Goal: Task Accomplishment & Management: Use online tool/utility

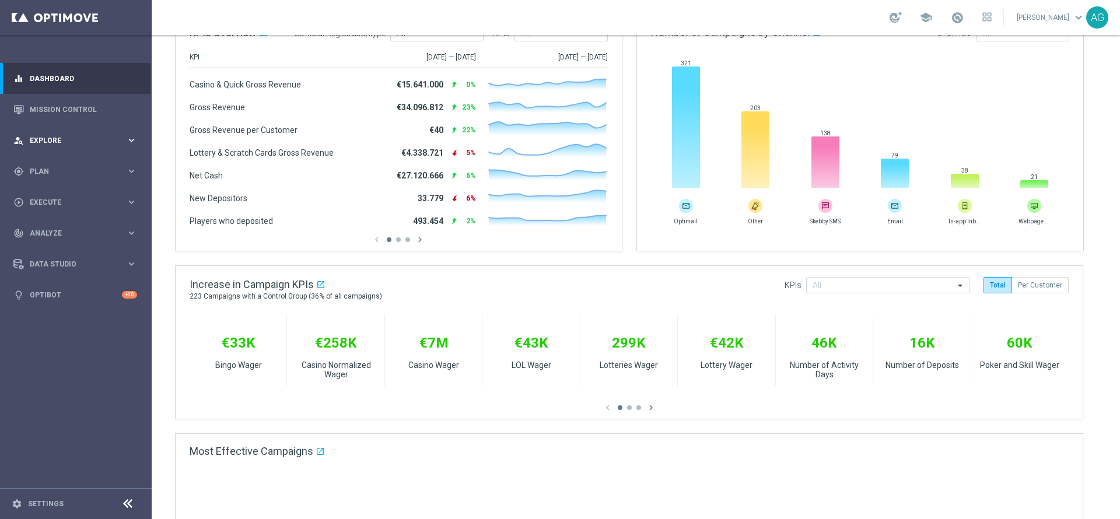
scroll to position [170, 0]
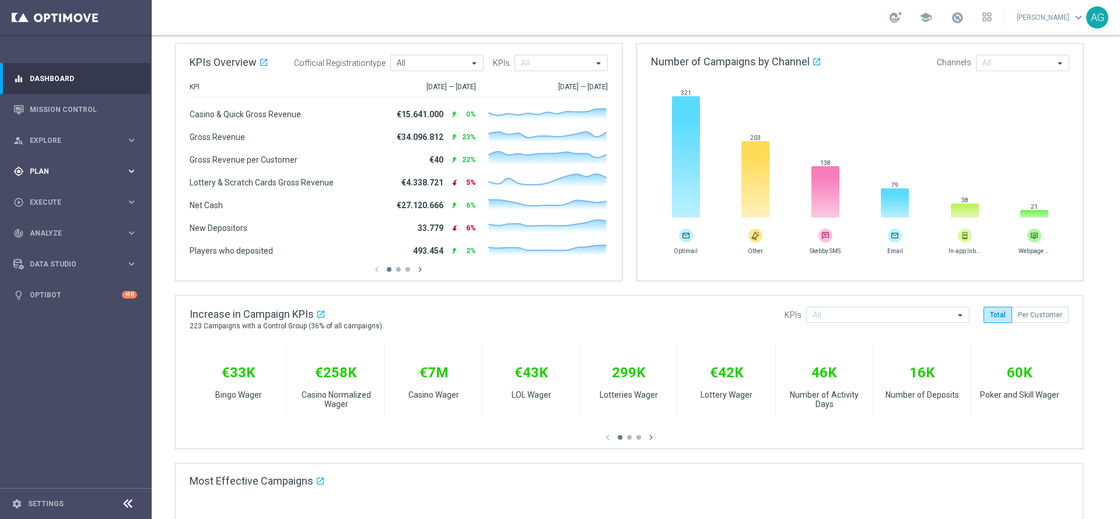
click at [88, 185] on div "gps_fixed Plan keyboard_arrow_right" at bounding box center [75, 171] width 151 height 31
click at [84, 202] on div "Target Groups" at bounding box center [90, 196] width 120 height 18
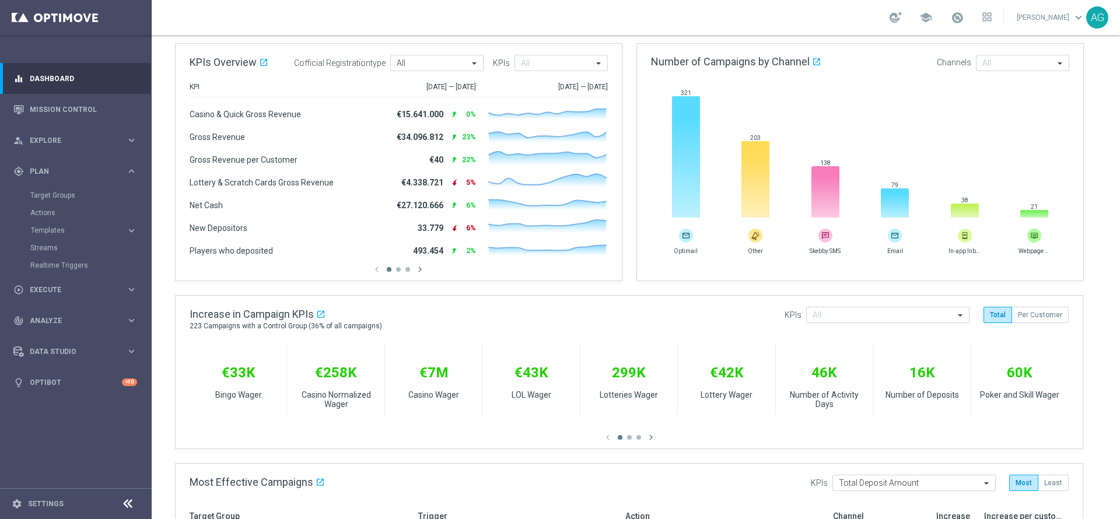
click at [64, 220] on div "Actions" at bounding box center [90, 213] width 120 height 18
click at [58, 227] on span "Templates" at bounding box center [72, 230] width 83 height 7
click at [50, 246] on link "Optimail" at bounding box center [78, 247] width 85 height 9
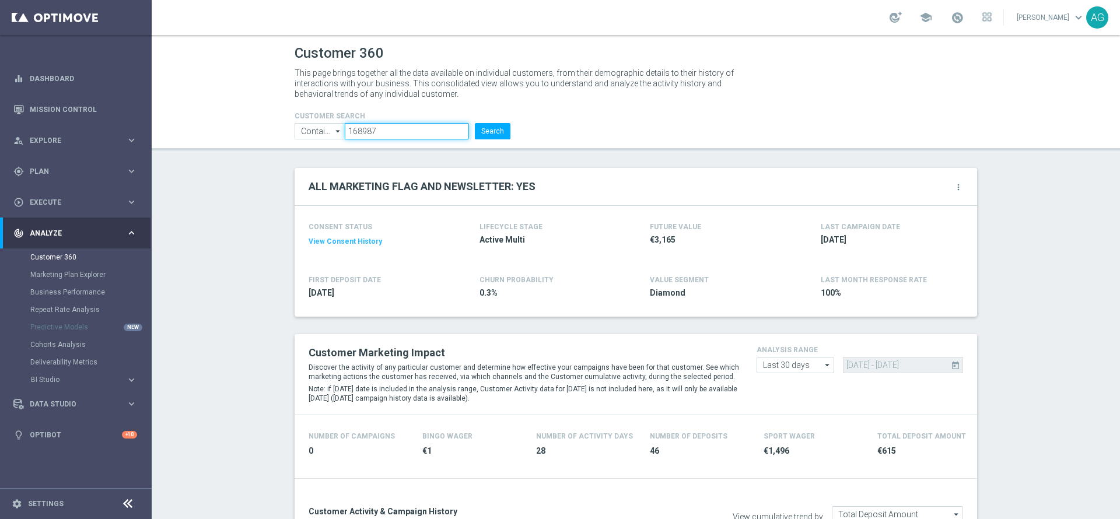
drag, startPoint x: 394, startPoint y: 139, endPoint x: 294, endPoint y: 135, distance: 100.5
click at [294, 135] on ul "Contains Contains arrow_drop_down Show Selected 0 of NaN Contains Equals" at bounding box center [403, 131] width 222 height 16
paste input "5388620"
type input "5388620"
click at [498, 133] on button "Search" at bounding box center [493, 131] width 36 height 16
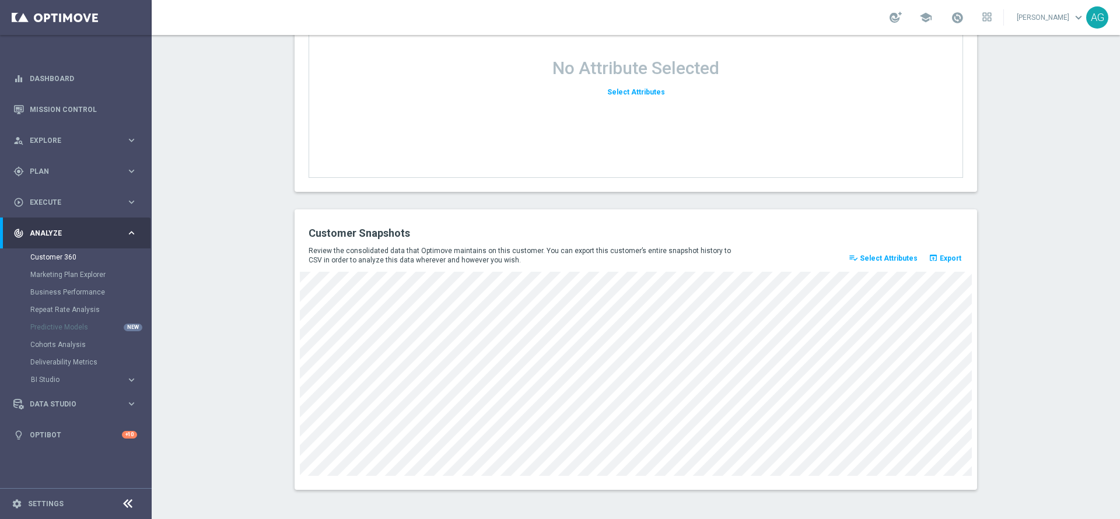
scroll to position [1247, 0]
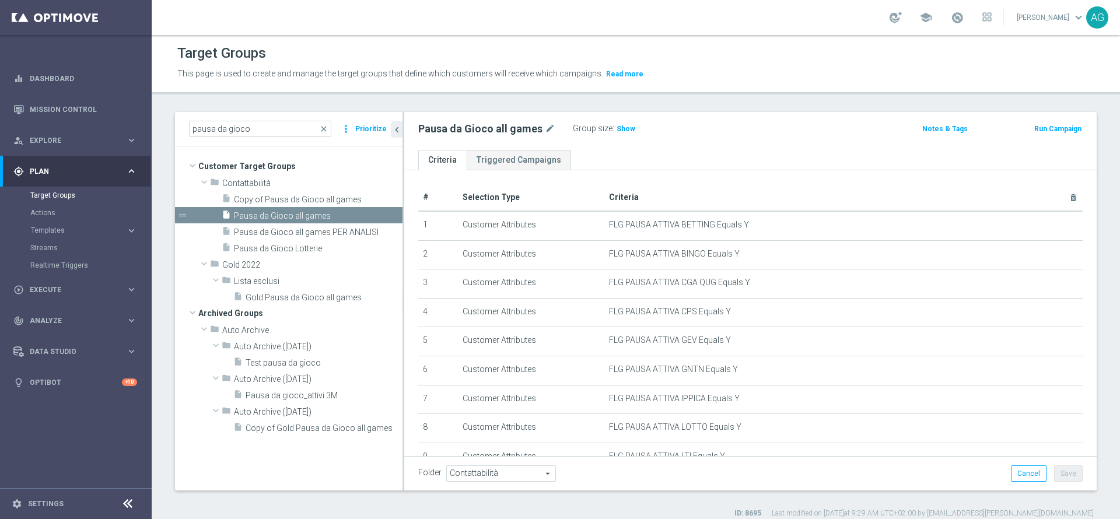
scroll to position [216, 0]
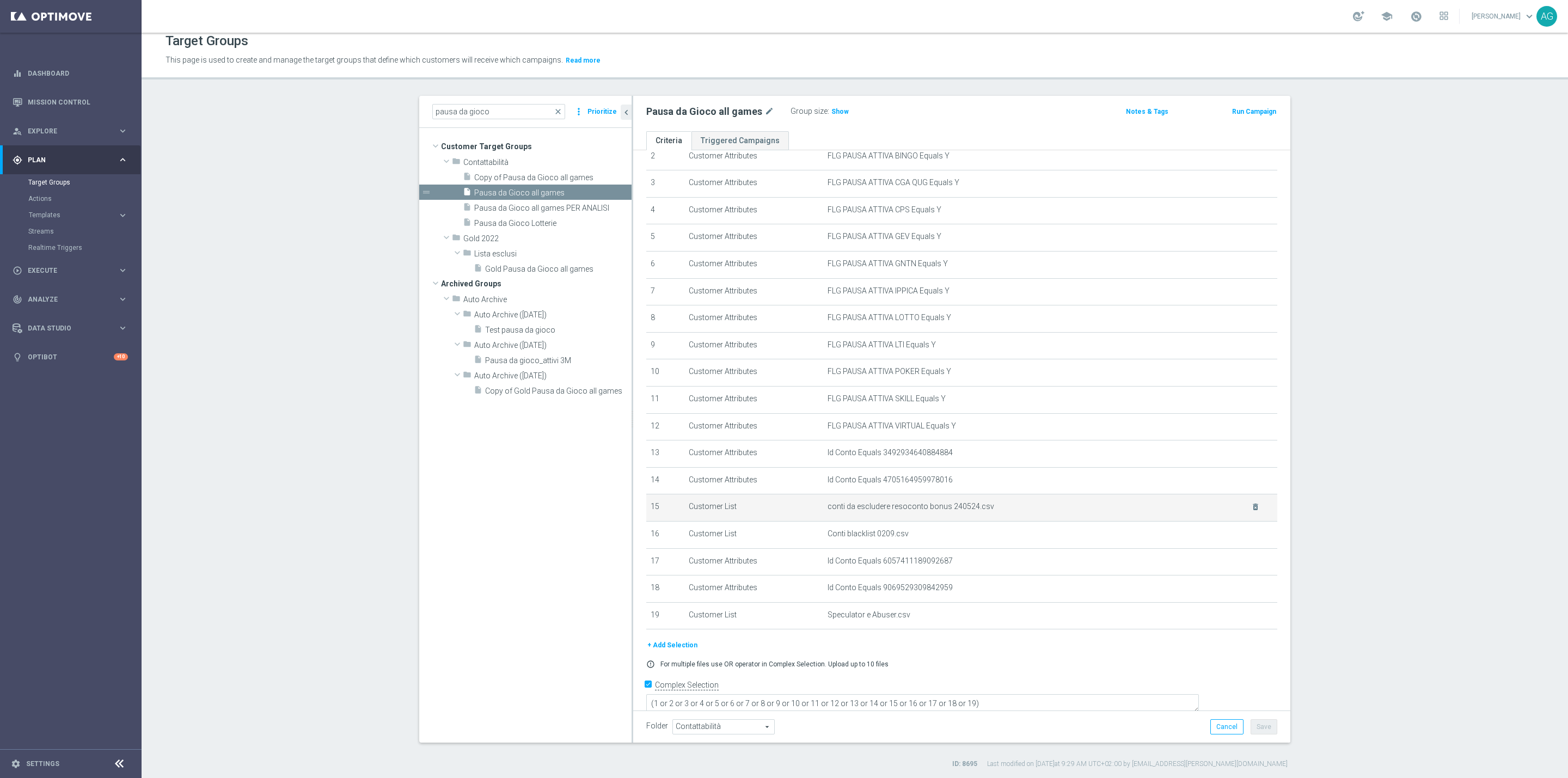
scroll to position [10, 0]
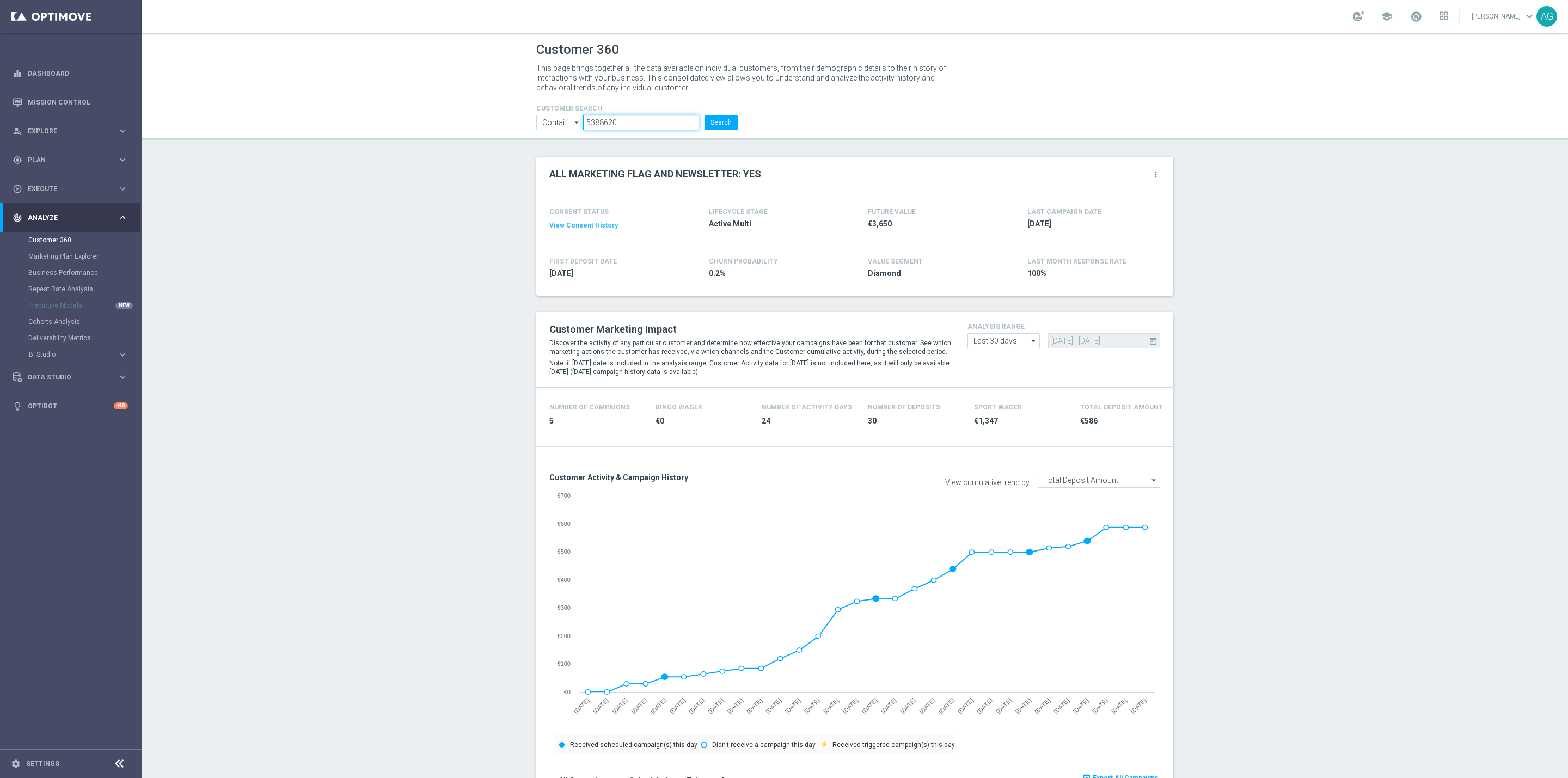
drag, startPoint x: 629, startPoint y: 119, endPoint x: 509, endPoint y: 130, distance: 120.5
click at [509, 130] on header "Customer 360 This page brings together all the data available on individual cus…" at bounding box center [854, 87] width 1426 height 108
paste input "383297"
type input "3832970"
click at [707, 121] on button "Search" at bounding box center [721, 122] width 34 height 15
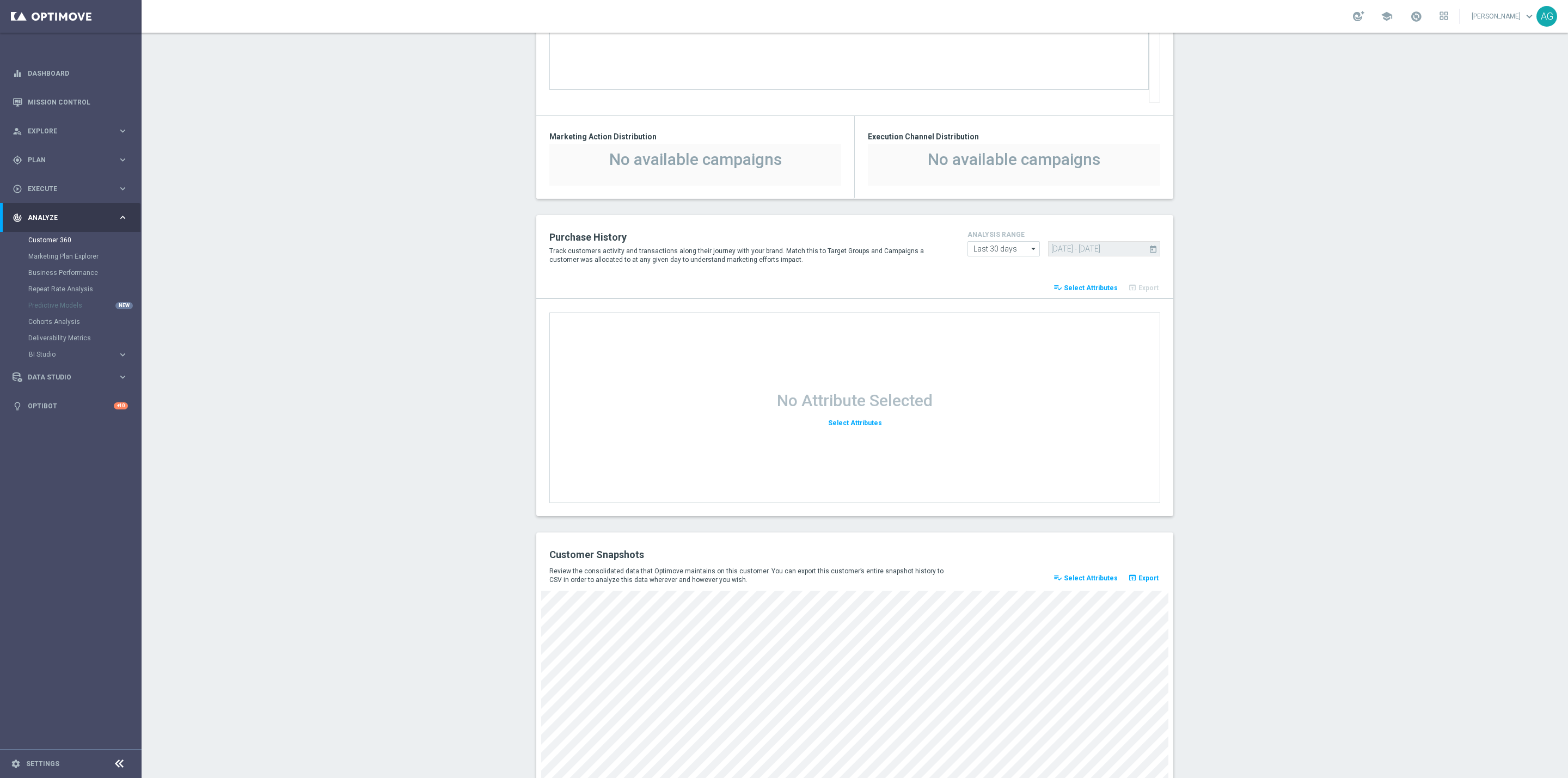
scroll to position [936, 0]
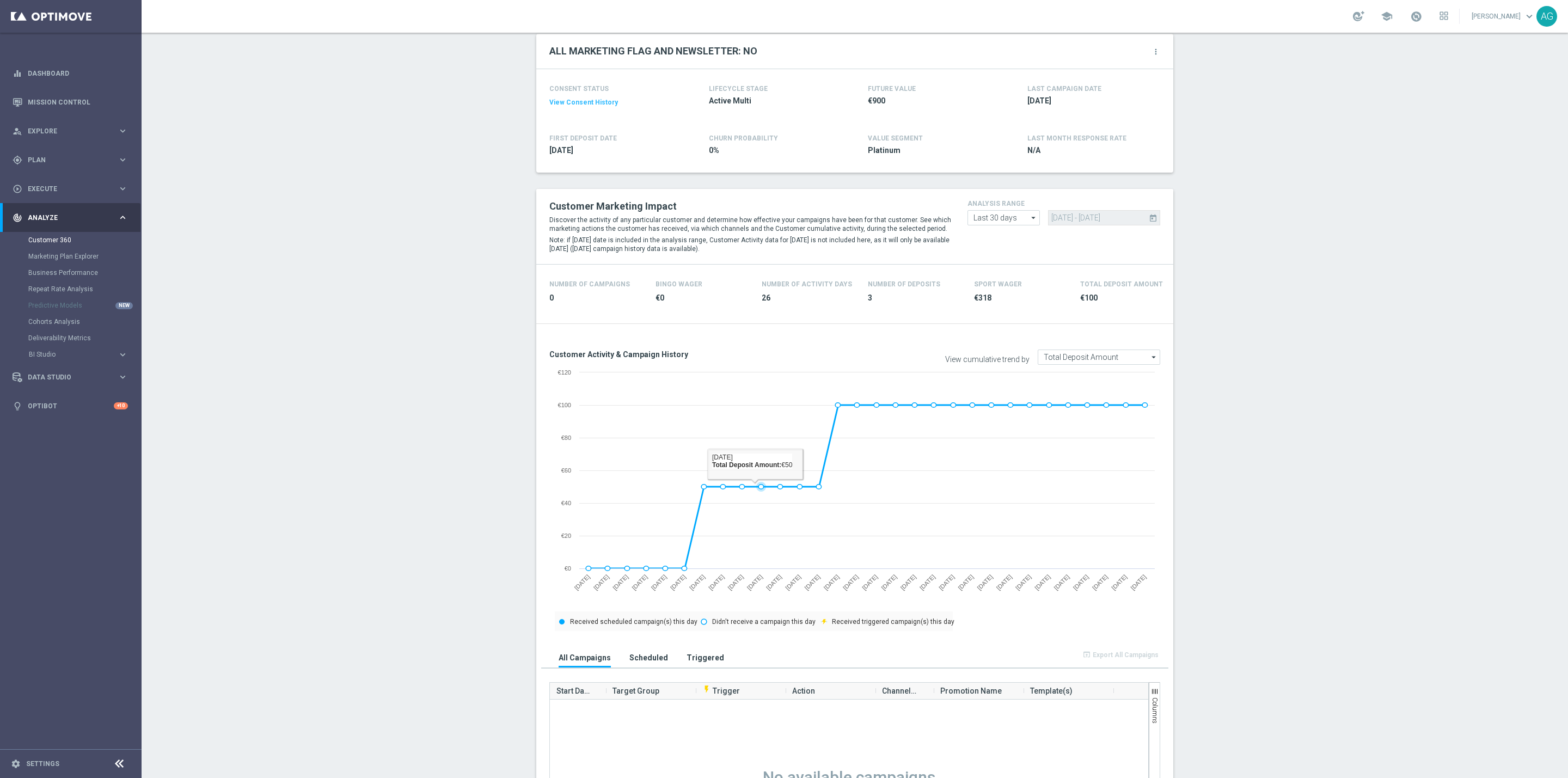
scroll to position [119, 0]
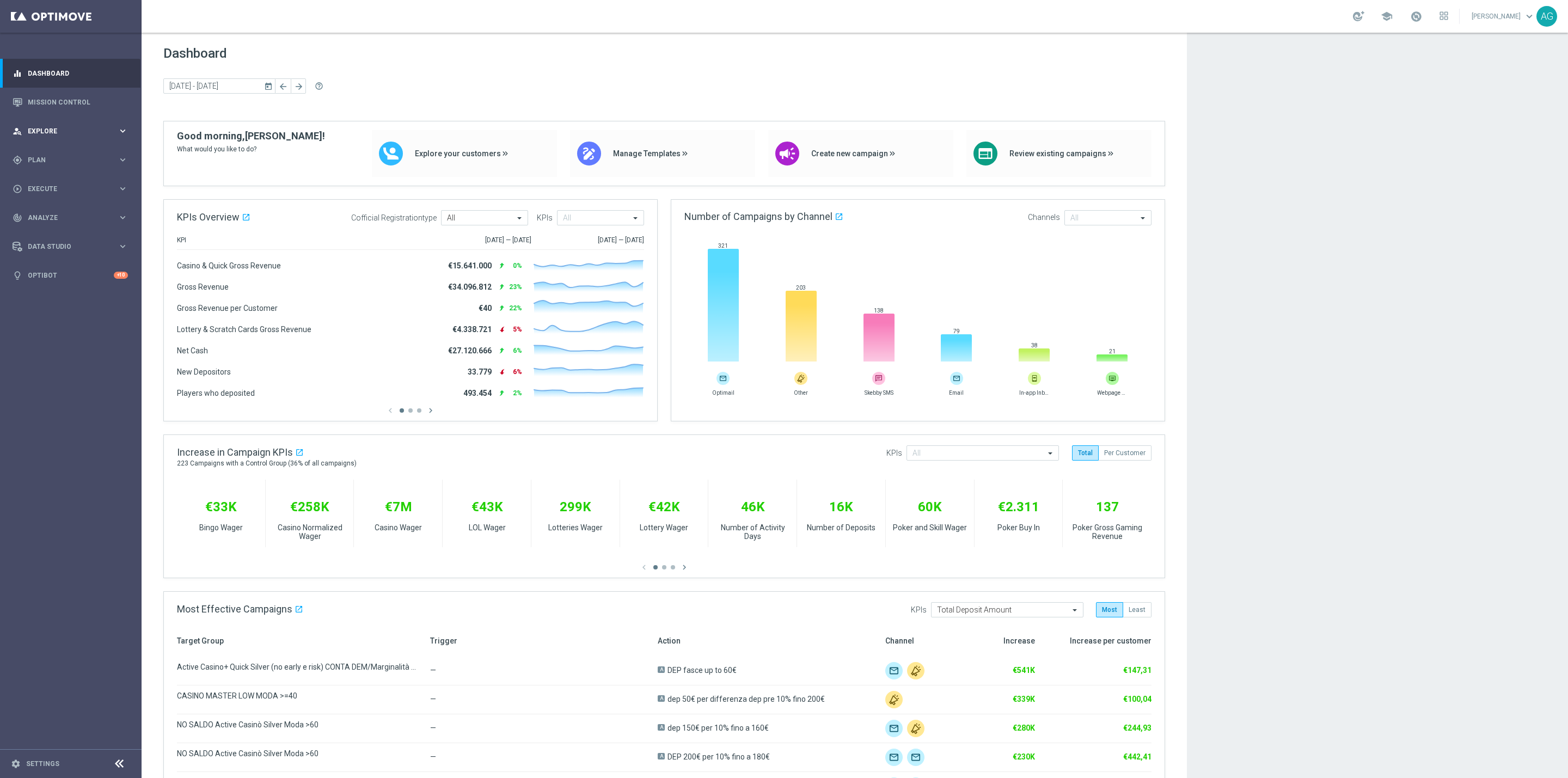
click at [79, 131] on span "Explore" at bounding box center [73, 131] width 90 height 7
click at [73, 139] on div "person_search Explore keyboard_arrow_right" at bounding box center [70, 131] width 141 height 29
click at [80, 155] on div "gps_fixed Plan" at bounding box center [64, 160] width 105 height 10
click at [69, 131] on span "Explore" at bounding box center [73, 131] width 90 height 7
click at [69, 151] on link "Customer Explorer" at bounding box center [70, 153] width 85 height 8
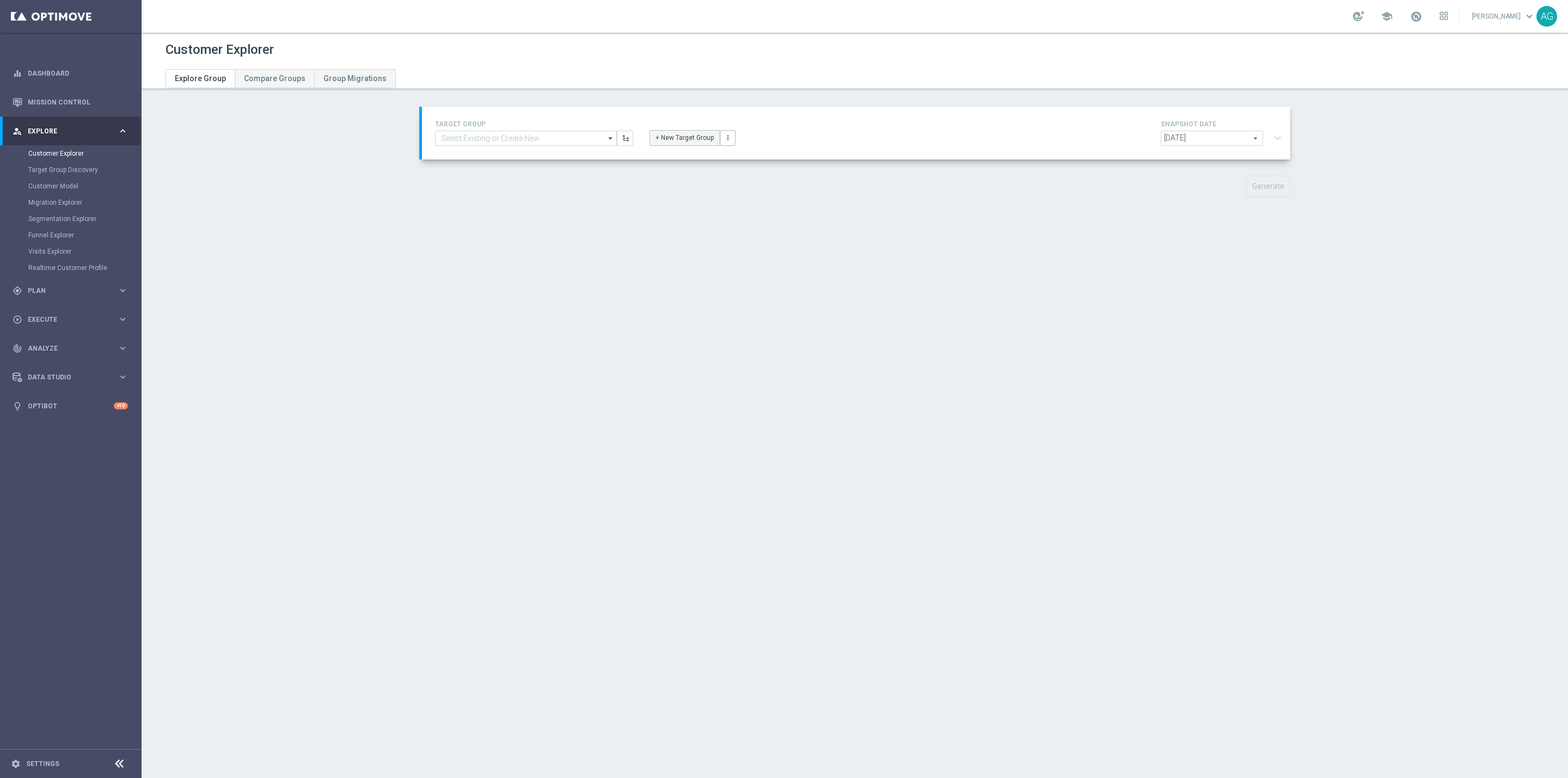
click at [670, 144] on button "+ New Target Group" at bounding box center [684, 137] width 70 height 15
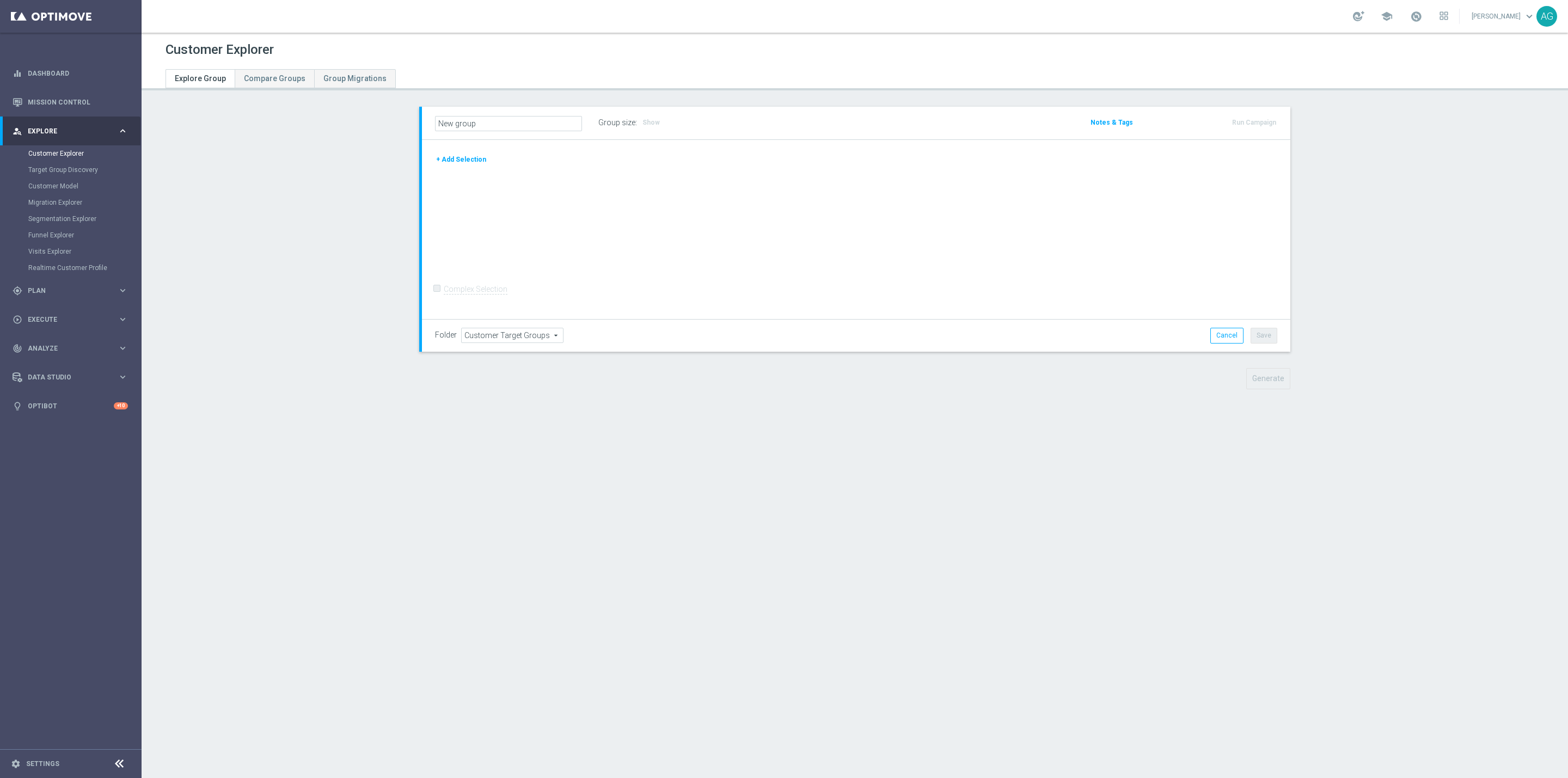
click at [445, 165] on button "+ Add Selection" at bounding box center [461, 160] width 52 height 12
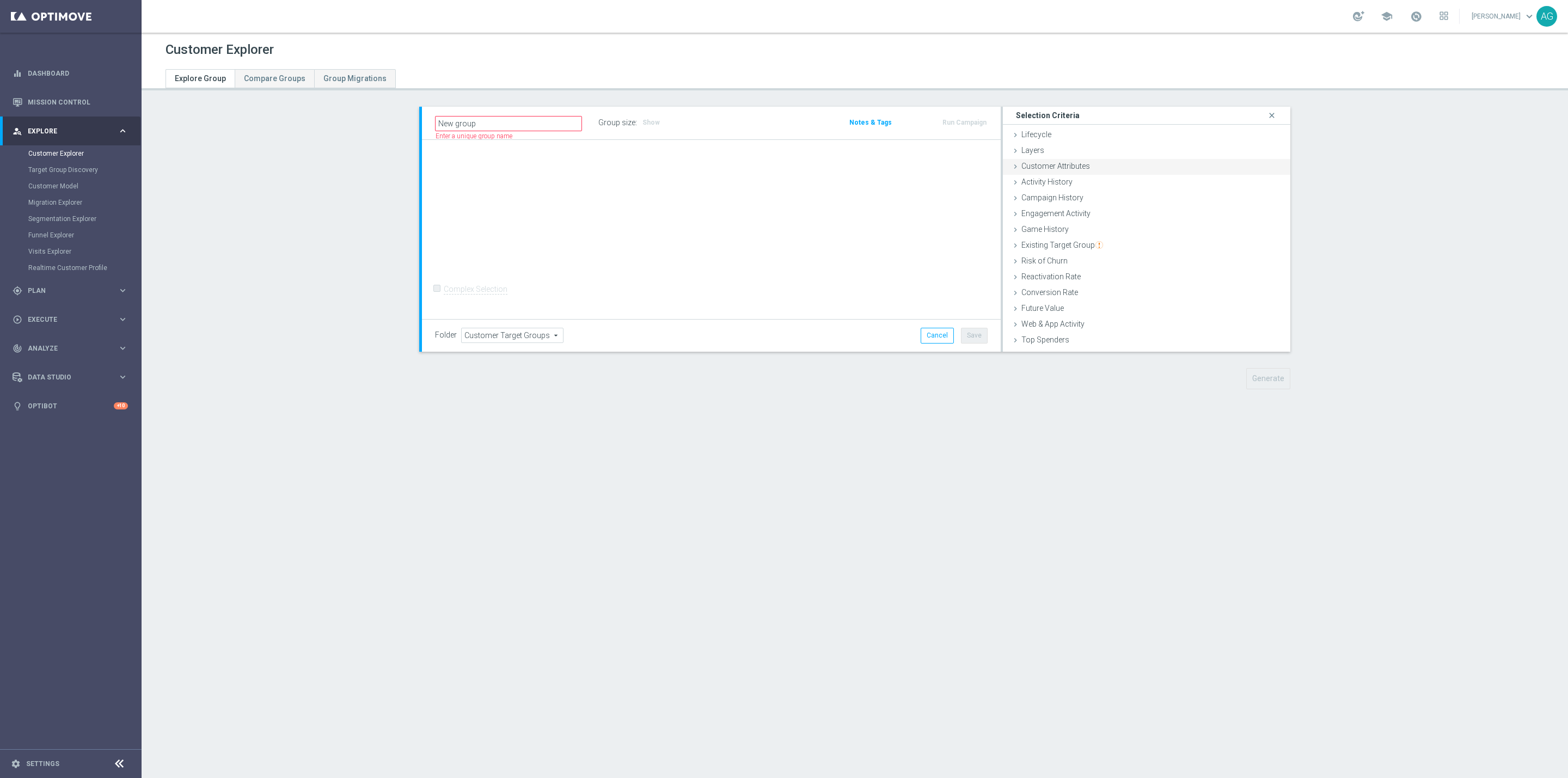
click at [1090, 168] on div "Customer Attributes done" at bounding box center [1146, 167] width 287 height 17
click at [1159, 197] on span at bounding box center [1191, 196] width 163 height 14
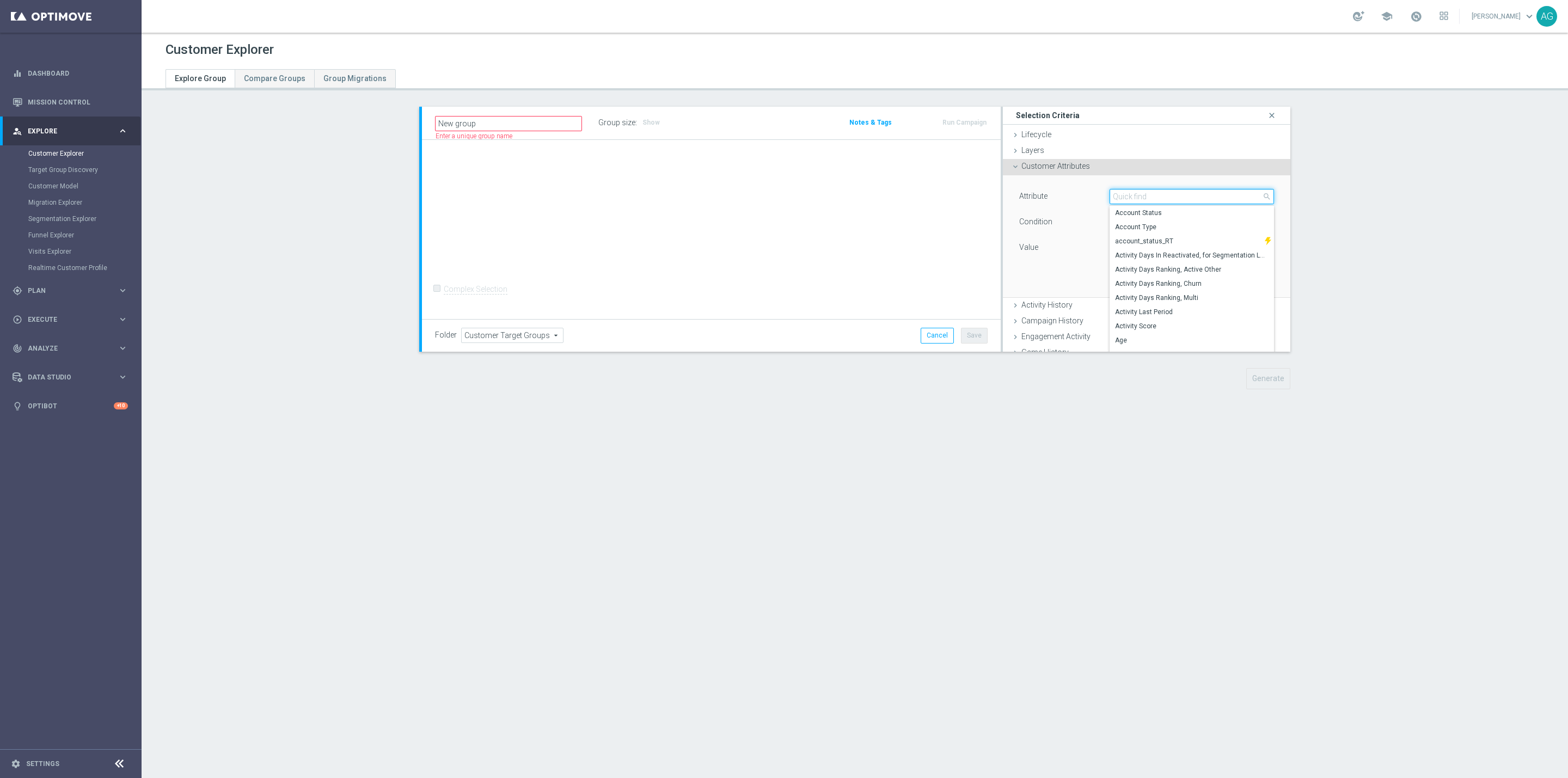
click at [1155, 197] on input "search" at bounding box center [1191, 196] width 164 height 15
type input "s"
type input "c"
type input "optim"
click at [1159, 252] on span "OptiMail Unsubscribed" at bounding box center [1191, 255] width 154 height 8
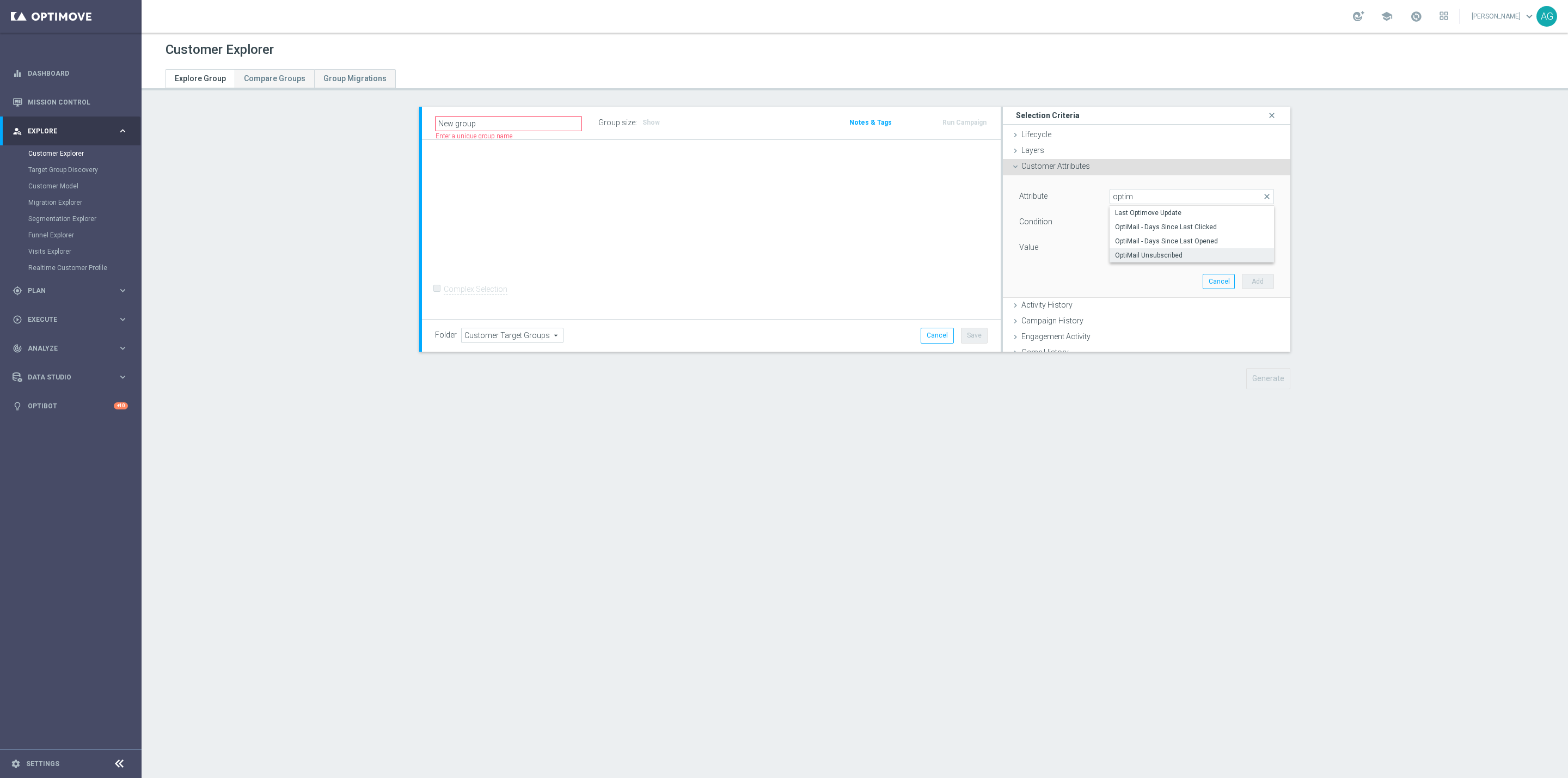
type input "OptiMail Unsubscribed"
click at [1122, 221] on span "Equals" at bounding box center [1191, 222] width 163 height 14
click at [1122, 278] on span "Does not equal" at bounding box center [1191, 280] width 154 height 8
type input "Does not equal"
click at [1125, 249] on span at bounding box center [1191, 247] width 163 height 14
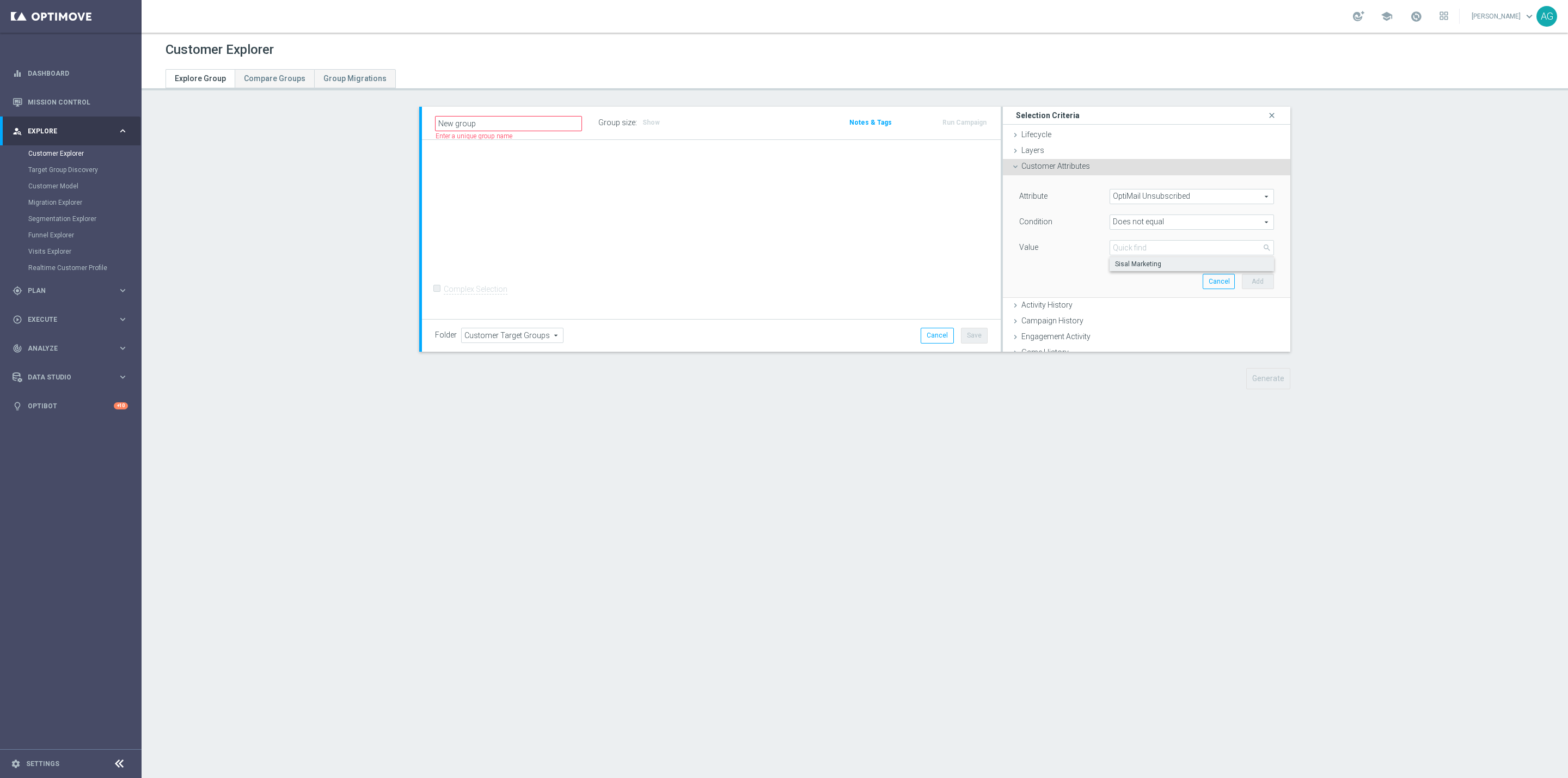
click at [1132, 263] on span "Sisal Marketing" at bounding box center [1191, 263] width 154 height 8
type input "Sisal Marketing"
click at [1242, 276] on button "Add" at bounding box center [1257, 282] width 32 height 15
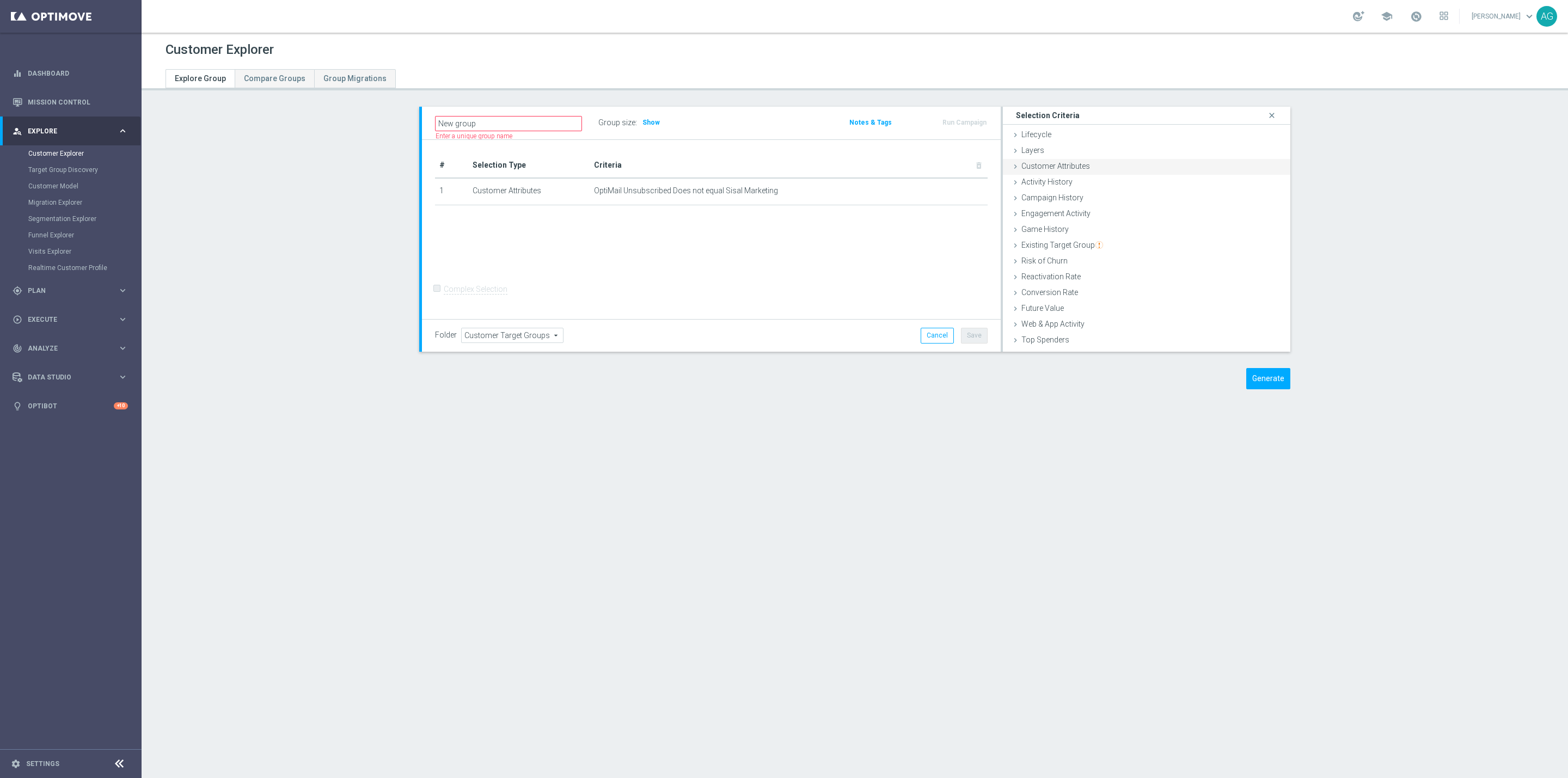
click at [1122, 168] on div "Customer Attributes done selection saved" at bounding box center [1146, 167] width 287 height 17
click at [1121, 197] on span at bounding box center [1191, 196] width 163 height 14
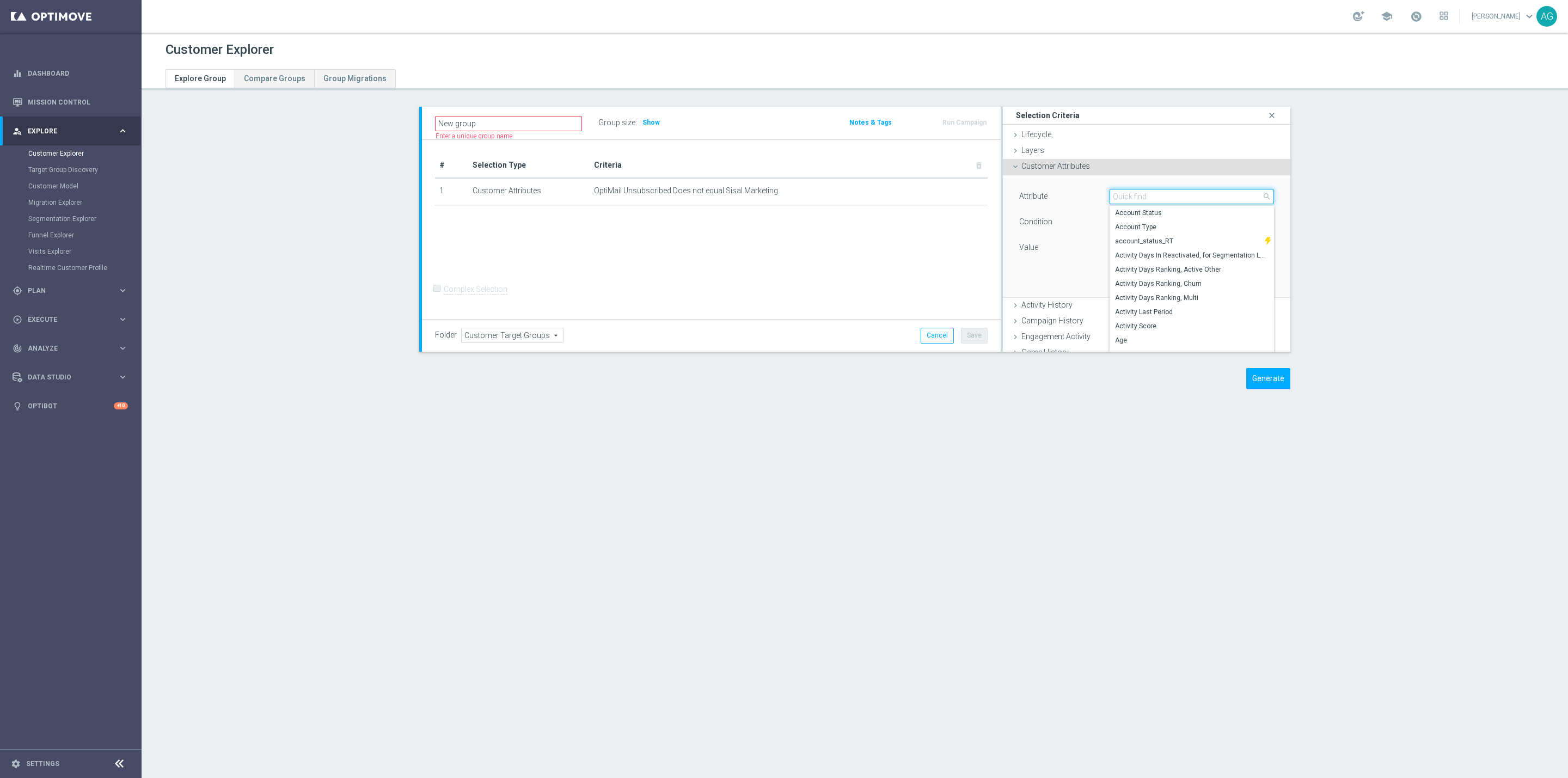
click at [1121, 197] on input "search" at bounding box center [1191, 196] width 164 height 15
type input "coffi"
click at [1130, 209] on span "COFFICIAL" at bounding box center [1191, 213] width 154 height 8
type input "COFFICIAL"
click at [1160, 226] on span "Equals" at bounding box center [1191, 222] width 163 height 14
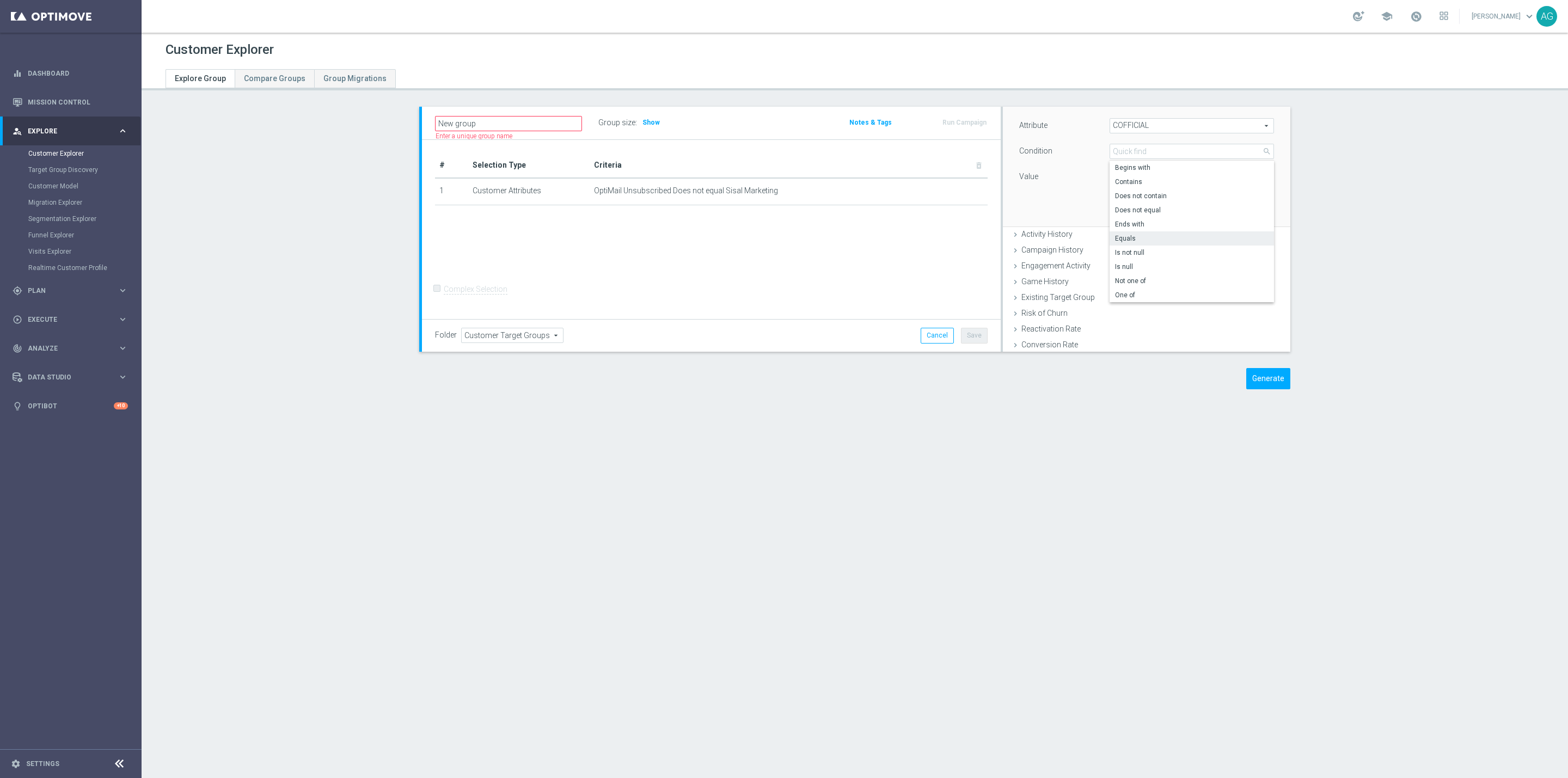
scroll to position [168, 0]
click at [1130, 189] on label "Not one of" at bounding box center [1191, 184] width 164 height 14
click at [1131, 139] on span "Not one of" at bounding box center [1191, 135] width 163 height 14
click at [1139, 279] on span "One of" at bounding box center [1191, 279] width 154 height 8
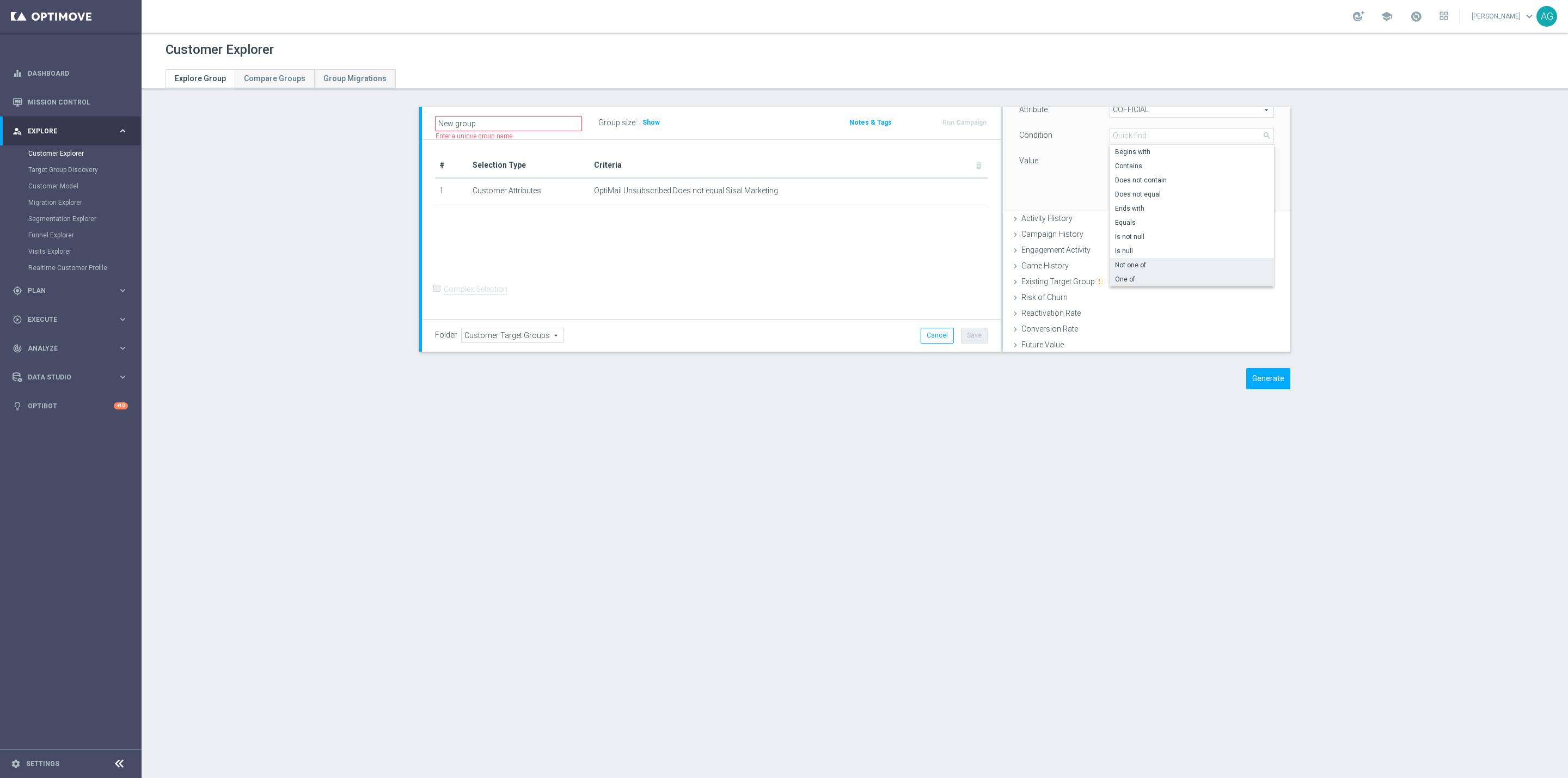
type input "One of"
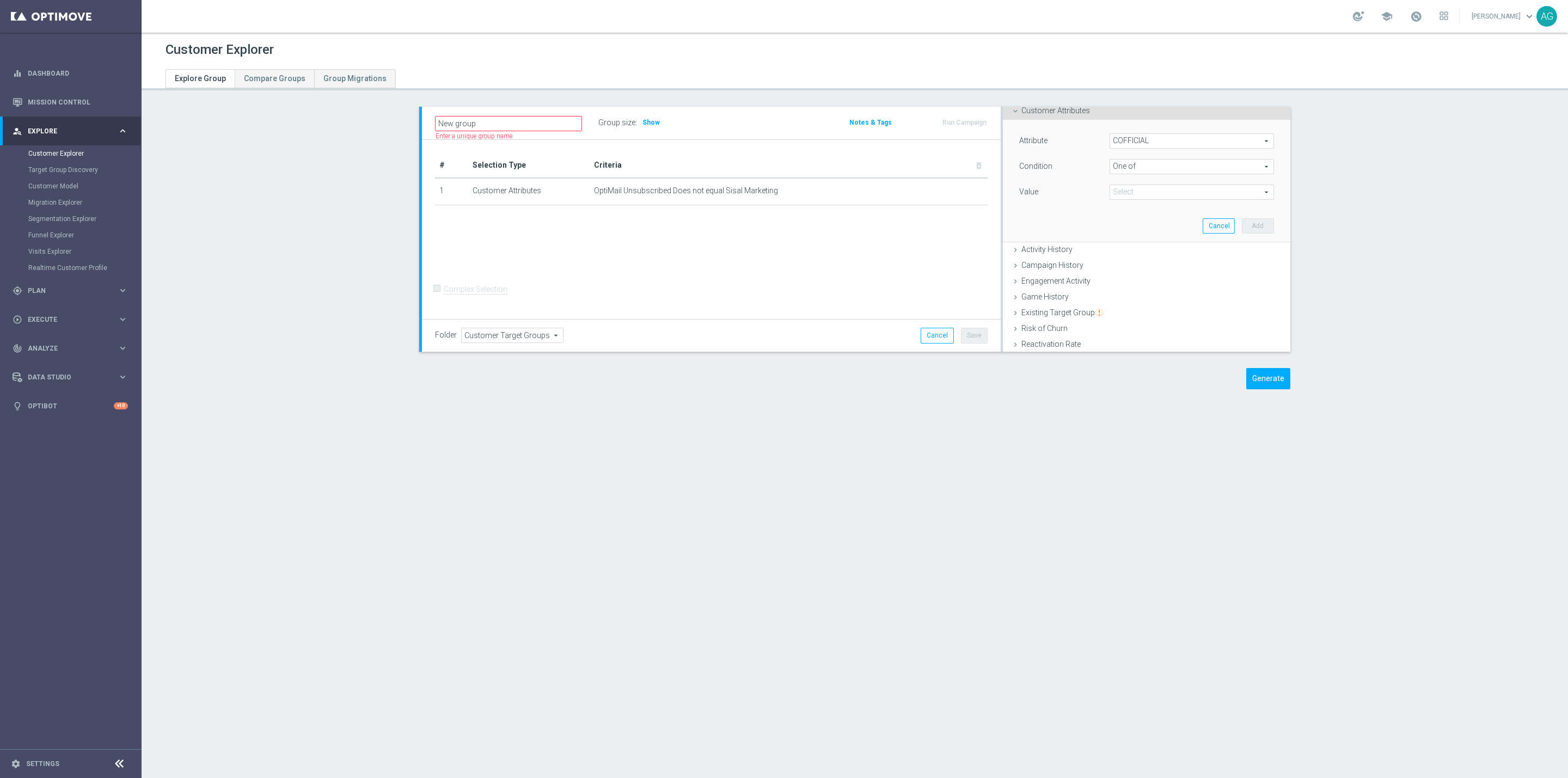
scroll to position [5, 0]
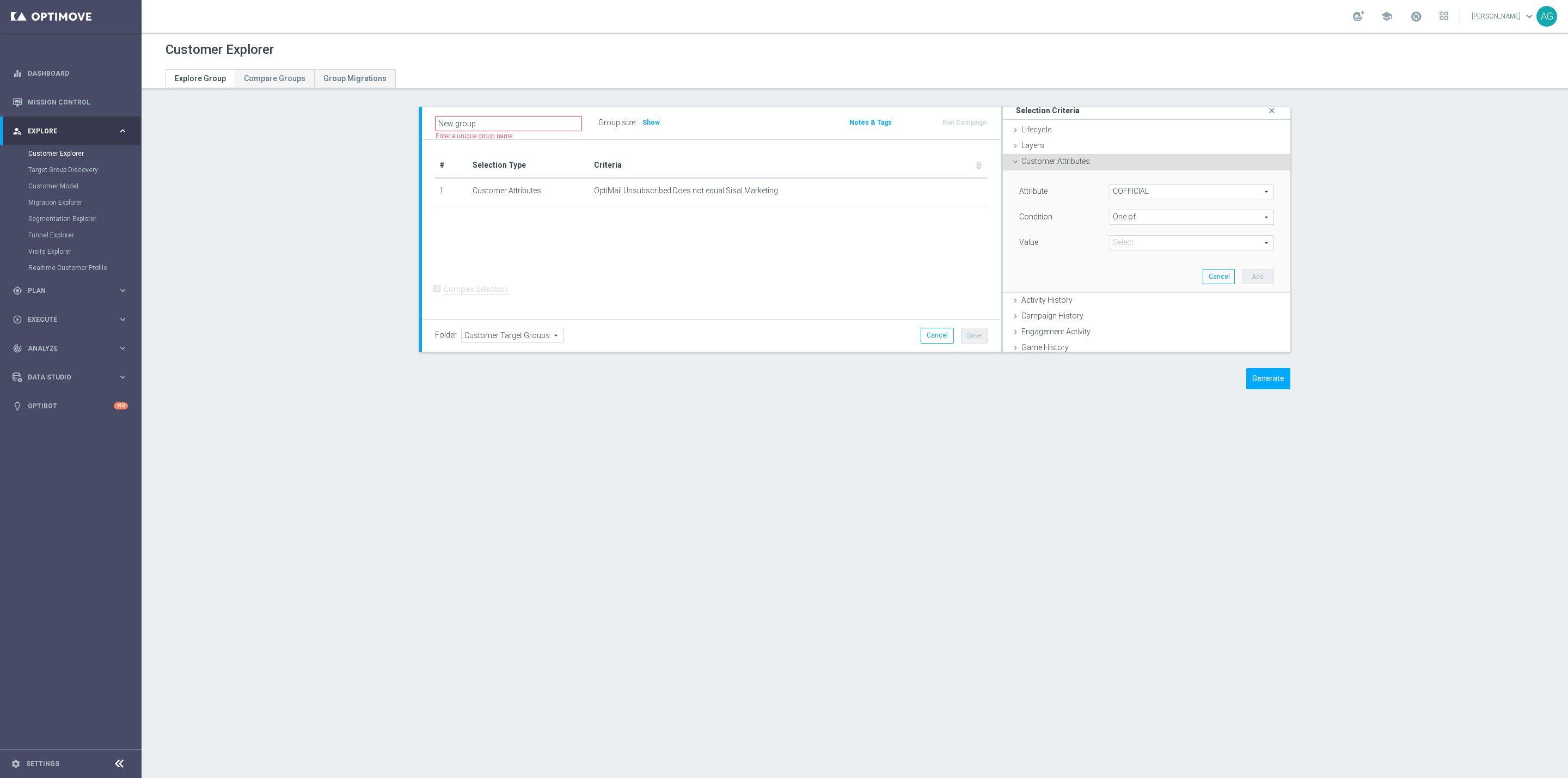
click at [1110, 237] on span at bounding box center [1191, 243] width 163 height 14
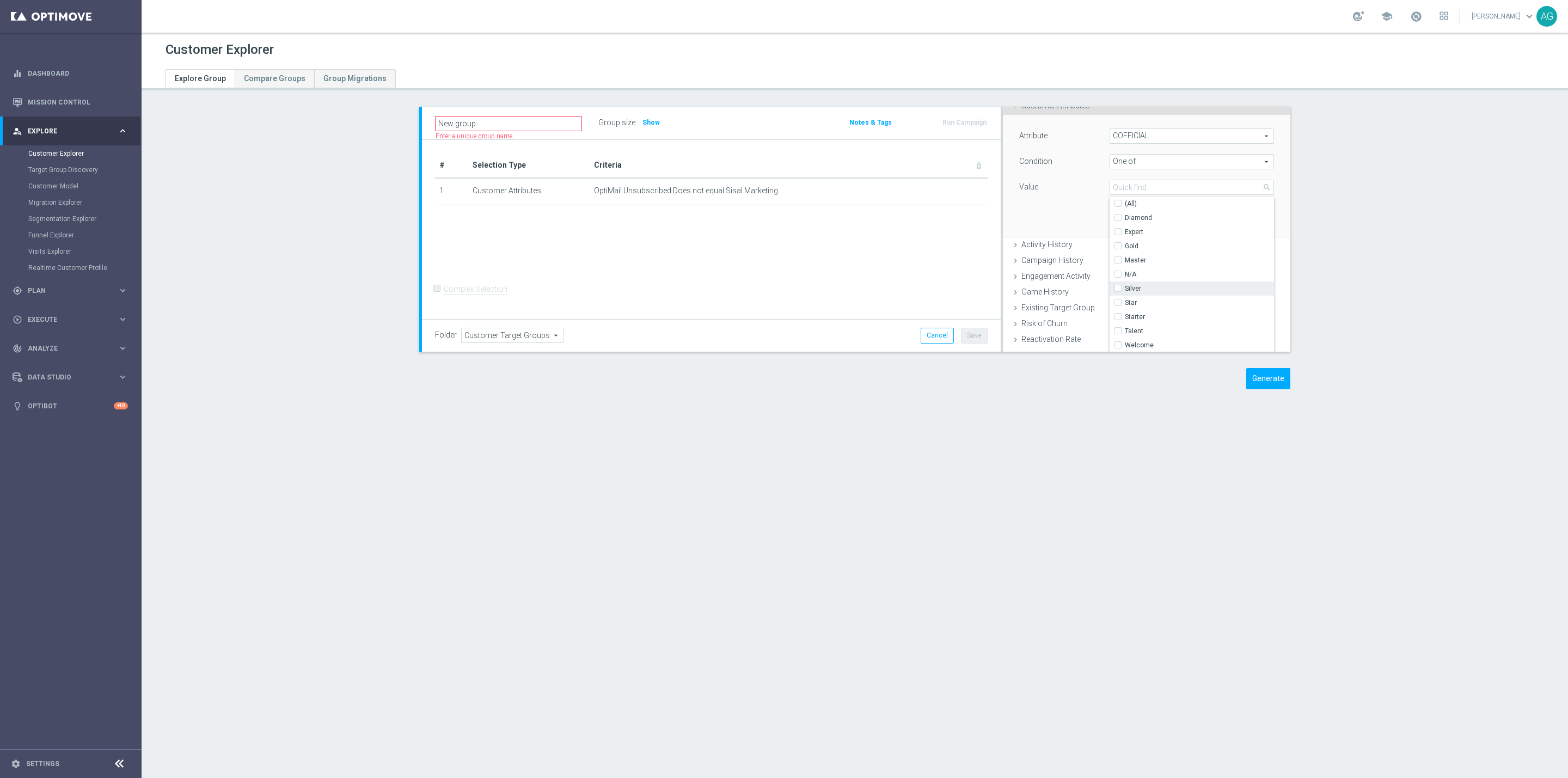
scroll to position [87, 0]
click at [1117, 304] on input "Talent" at bounding box center [1121, 305] width 7 height 7
checkbox input "true"
type input "Talent"
click at [1117, 276] on input "Star" at bounding box center [1121, 276] width 7 height 7
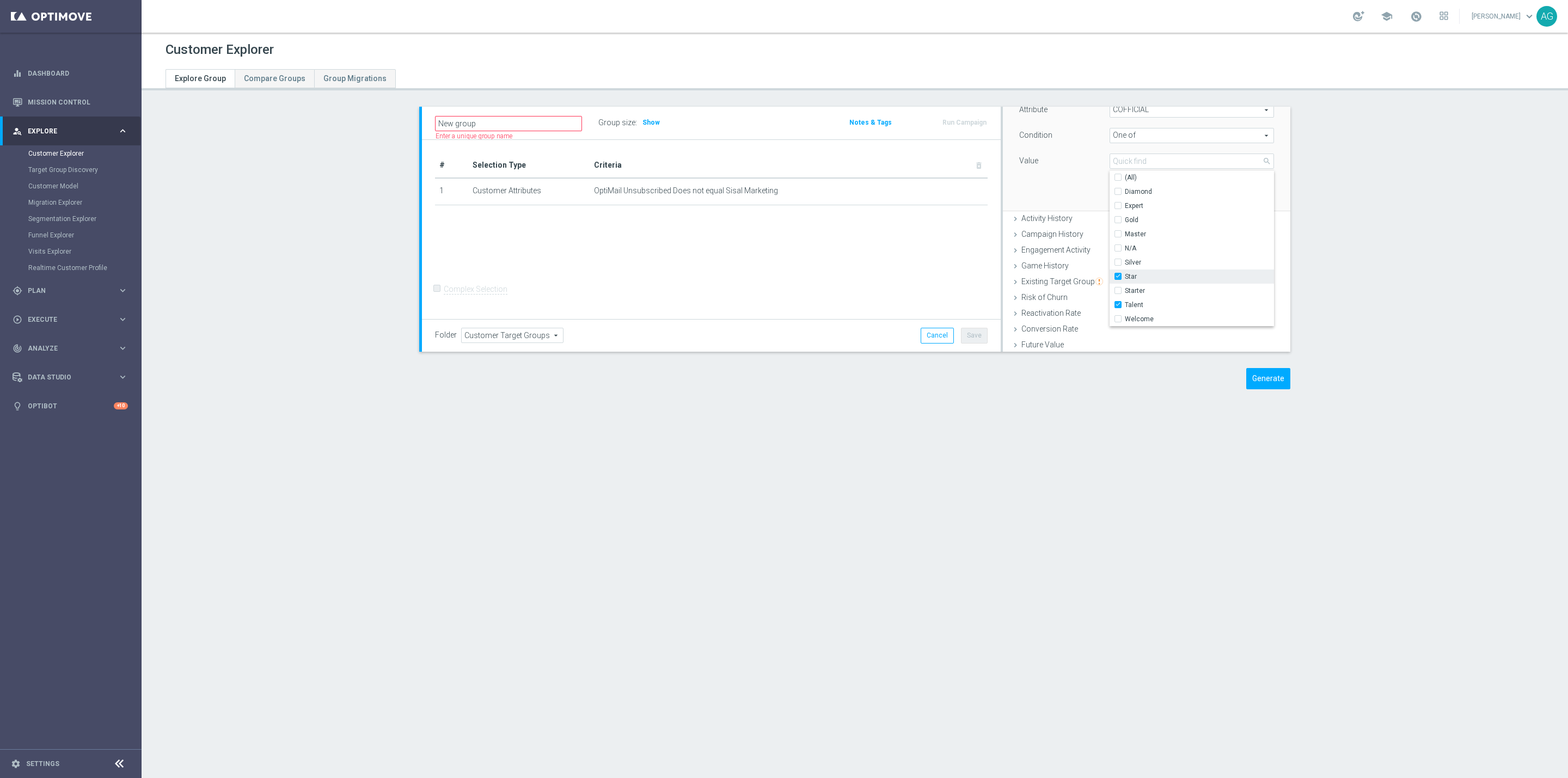
checkbox input "true"
type input "Selected 2 of 10"
click at [1117, 230] on input "Master" at bounding box center [1121, 234] width 7 height 7
checkbox input "true"
type input "Selected 3 of 10"
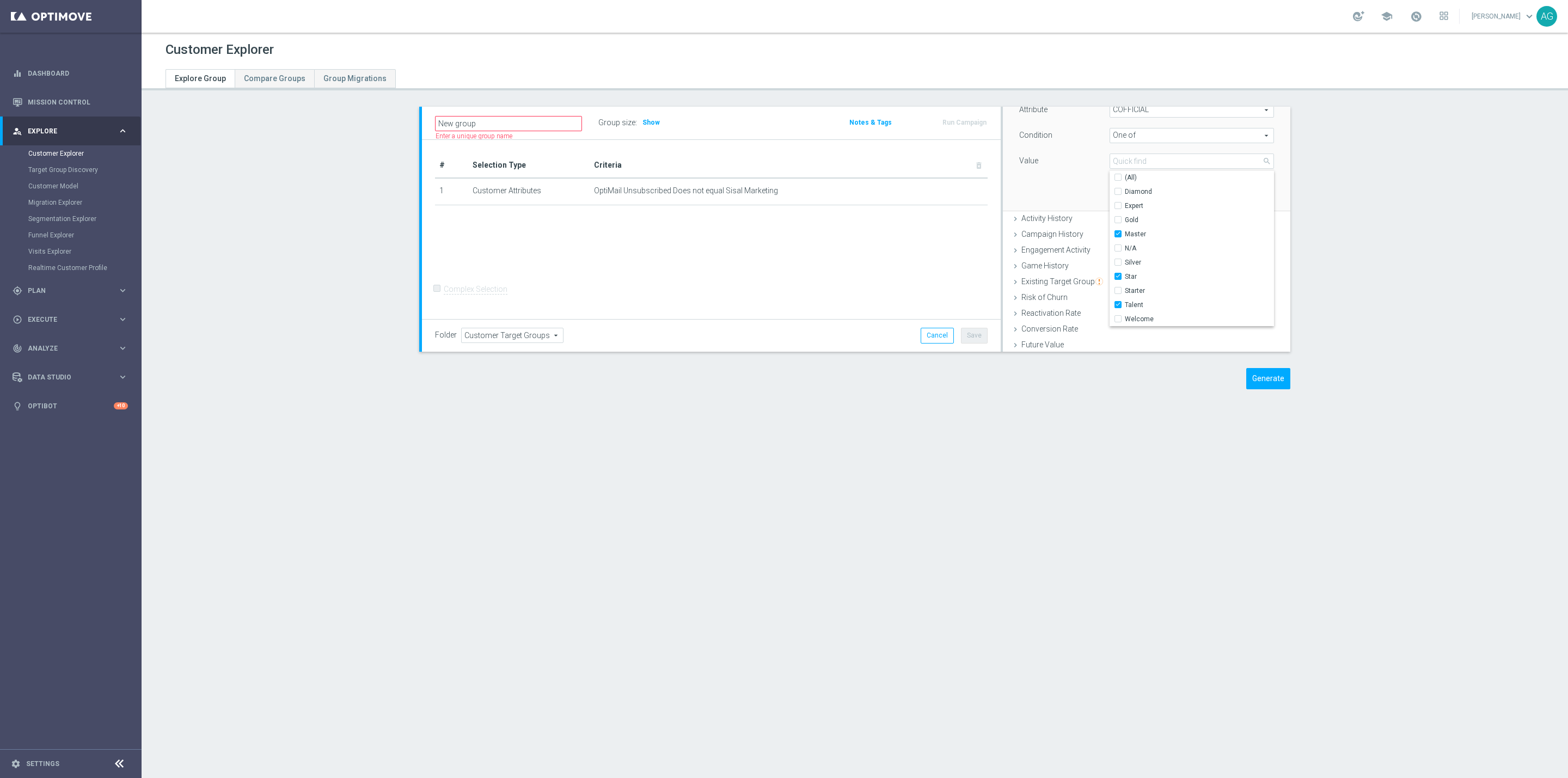
click at [1069, 187] on div "Attribute COFFICIAL COFFICIAL arrow_drop_down search Condition One of One of ar…" at bounding box center [1146, 149] width 271 height 122
click at [1240, 185] on div "Attribute COFFICIAL COFFICIAL arrow_drop_down search Condition One of One of ar…" at bounding box center [1146, 149] width 271 height 122
click at [1242, 189] on button "Add" at bounding box center [1257, 195] width 32 height 15
click at [483, 124] on input "New group" at bounding box center [508, 123] width 147 height 15
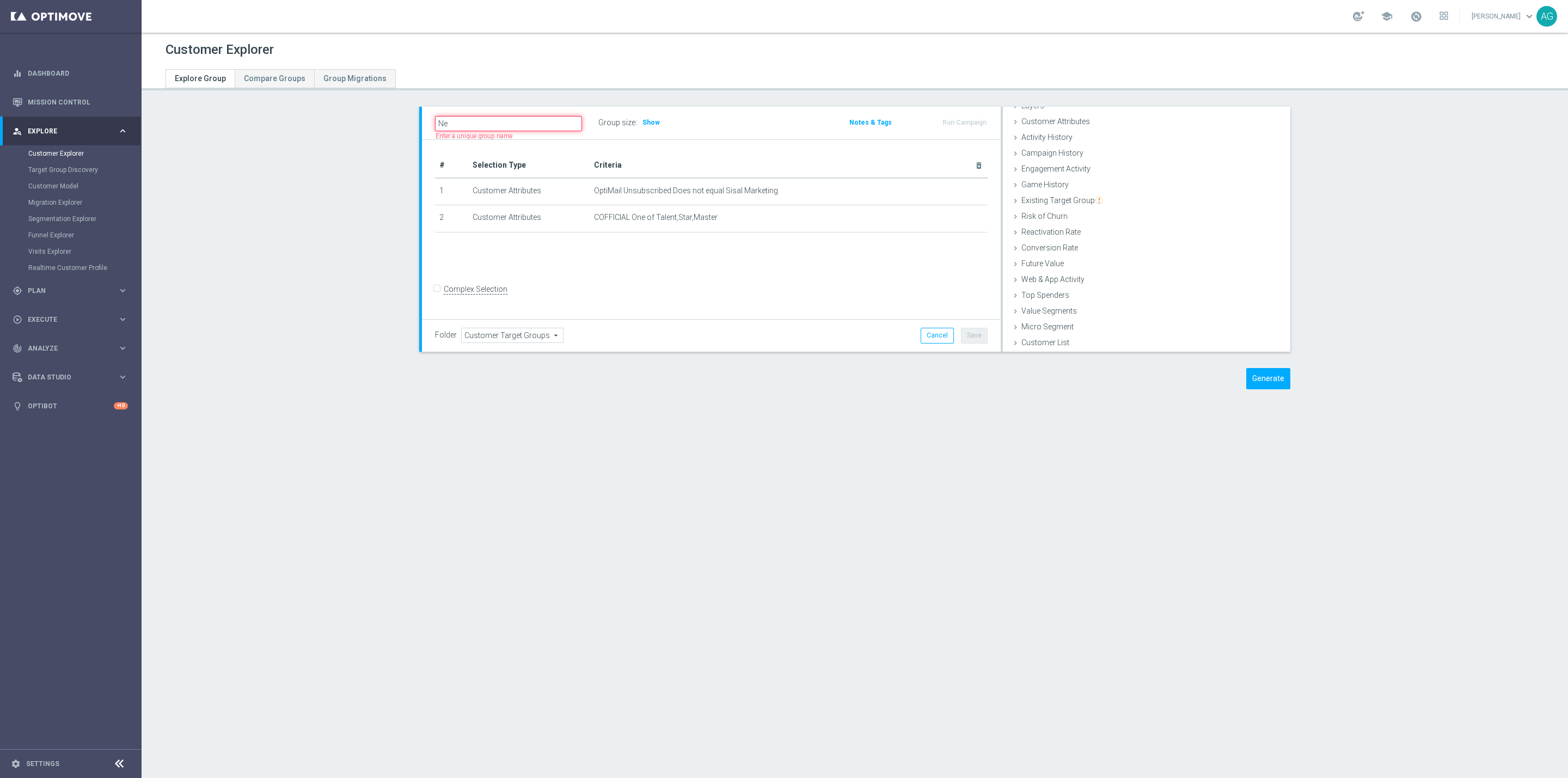
type input "N"
type input "p"
click at [800, 350] on div "Folder Customer Target Groups Customer Target Groups arrow_drop_down search Can…" at bounding box center [711, 335] width 578 height 32
click at [643, 118] on span "Show" at bounding box center [651, 122] width 18 height 7
click at [435, 296] on input "Complex Selection" at bounding box center [438, 290] width 7 height 15
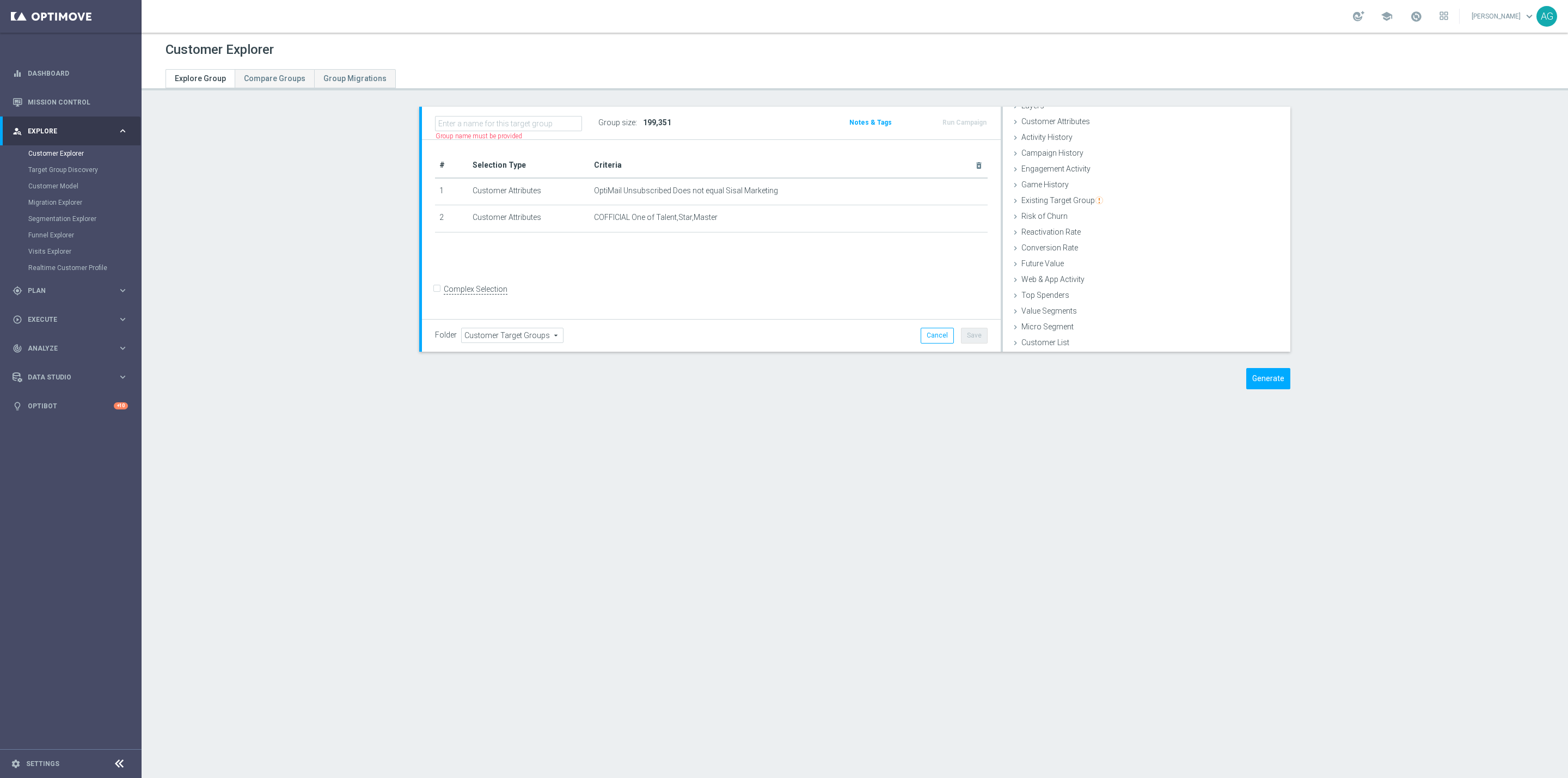
checkbox input "true"
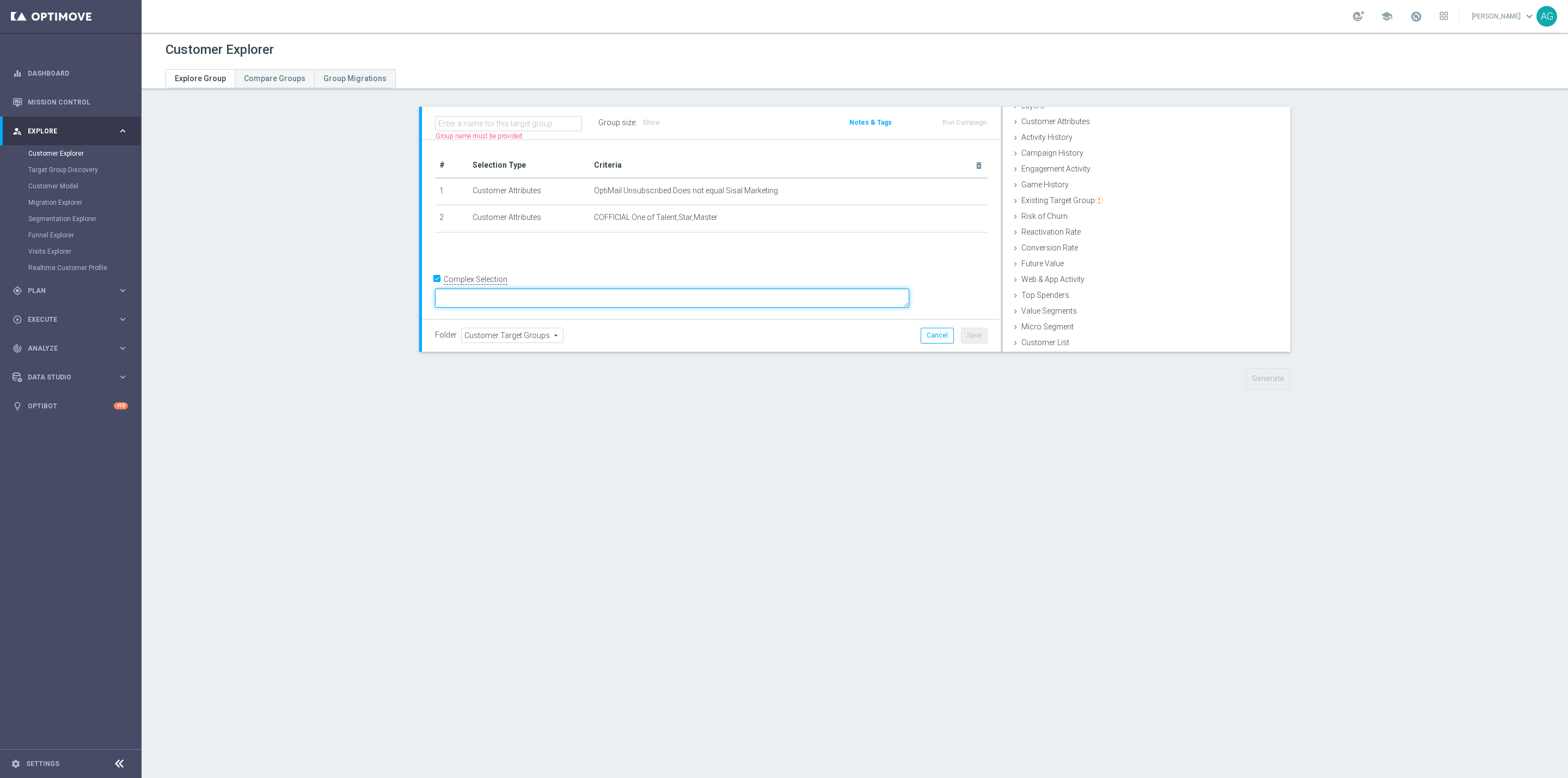
click at [518, 296] on textarea at bounding box center [672, 298] width 474 height 19
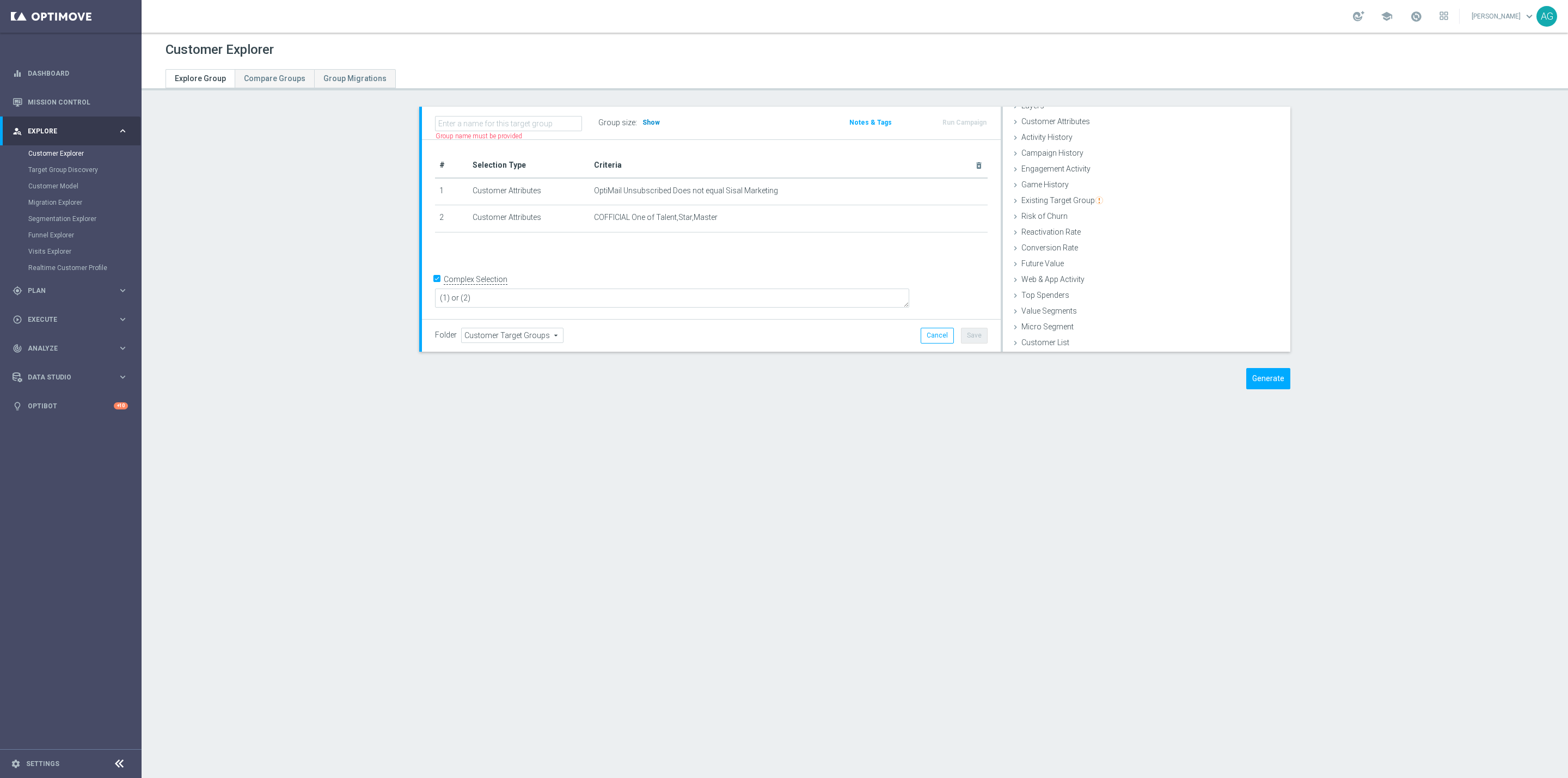
click at [645, 122] on span "Show" at bounding box center [651, 122] width 18 height 7
click at [527, 293] on textarea "(1) or (2)" at bounding box center [672, 298] width 474 height 19
click at [532, 294] on textarea "(1) or (2)" at bounding box center [672, 298] width 474 height 19
type textarea "(1) and (2)"
click at [645, 125] on span "Show" at bounding box center [651, 122] width 18 height 7
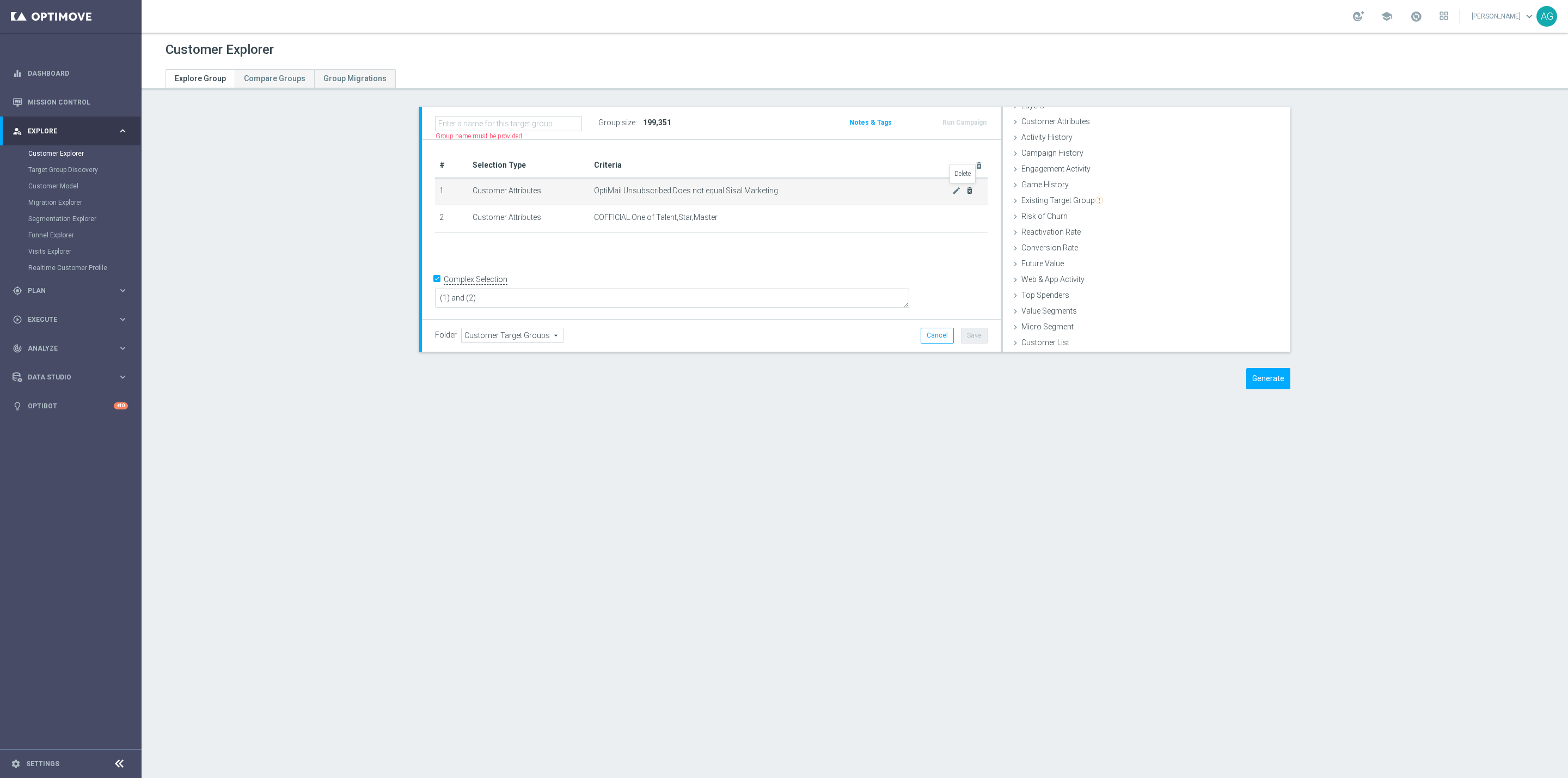
click at [967, 191] on icon "delete_forever" at bounding box center [969, 190] width 8 height 8
checkbox input "false"
click at [1059, 196] on span "Existing Target Group" at bounding box center [1062, 200] width 82 height 8
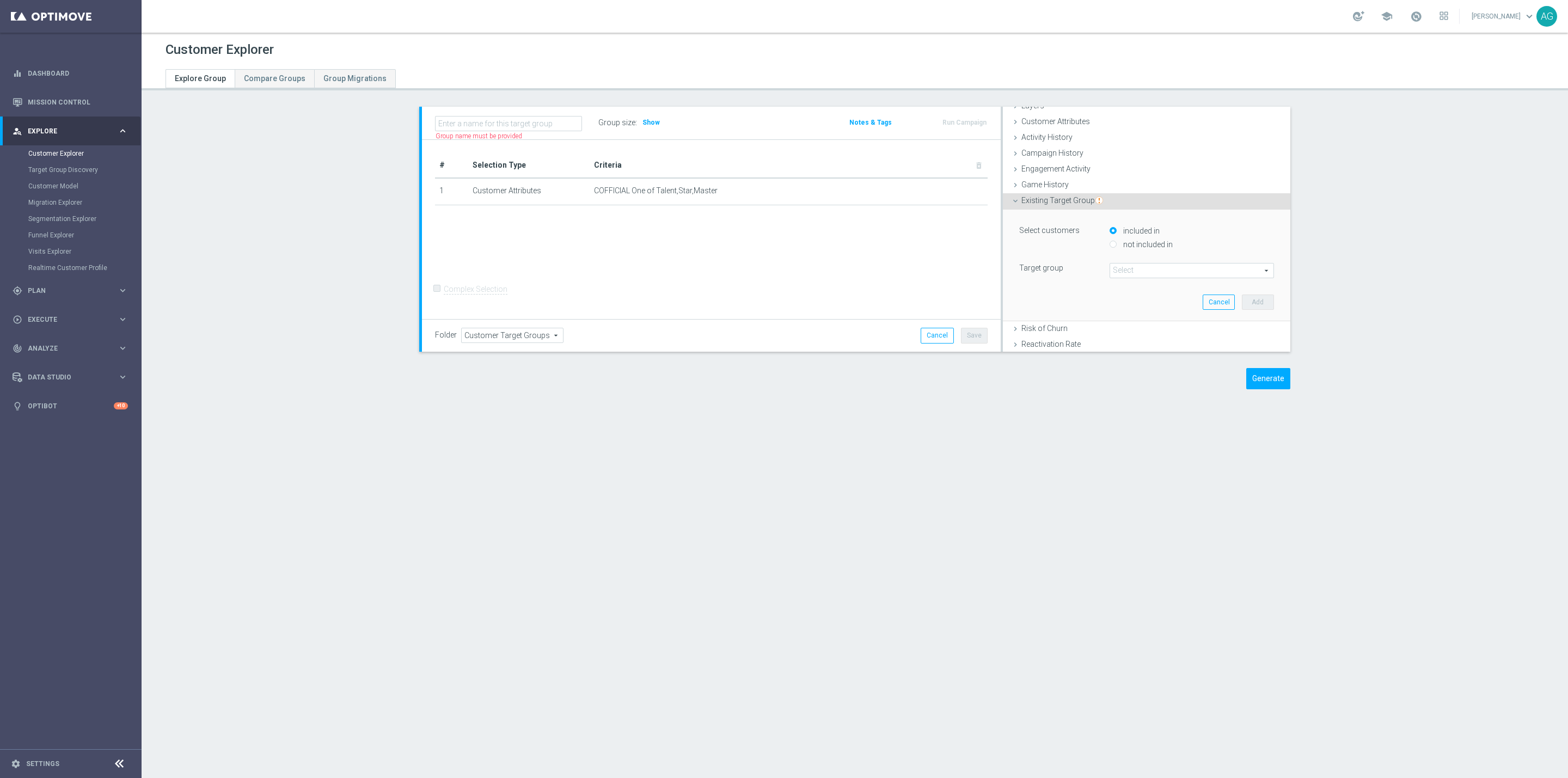
scroll to position [67, 0]
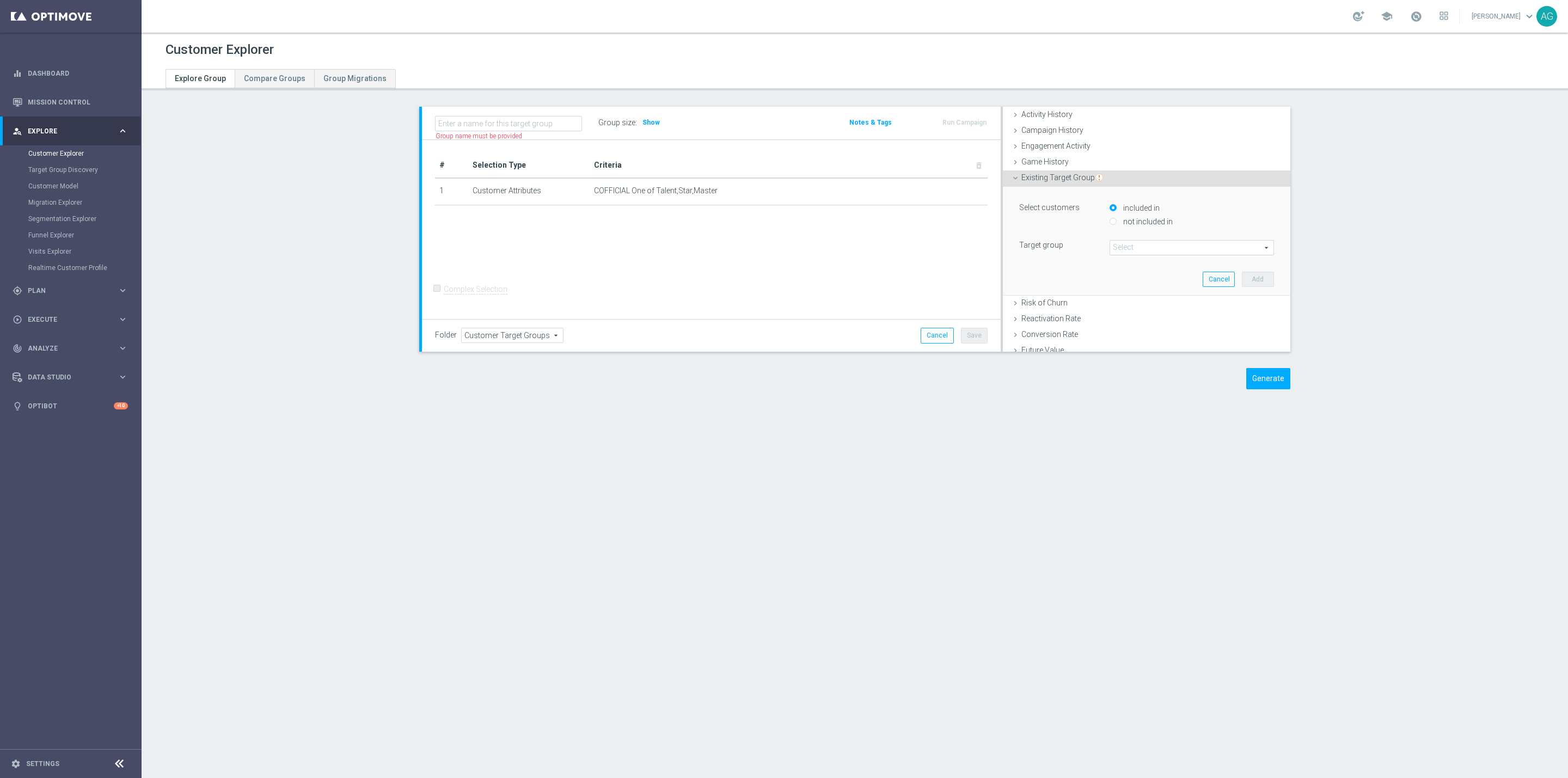
click at [1109, 218] on input "not included in" at bounding box center [1113, 222] width 7 height 7
radio input "true"
click at [1116, 253] on span at bounding box center [1191, 247] width 163 height 14
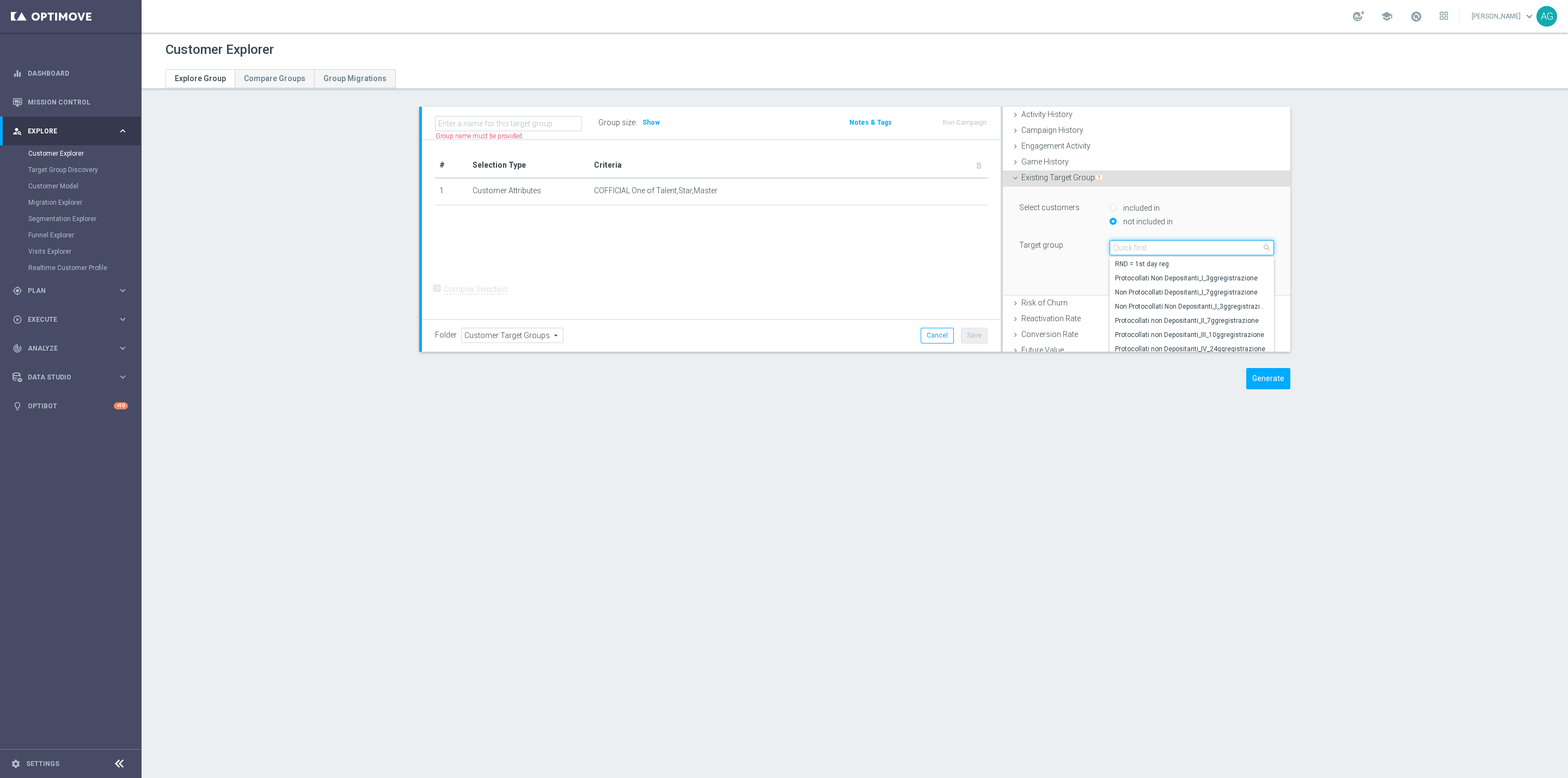
click at [1116, 253] on input "search" at bounding box center [1191, 247] width 164 height 15
type input "pausa"
click at [1128, 263] on span "Pausa da Gioco all games" at bounding box center [1191, 263] width 154 height 8
type input "Pausa da Gioco all games"
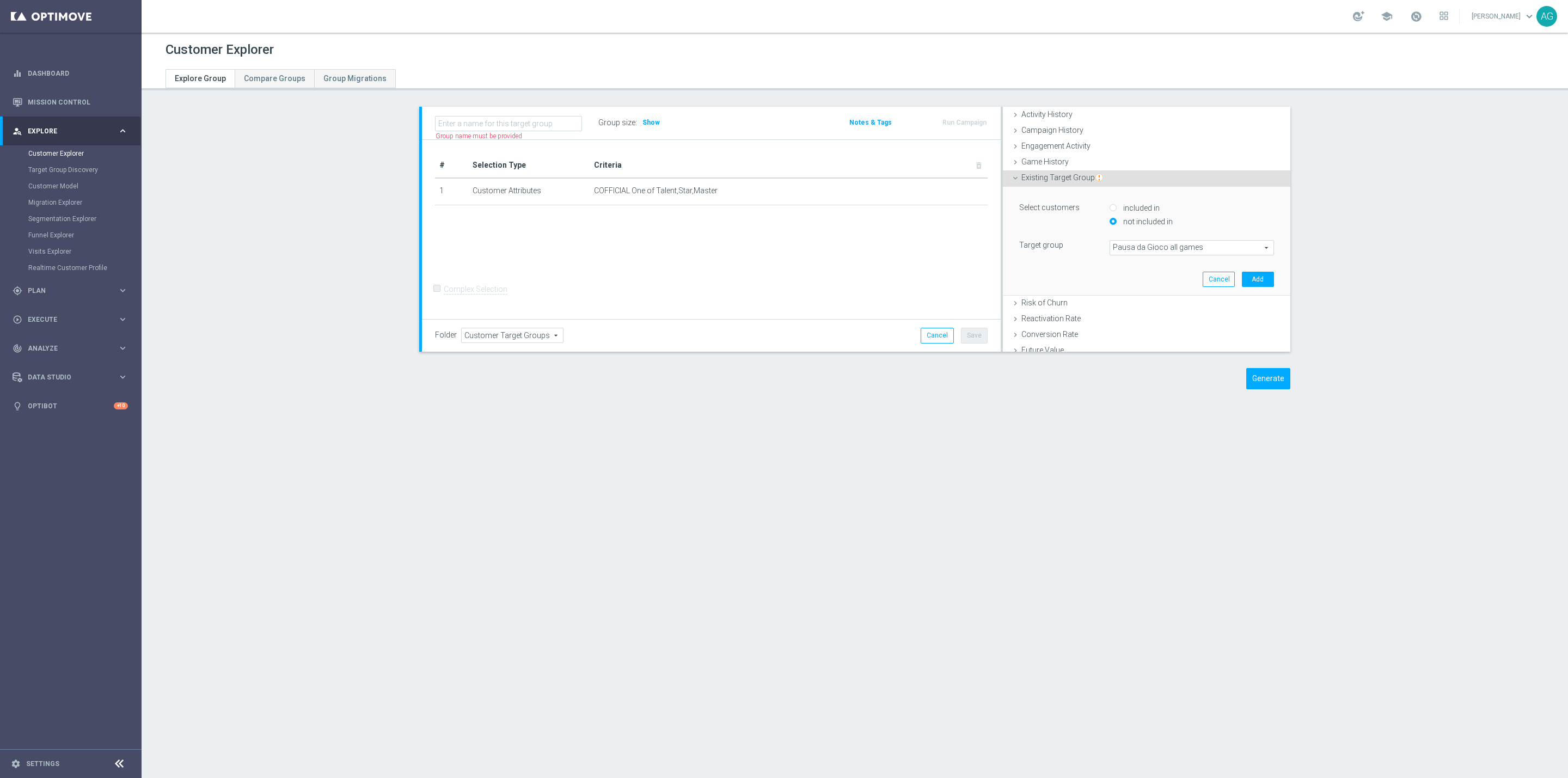
click at [1109, 209] on input "included in" at bounding box center [1113, 208] width 7 height 7
radio input "true"
click at [1242, 282] on button "Add" at bounding box center [1257, 279] width 32 height 15
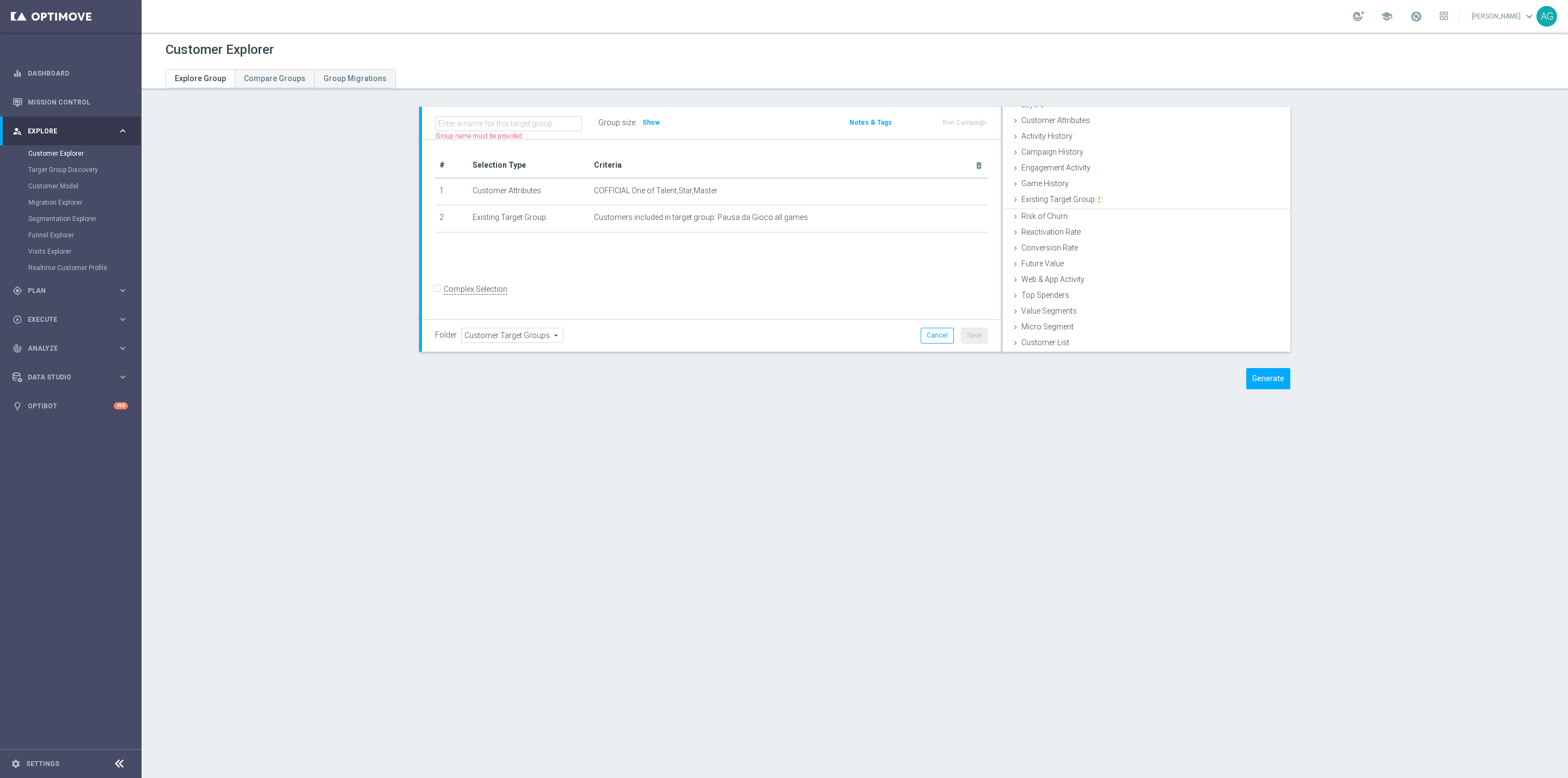
scroll to position [45, 0]
click at [657, 118] on div "Group size : Show" at bounding box center [652, 122] width 109 height 15
click at [652, 118] on h3 "Show" at bounding box center [650, 122] width 20 height 12
click at [709, 289] on form "Complex Selection Invalid Expression" at bounding box center [711, 299] width 552 height 38
click at [1076, 200] on span "Existing Target Group" at bounding box center [1062, 200] width 82 height 8
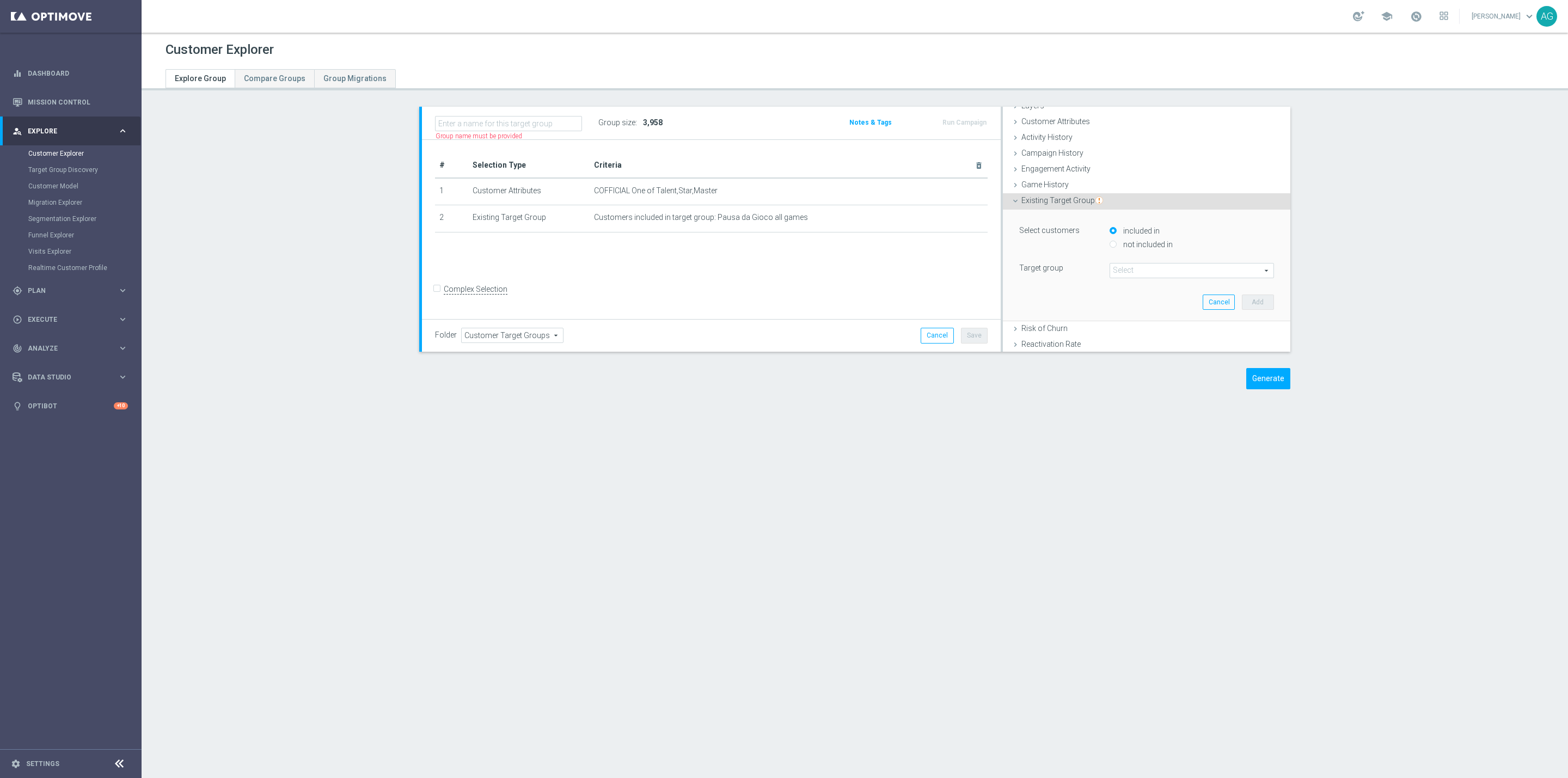
scroll to position [46, 0]
click at [1109, 243] on input "not included in" at bounding box center [1113, 243] width 7 height 7
radio input "true"
click at [1118, 267] on span at bounding box center [1191, 269] width 163 height 14
click at [1118, 267] on input "search" at bounding box center [1191, 270] width 164 height 15
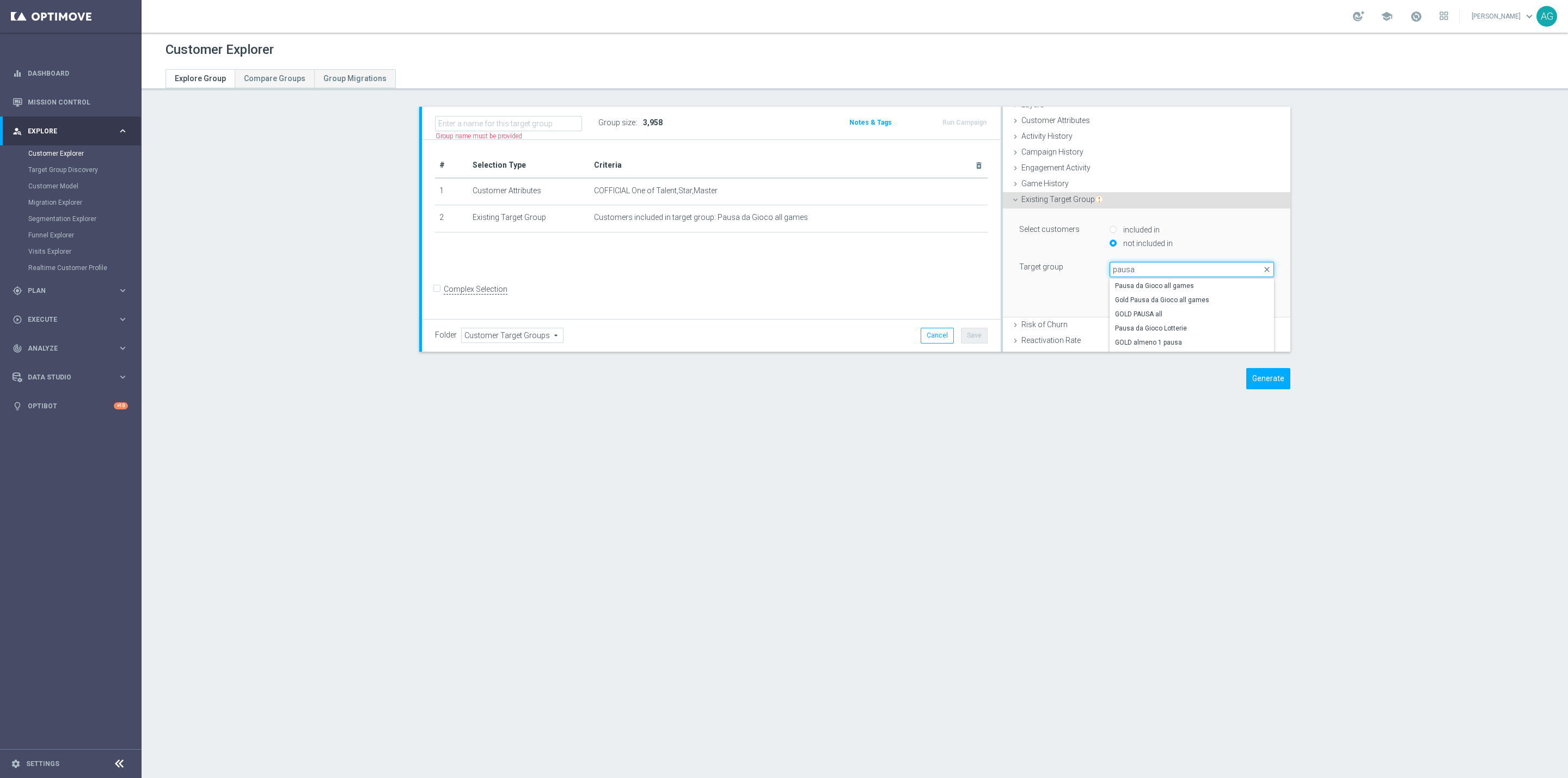
type input "pausa"
click at [1250, 411] on div "Customer Explorer Explore Group Compare Groups Group Migrations" at bounding box center [854, 405] width 1426 height 745
click at [1210, 304] on button "Cancel" at bounding box center [1218, 301] width 32 height 15
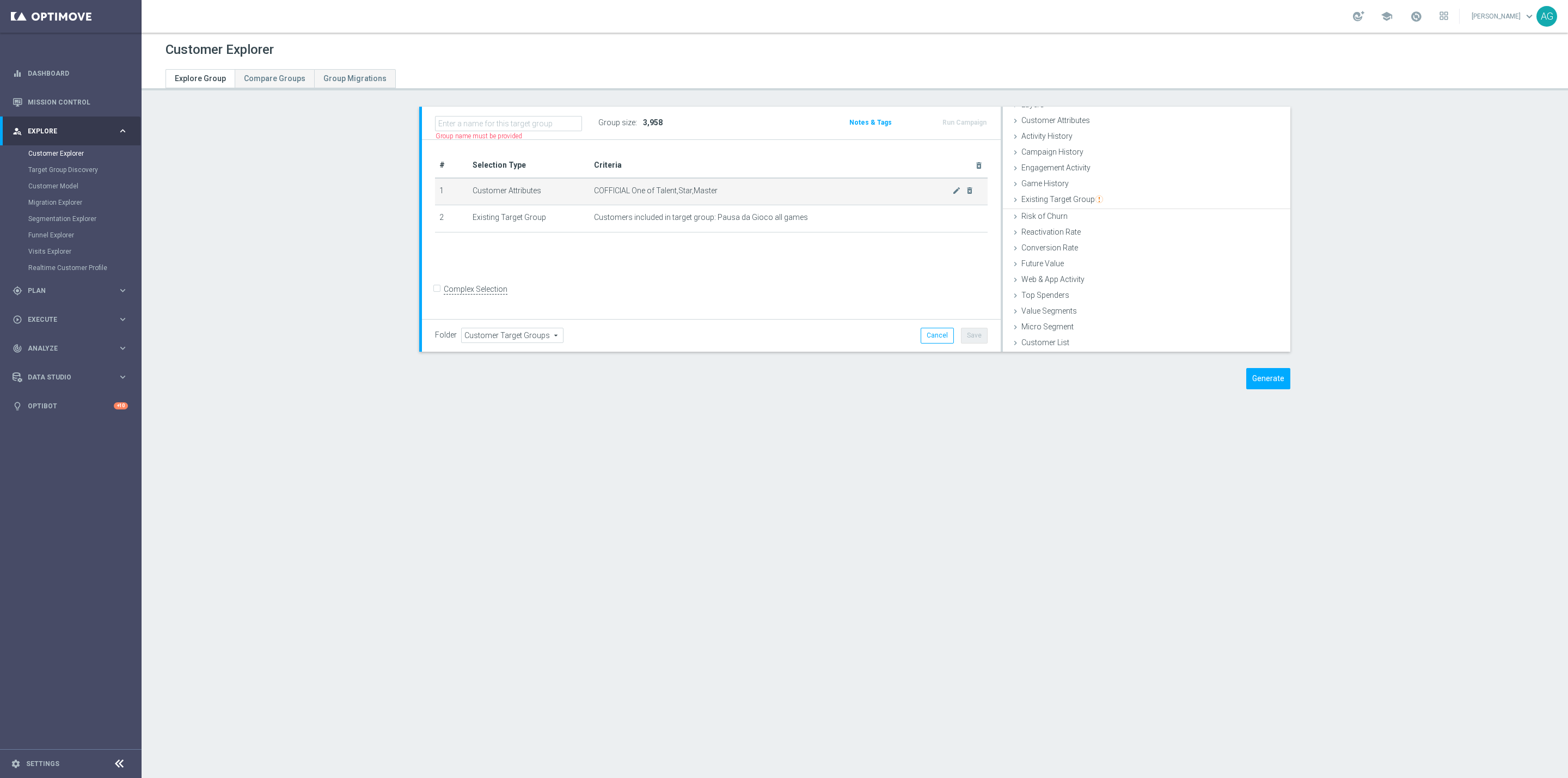
scroll to position [45, 0]
click at [952, 219] on icon "mode_edit" at bounding box center [956, 217] width 8 height 8
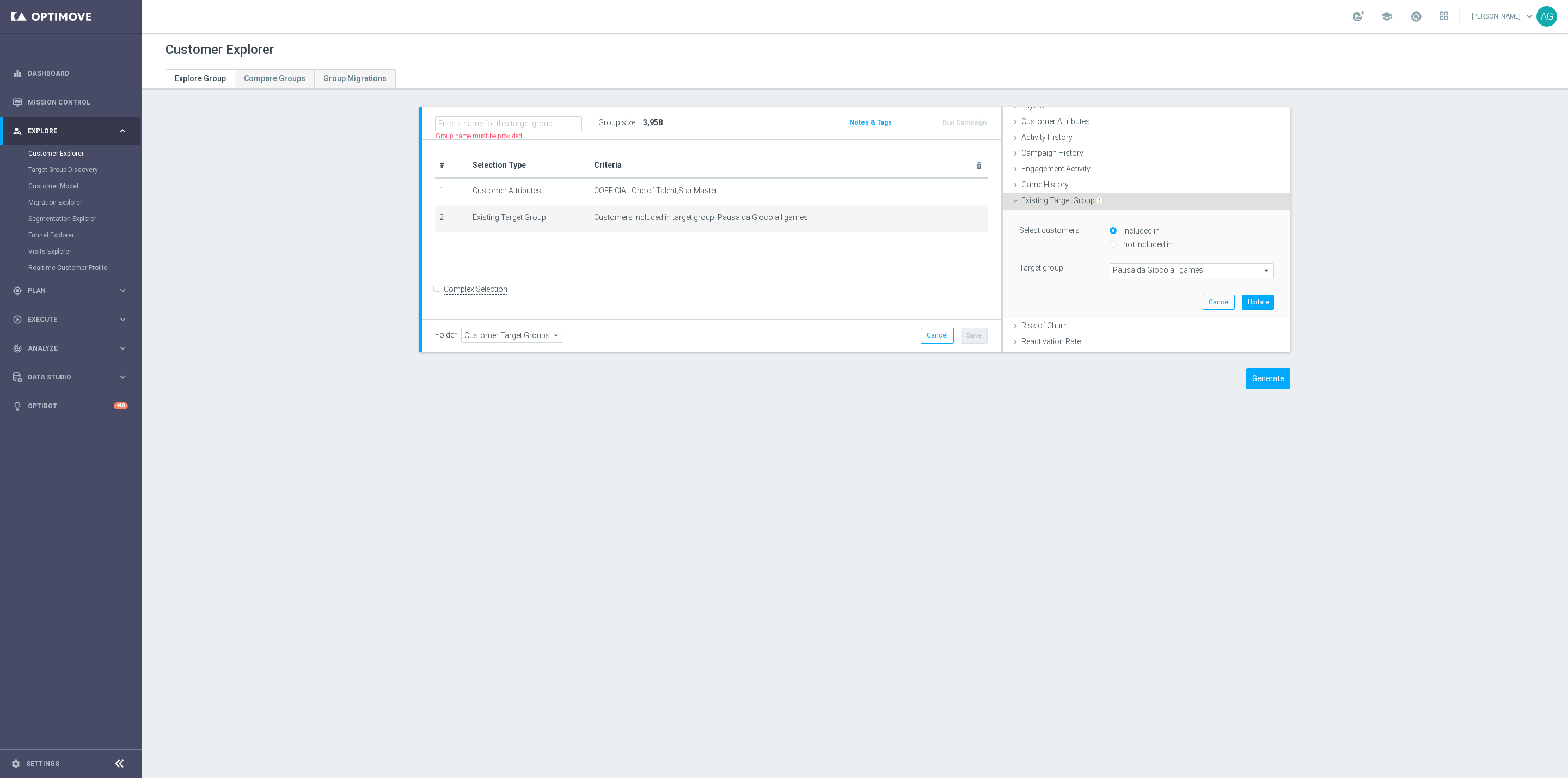
click at [1109, 243] on input "not included in" at bounding box center [1113, 245] width 7 height 7
radio input "true"
click at [1242, 299] on button "Update" at bounding box center [1257, 302] width 32 height 15
click at [657, 121] on div "Group size : Show" at bounding box center [652, 122] width 109 height 15
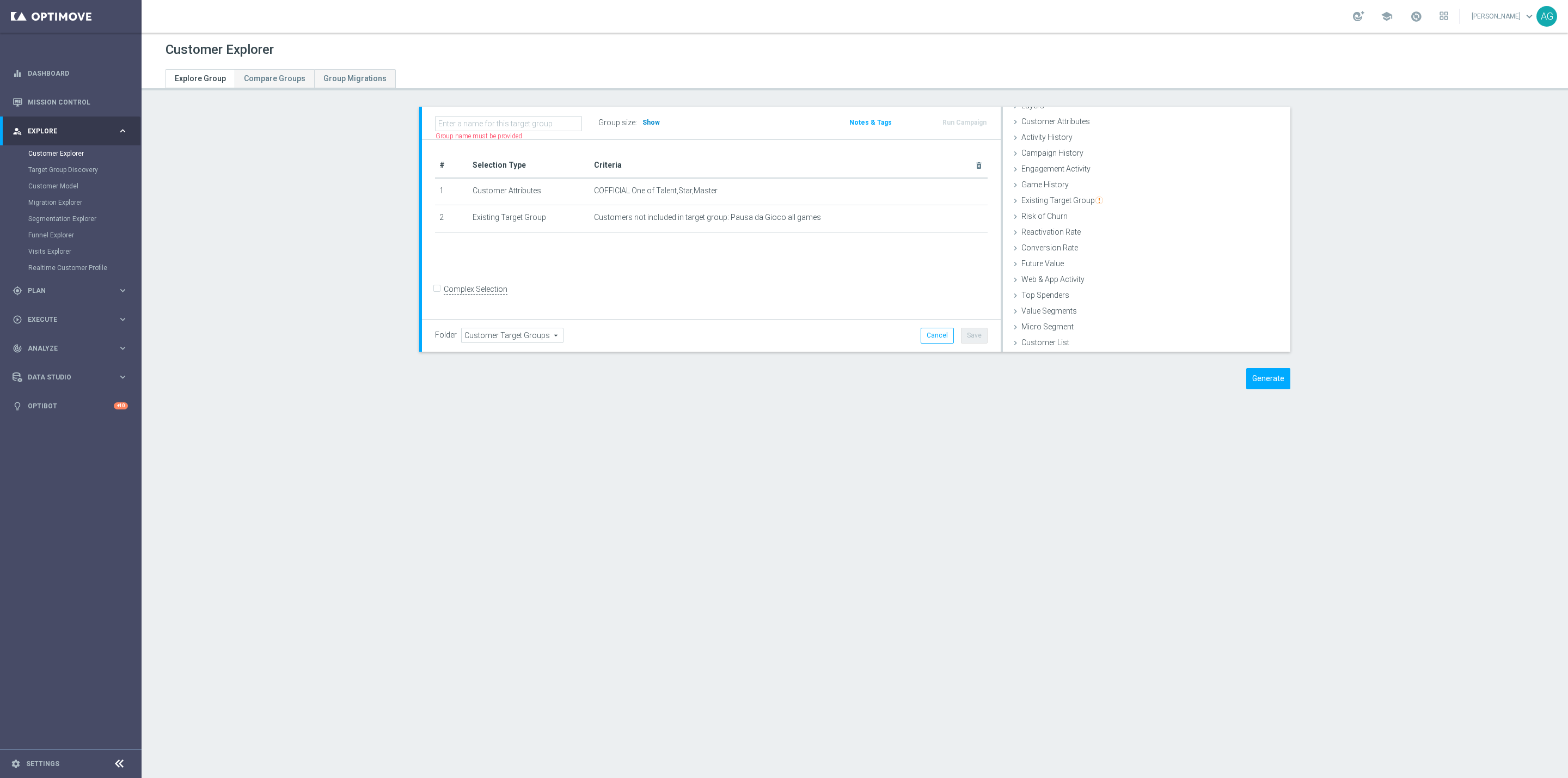
click at [652, 123] on h3 "Show" at bounding box center [650, 122] width 20 height 12
click at [1084, 198] on span "Existing Target Group" at bounding box center [1062, 200] width 82 height 8
click at [1057, 170] on div "Customer Attributes done selection saved" at bounding box center [1146, 167] width 287 height 17
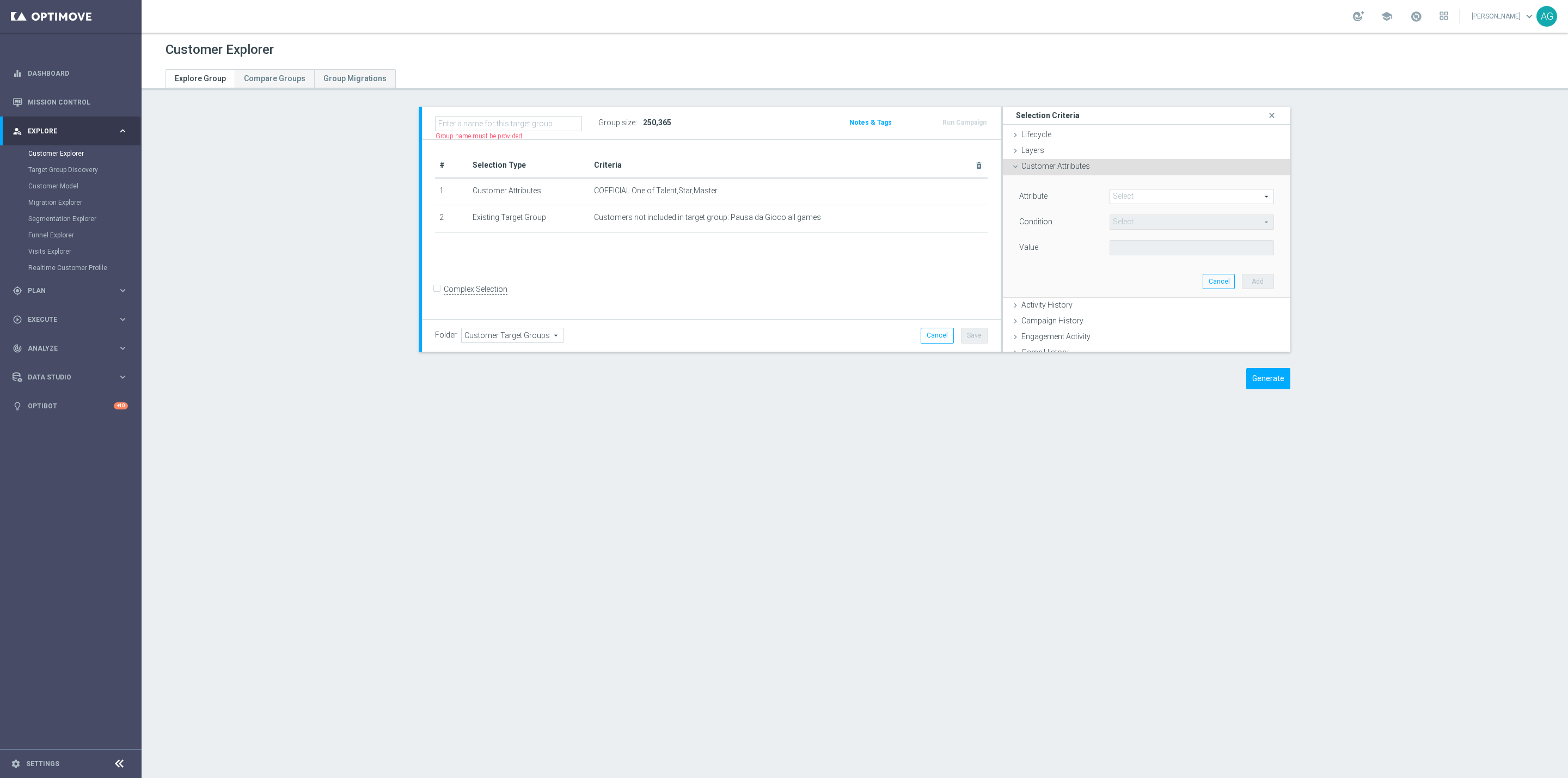
click at [777, 285] on div "# Selection Type Criteria delete_forever 1 Customer Attributes COFFICIAL One of…" at bounding box center [711, 229] width 578 height 180
click at [926, 331] on button "Cancel" at bounding box center [937, 335] width 34 height 15
type input "Select"
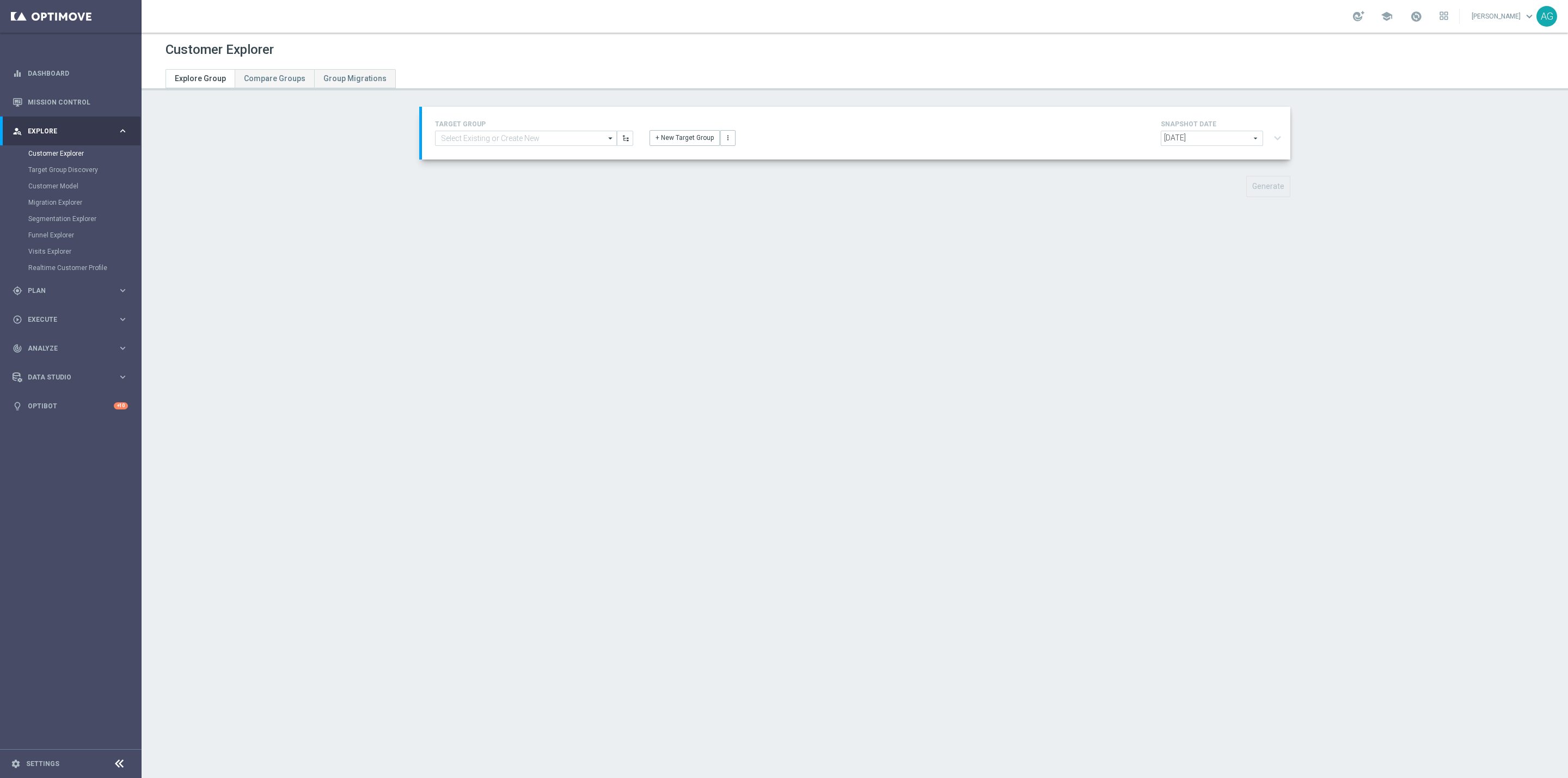
click at [1269, 136] on div "2025-10-11 2025-10-11 arrow_drop_down search expand_more" at bounding box center [1223, 139] width 125 height 18
click at [605, 139] on icon "arrow_drop_down" at bounding box center [611, 138] width 11 height 14
click at [633, 160] on div "TARGET GROUP search Show Selected 0 of NaN (sms) BF Retention 23.09 10€ BF lung…" at bounding box center [854, 160] width 914 height 106
click at [665, 135] on button "+ New Target Group" at bounding box center [684, 137] width 70 height 15
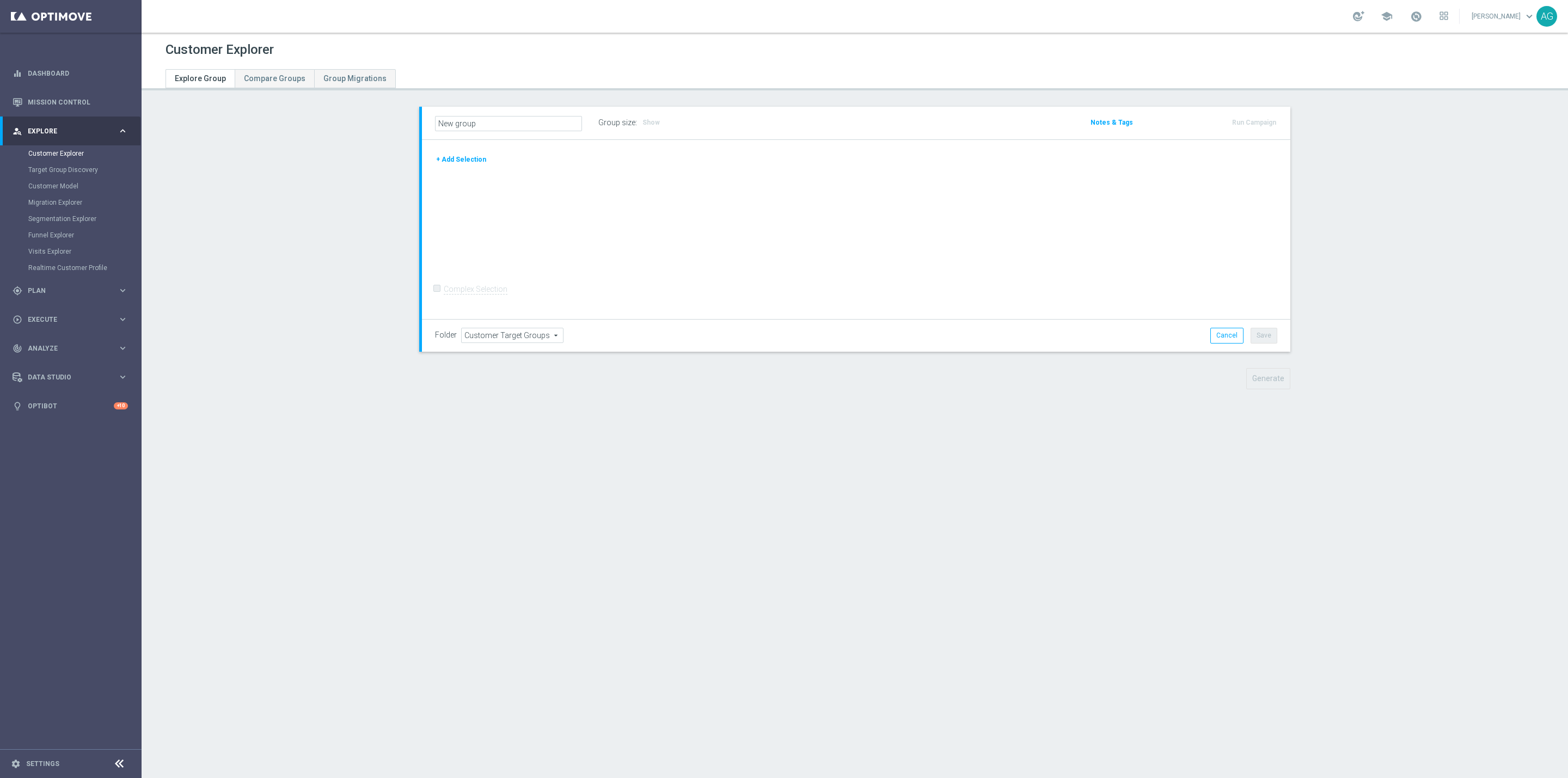
click at [521, 178] on div "+ Add Selection Complex Selection Invalid Expression" at bounding box center [855, 229] width 868 height 180
click at [475, 161] on button "+ Add Selection" at bounding box center [461, 160] width 52 height 12
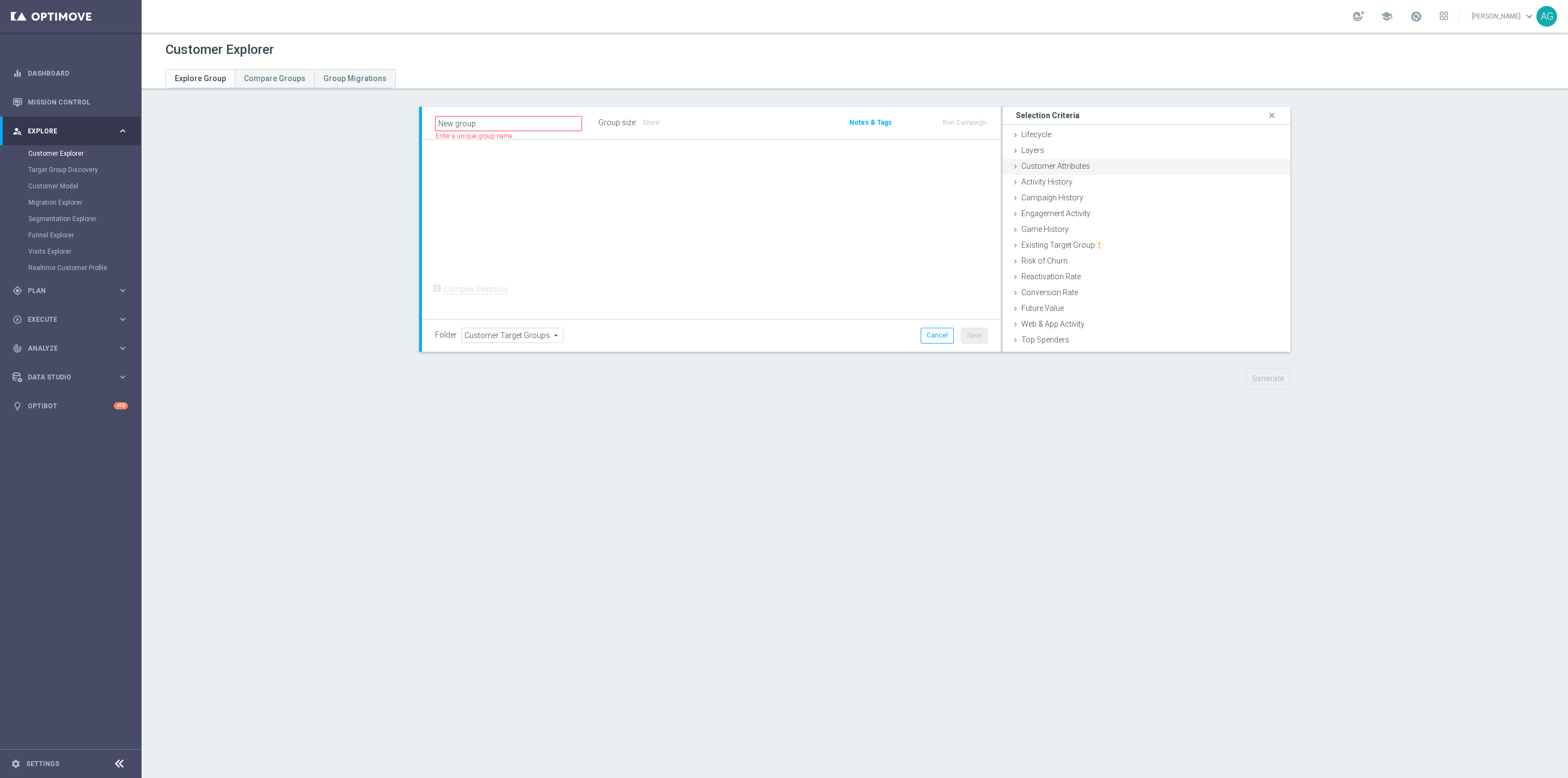
click at [1080, 165] on span "Customer Attributes" at bounding box center [1056, 165] width 69 height 8
click at [1147, 196] on span at bounding box center [1191, 196] width 163 height 14
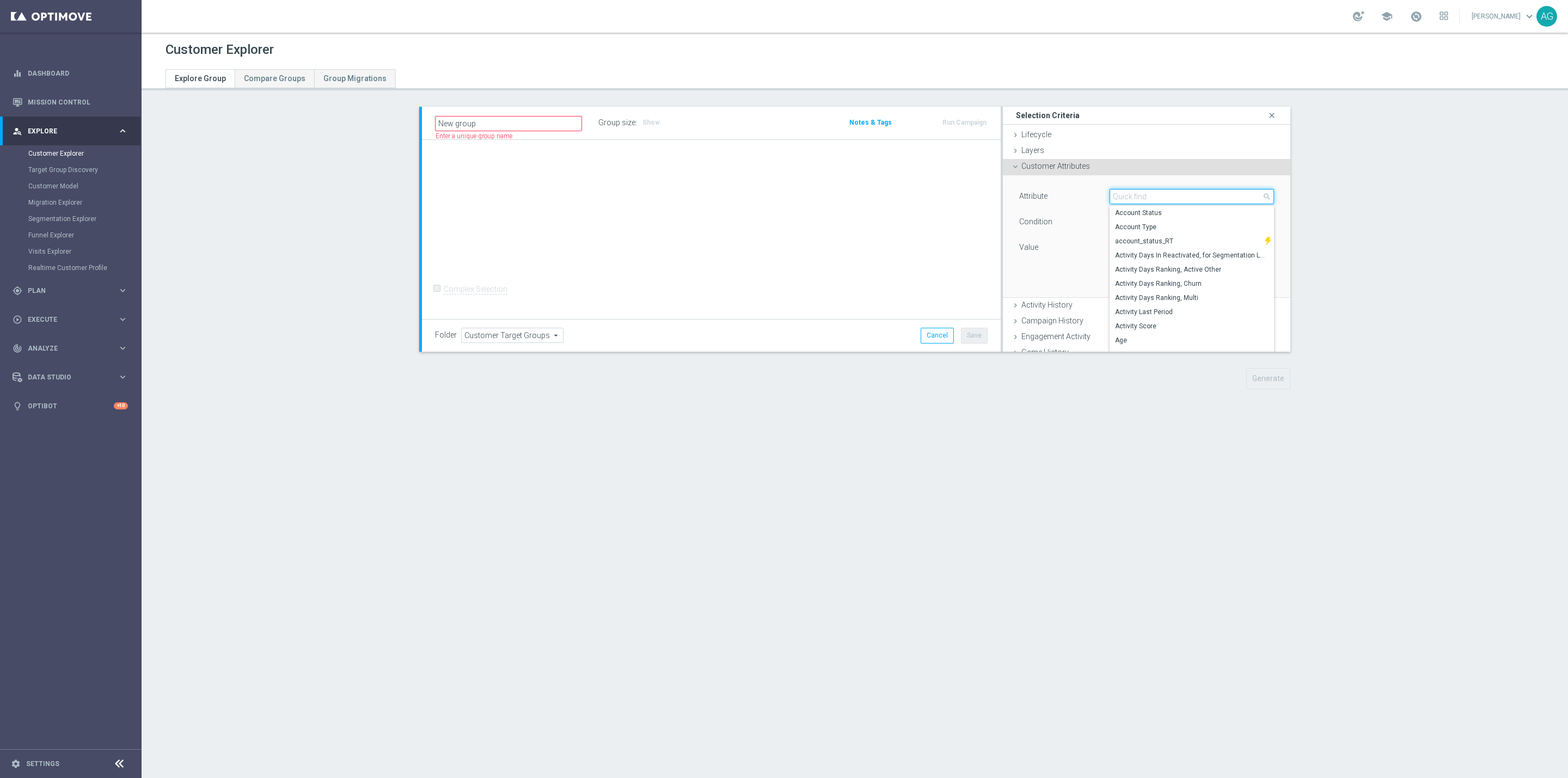
click at [1142, 200] on input "search" at bounding box center [1191, 196] width 164 height 15
type input "t"
type input "coff"
click at [1126, 214] on span "COFFICIAL" at bounding box center [1191, 213] width 154 height 8
type input "COFFICIAL"
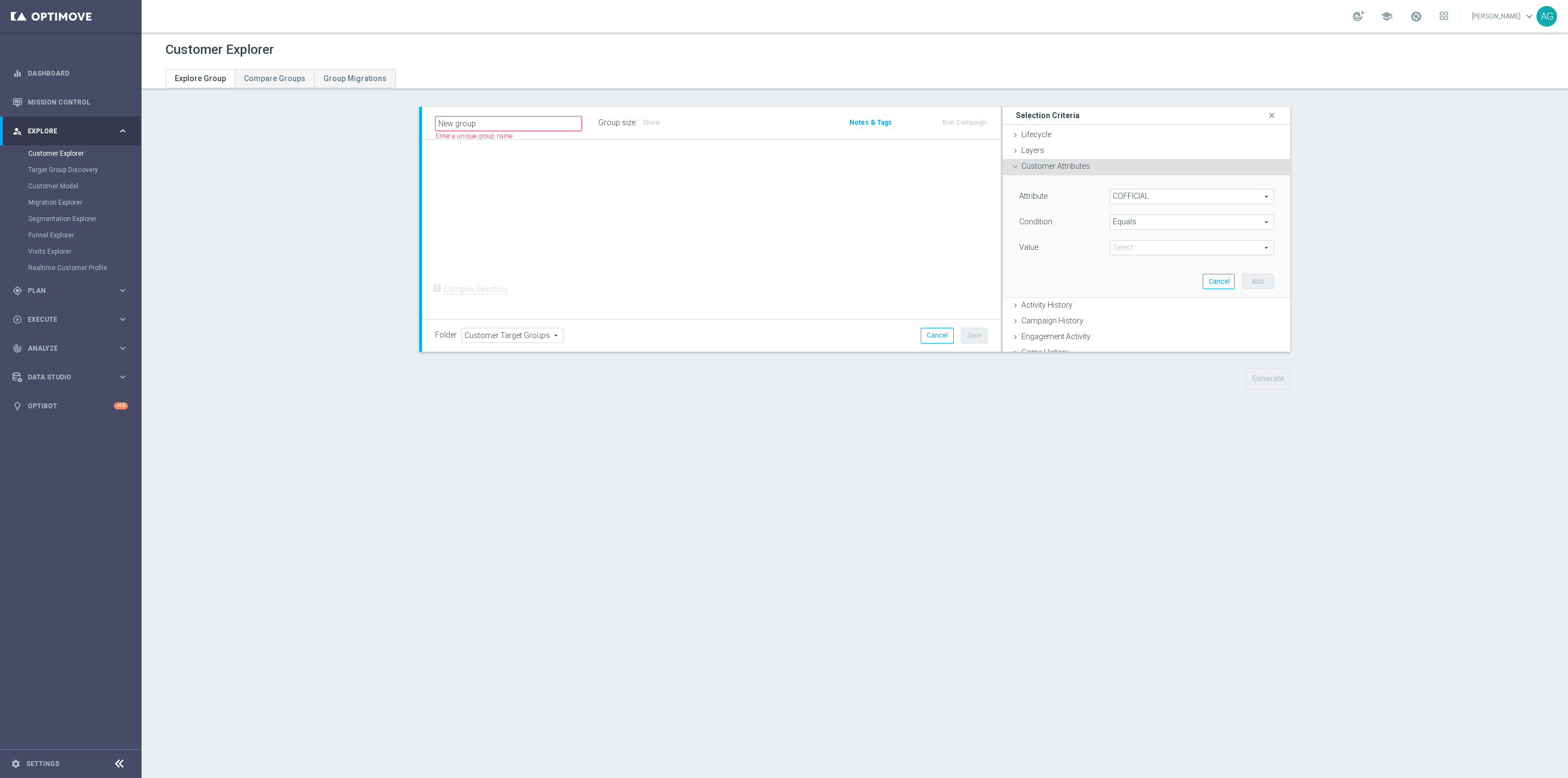
click at [1136, 226] on span "Equals" at bounding box center [1191, 222] width 163 height 14
click at [1131, 278] on label "One of" at bounding box center [1191, 284] width 164 height 14
type input "One of"
click at [1129, 165] on span at bounding box center [1191, 165] width 163 height 14
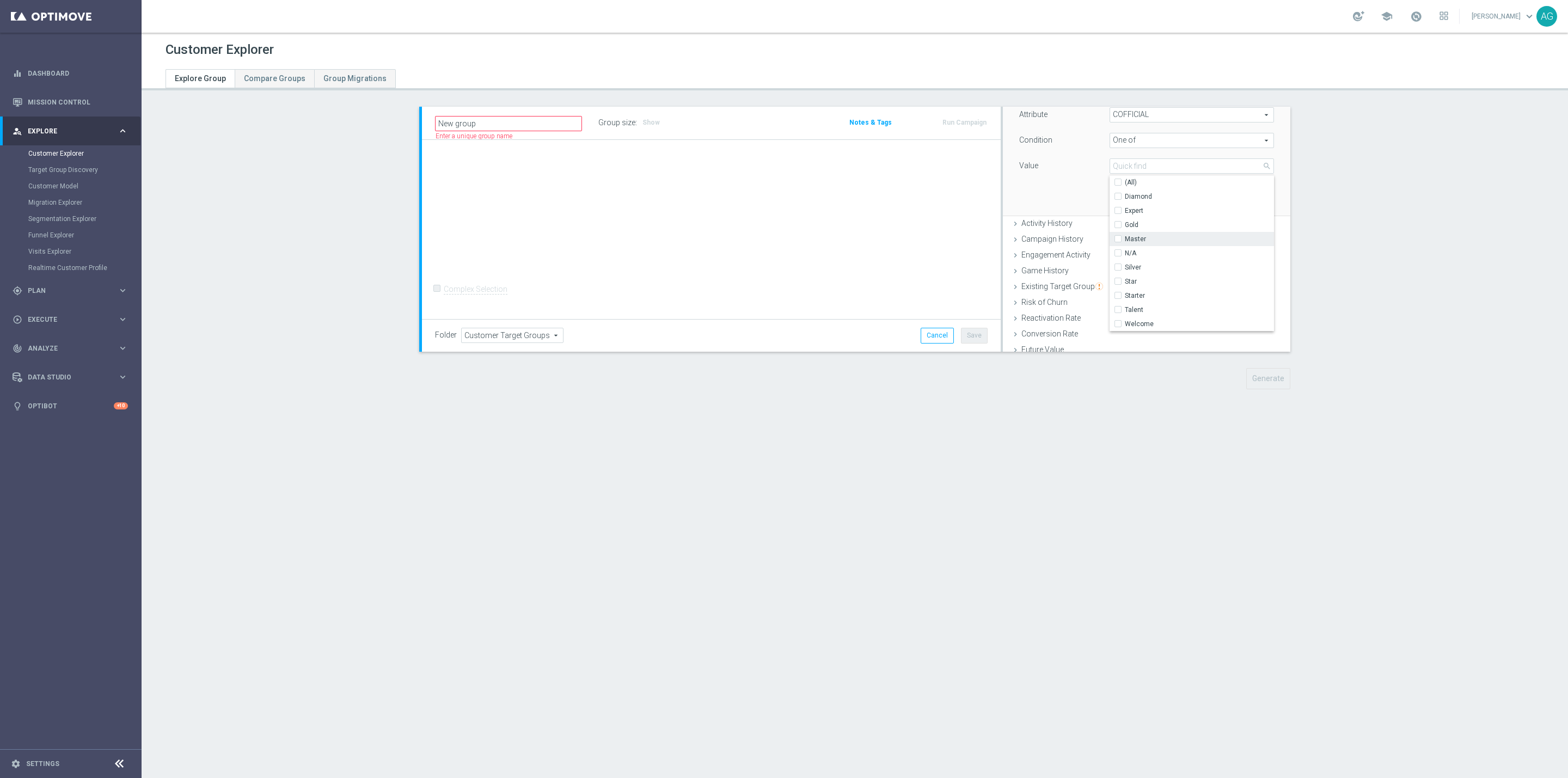
click at [1109, 234] on div "Master" at bounding box center [1191, 239] width 164 height 14
click at [1117, 239] on input "Master" at bounding box center [1121, 239] width 7 height 7
checkbox input "true"
type input "Master"
click at [1117, 282] on input "Star" at bounding box center [1121, 282] width 7 height 7
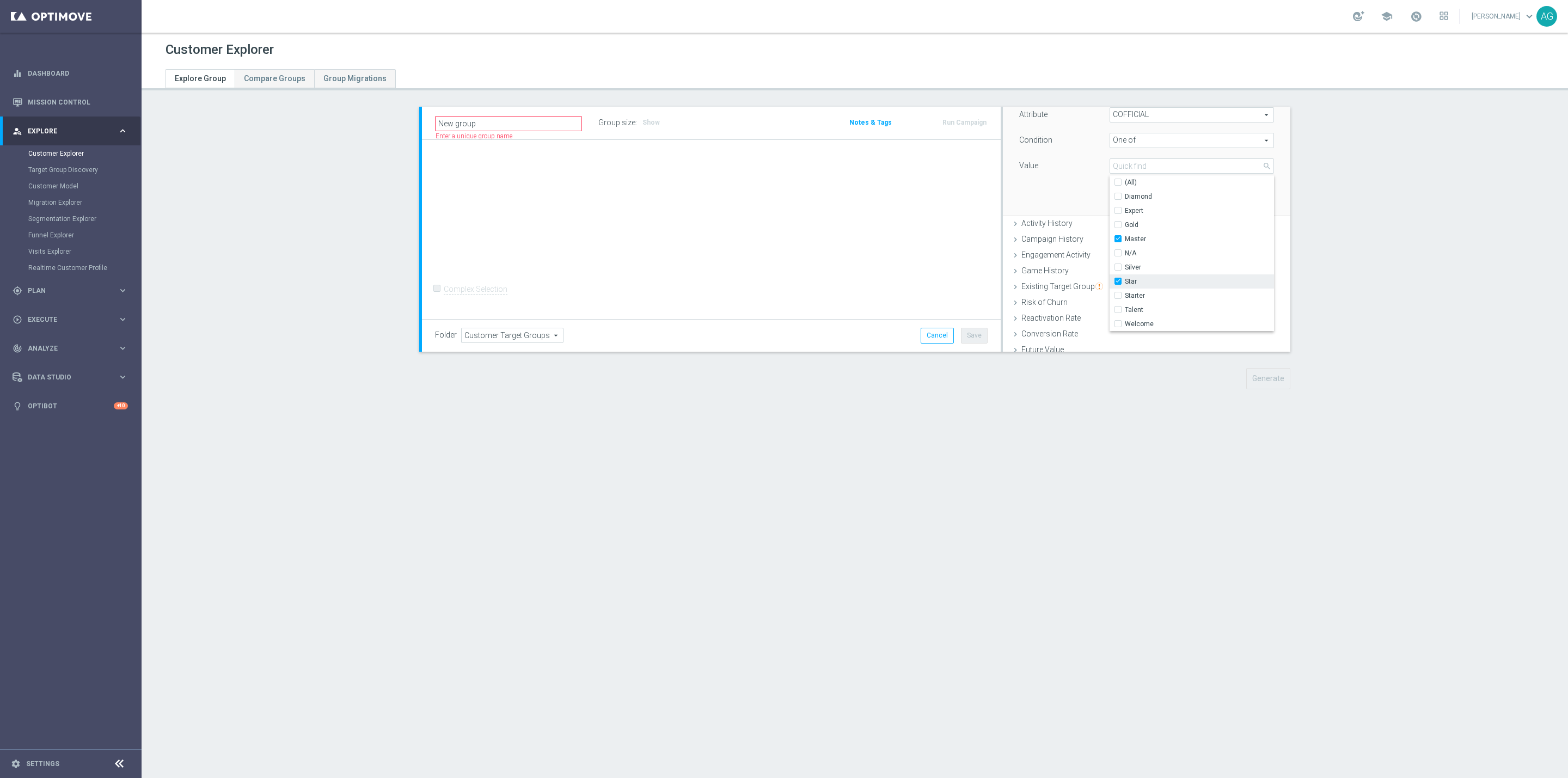
checkbox input "true"
type input "Selected 2 of 10"
click at [1117, 307] on input "Talent" at bounding box center [1121, 310] width 7 height 7
checkbox input "true"
type input "Selected 3 of 10"
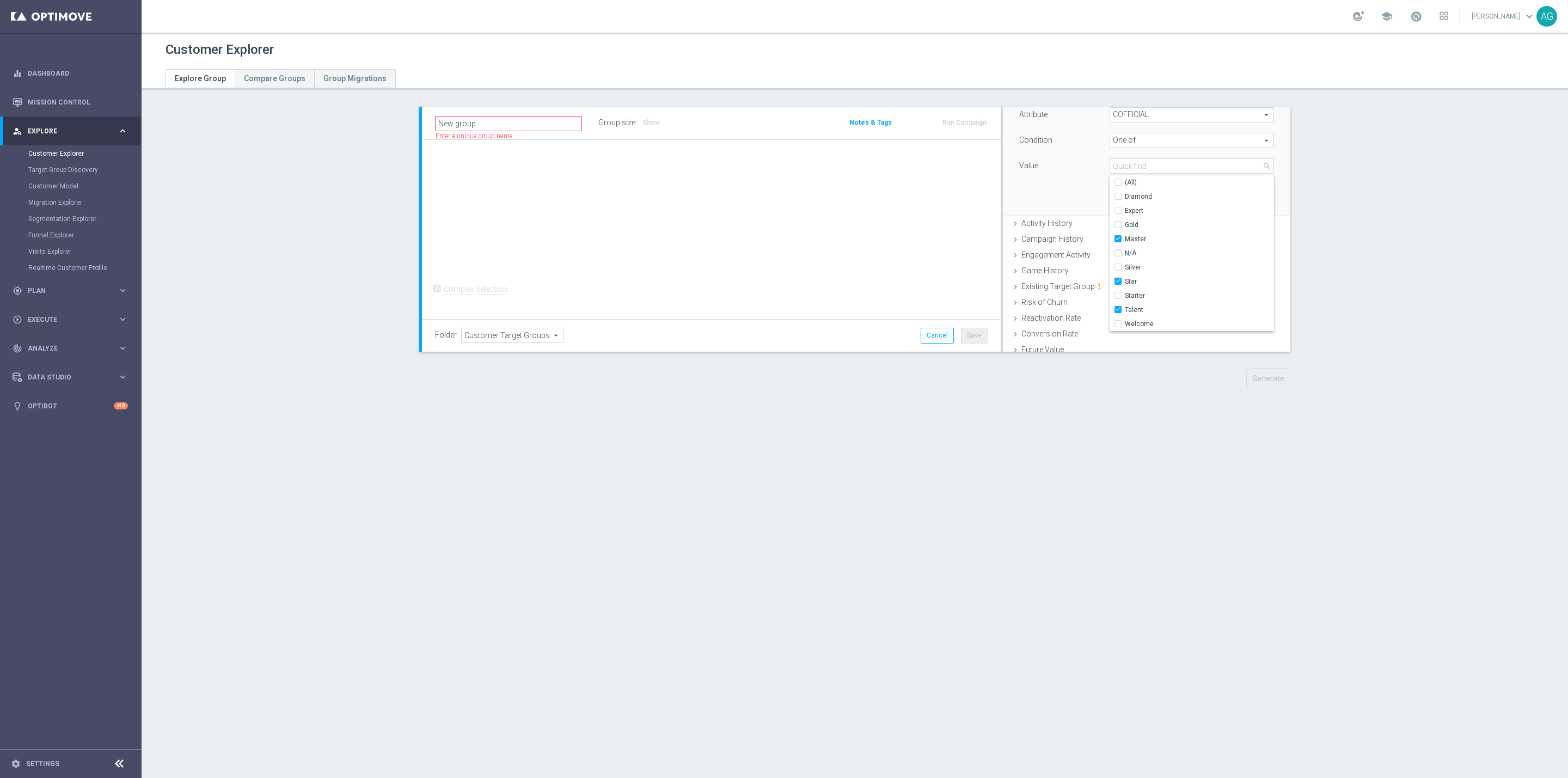
click at [1268, 194] on div "Attribute COFFICIAL COFFICIAL arrow_drop_down search Condition One of One of ar…" at bounding box center [1146, 155] width 287 height 123
click at [1242, 198] on button "Add" at bounding box center [1257, 200] width 32 height 15
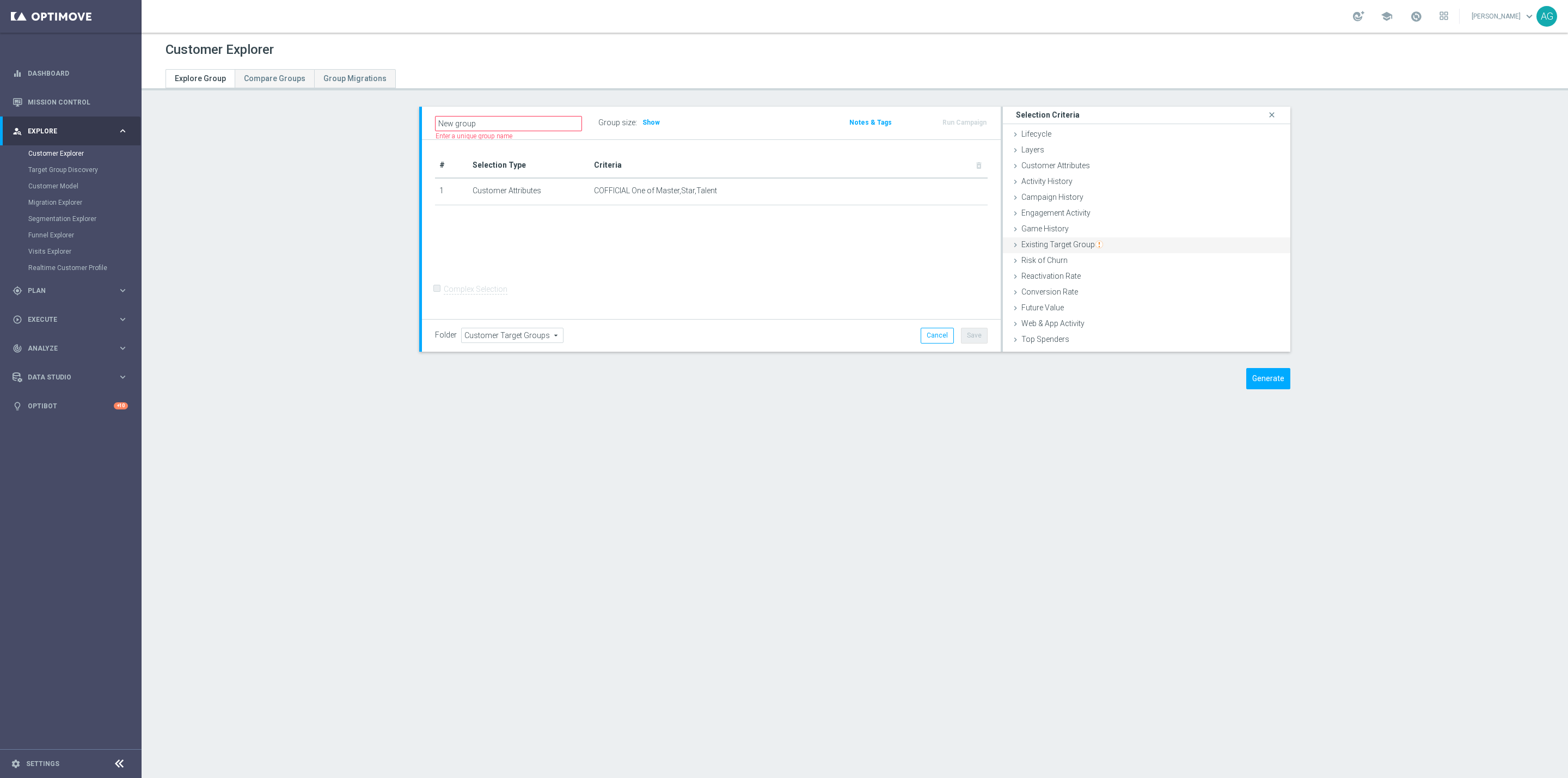
scroll to position [0, 0]
click at [538, 121] on input "New group" at bounding box center [508, 123] width 147 height 15
click at [1038, 169] on span "Customer Attributes" at bounding box center [1056, 165] width 69 height 8
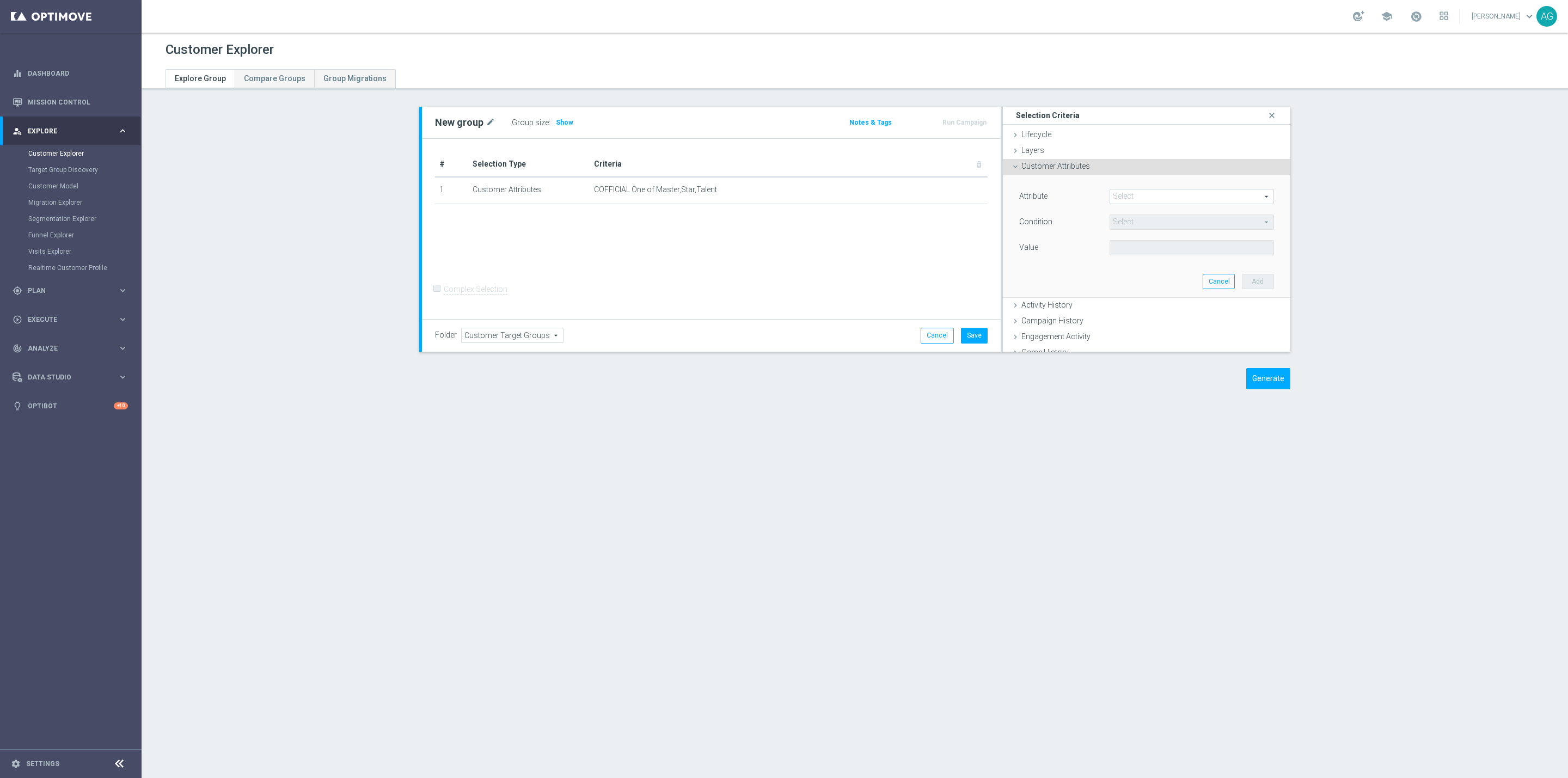
click at [1128, 191] on span at bounding box center [1191, 196] width 163 height 14
click at [1123, 193] on input "search" at bounding box center [1191, 196] width 164 height 15
type input "optima"
click at [1132, 237] on span "OptiMail Unsubscribed" at bounding box center [1191, 241] width 154 height 8
type input "OptiMail Unsubscribed"
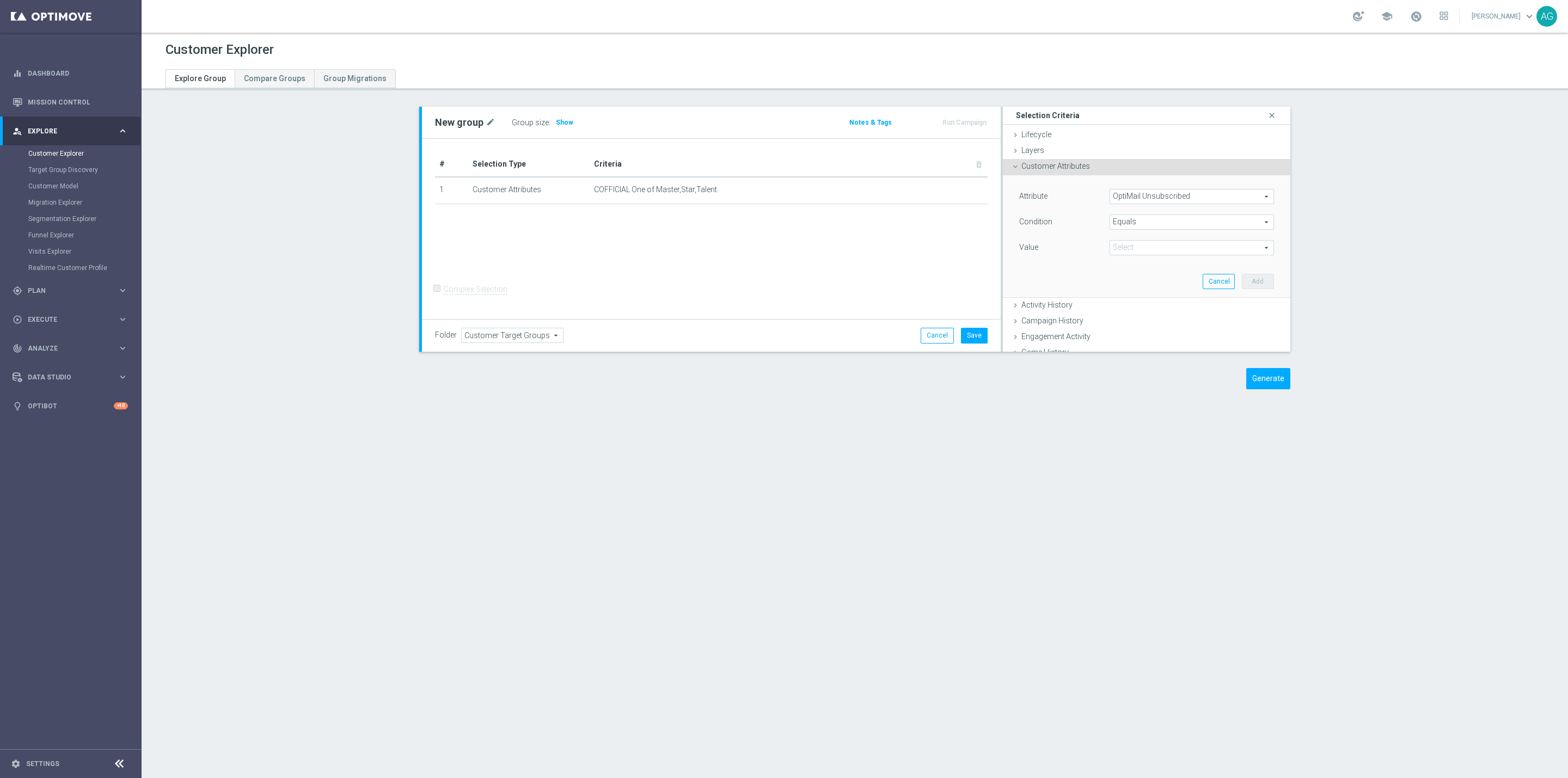
click at [1196, 253] on span at bounding box center [1191, 247] width 163 height 14
click at [1144, 226] on span "Equals" at bounding box center [1191, 222] width 163 height 14
click at [1129, 282] on span "One of" at bounding box center [1191, 284] width 154 height 8
click at [1123, 160] on span at bounding box center [1191, 165] width 163 height 14
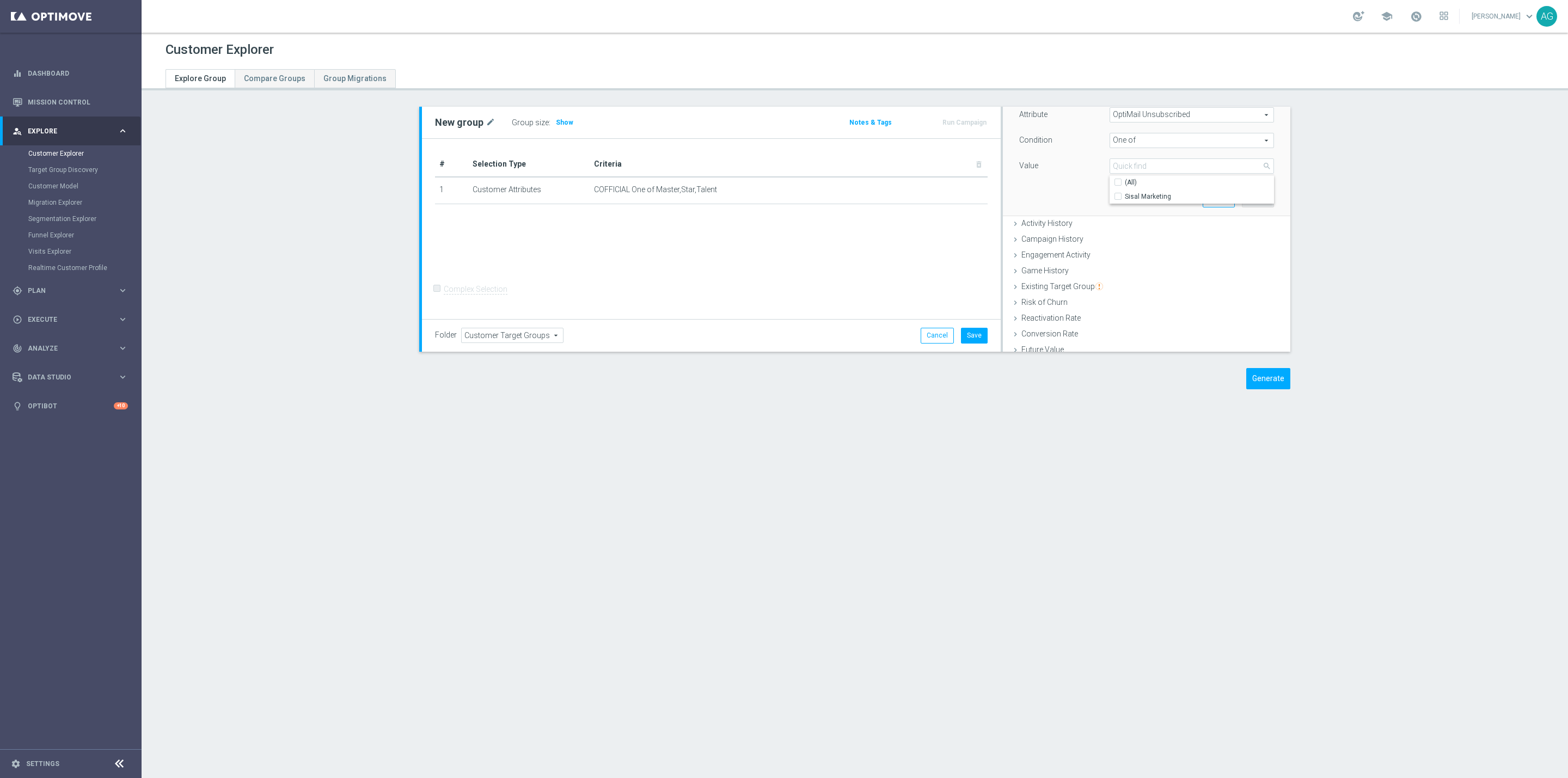
click at [1071, 174] on div "Value" at bounding box center [1056, 167] width 90 height 18
click at [1125, 224] on span "One of" at bounding box center [1191, 222] width 163 height 14
click at [1129, 283] on span "Does not equal" at bounding box center [1191, 280] width 154 height 8
type input "Does not equal"
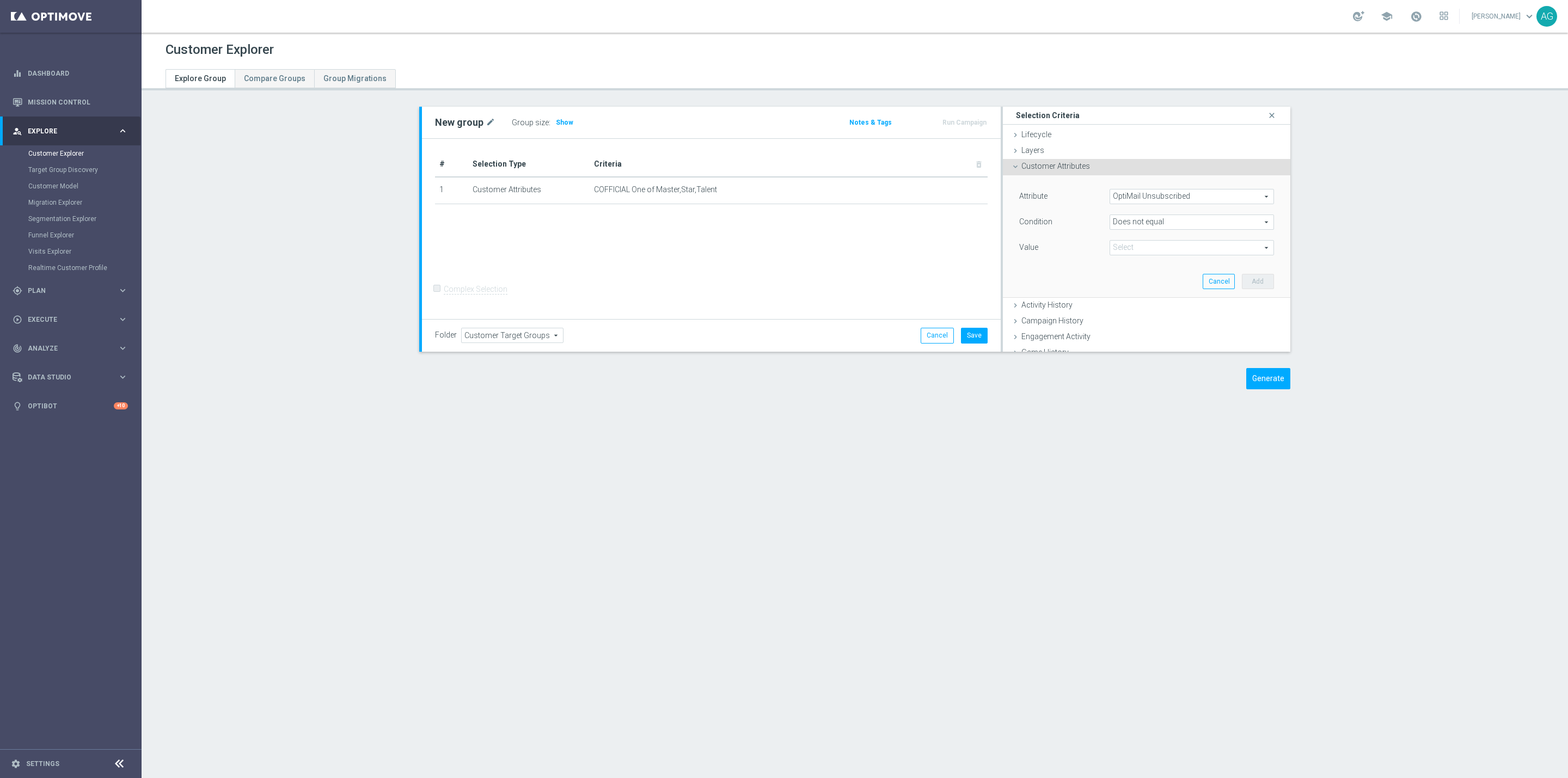
click at [1145, 245] on span at bounding box center [1191, 247] width 163 height 14
click at [1135, 263] on span "Sisal Marketing" at bounding box center [1191, 263] width 154 height 8
type input "Sisal Marketing"
click at [1242, 202] on button "Add" at bounding box center [1257, 200] width 32 height 15
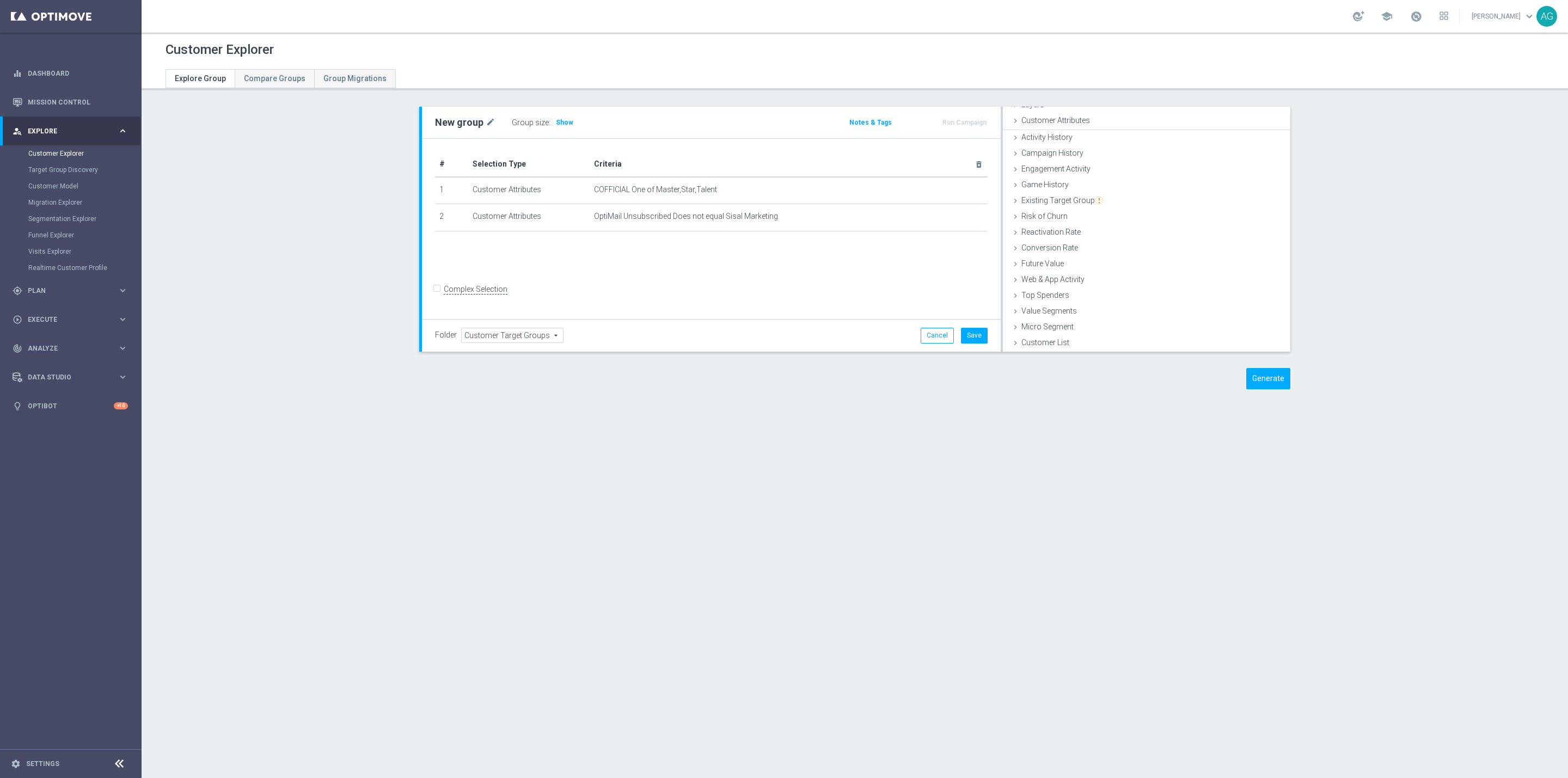
scroll to position [45, 0]
click at [952, 213] on icon "mode_edit" at bounding box center [956, 216] width 8 height 8
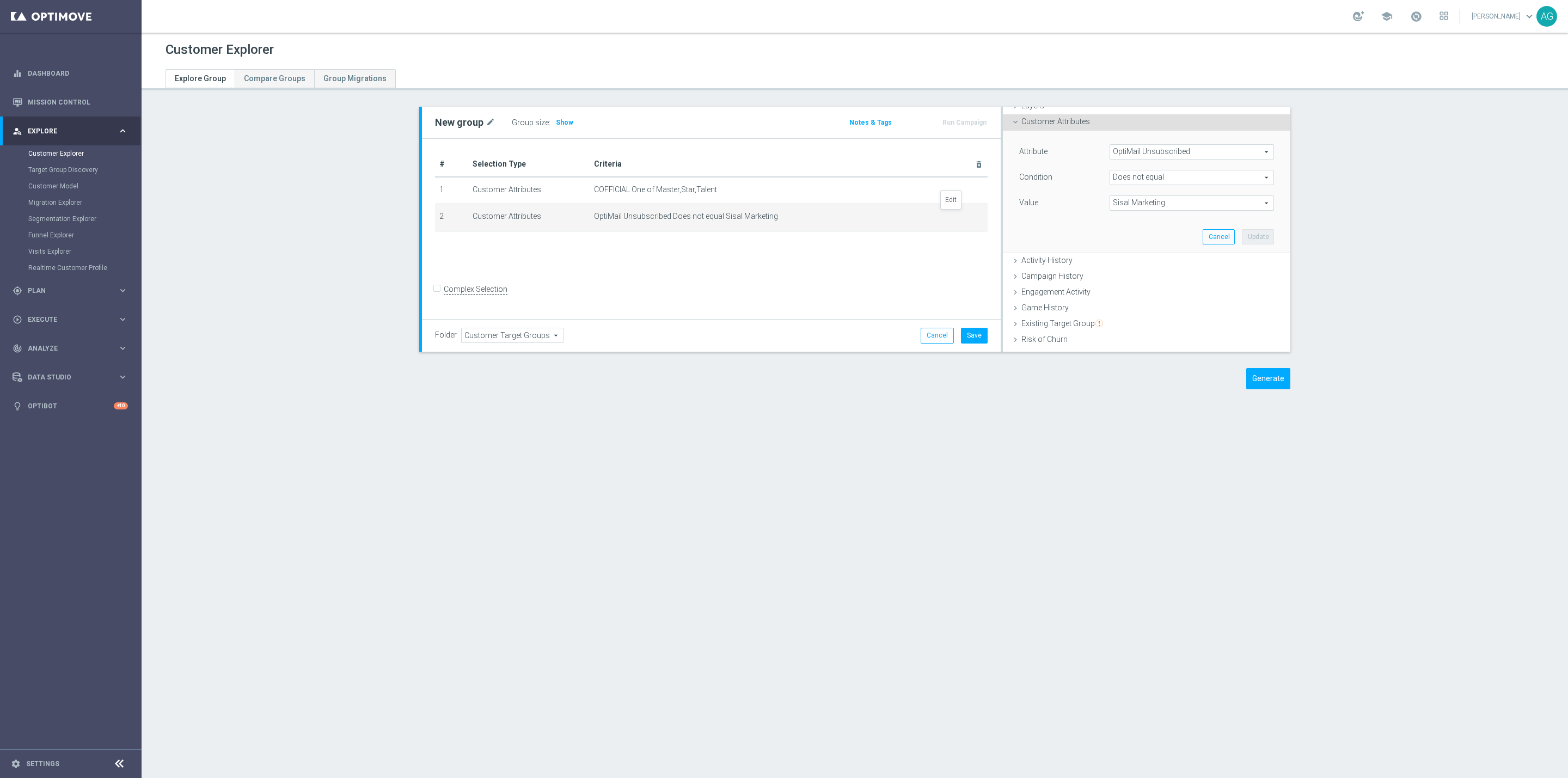
scroll to position [67, 0]
click at [1121, 185] on span "Sisal Marketing" at bounding box center [1191, 180] width 163 height 14
click at [1128, 158] on span "Does not equal" at bounding box center [1191, 155] width 163 height 14
click at [1125, 243] on span "Equals" at bounding box center [1191, 242] width 154 height 8
type input "Equals"
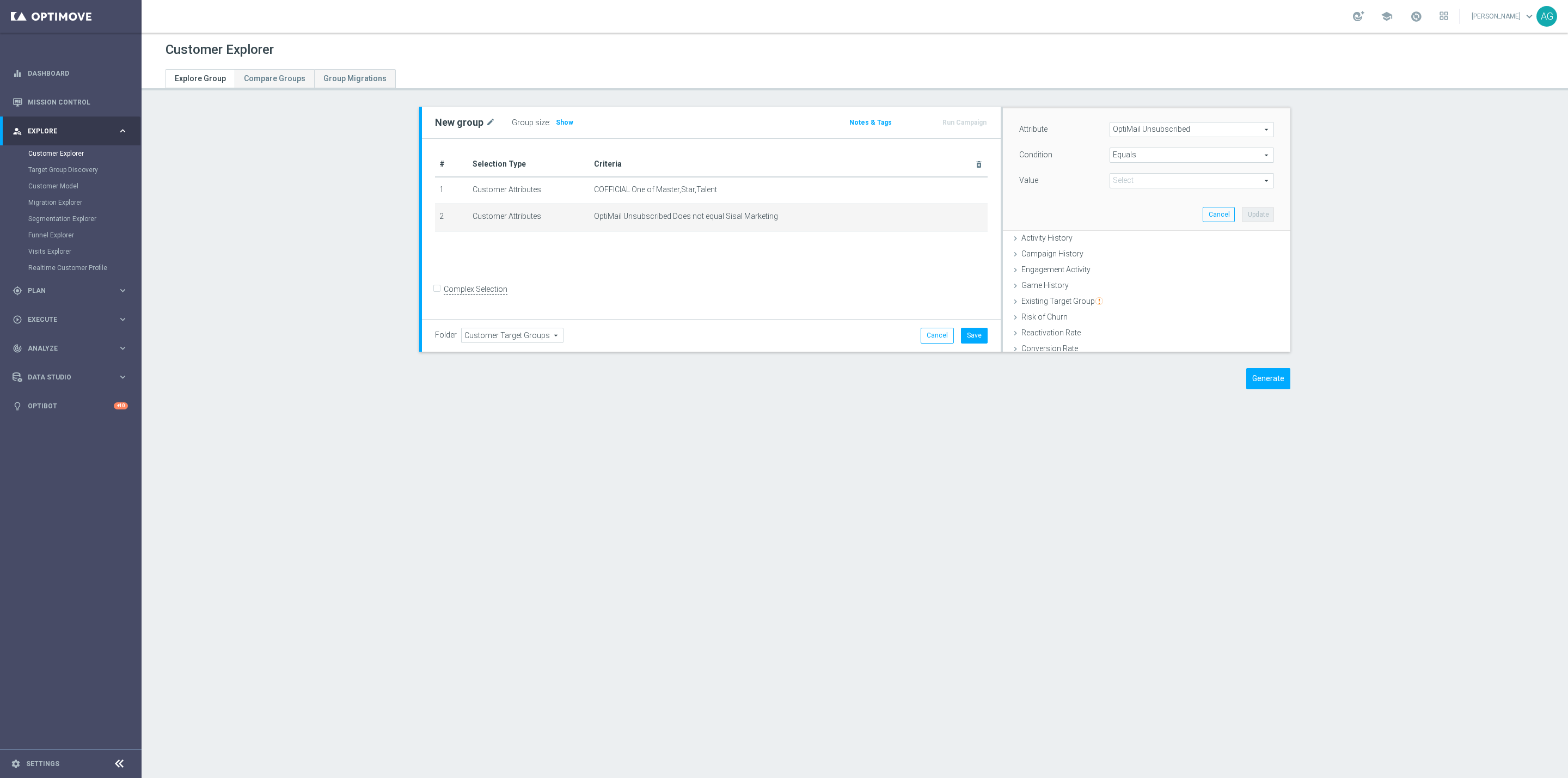
click at [1148, 180] on span "Sisal Marketing" at bounding box center [1191, 180] width 163 height 14
click at [1135, 193] on span "Sisal Marketing" at bounding box center [1191, 197] width 154 height 8
type input "Sisal Marketing"
click at [1242, 211] on button "Update" at bounding box center [1257, 215] width 32 height 15
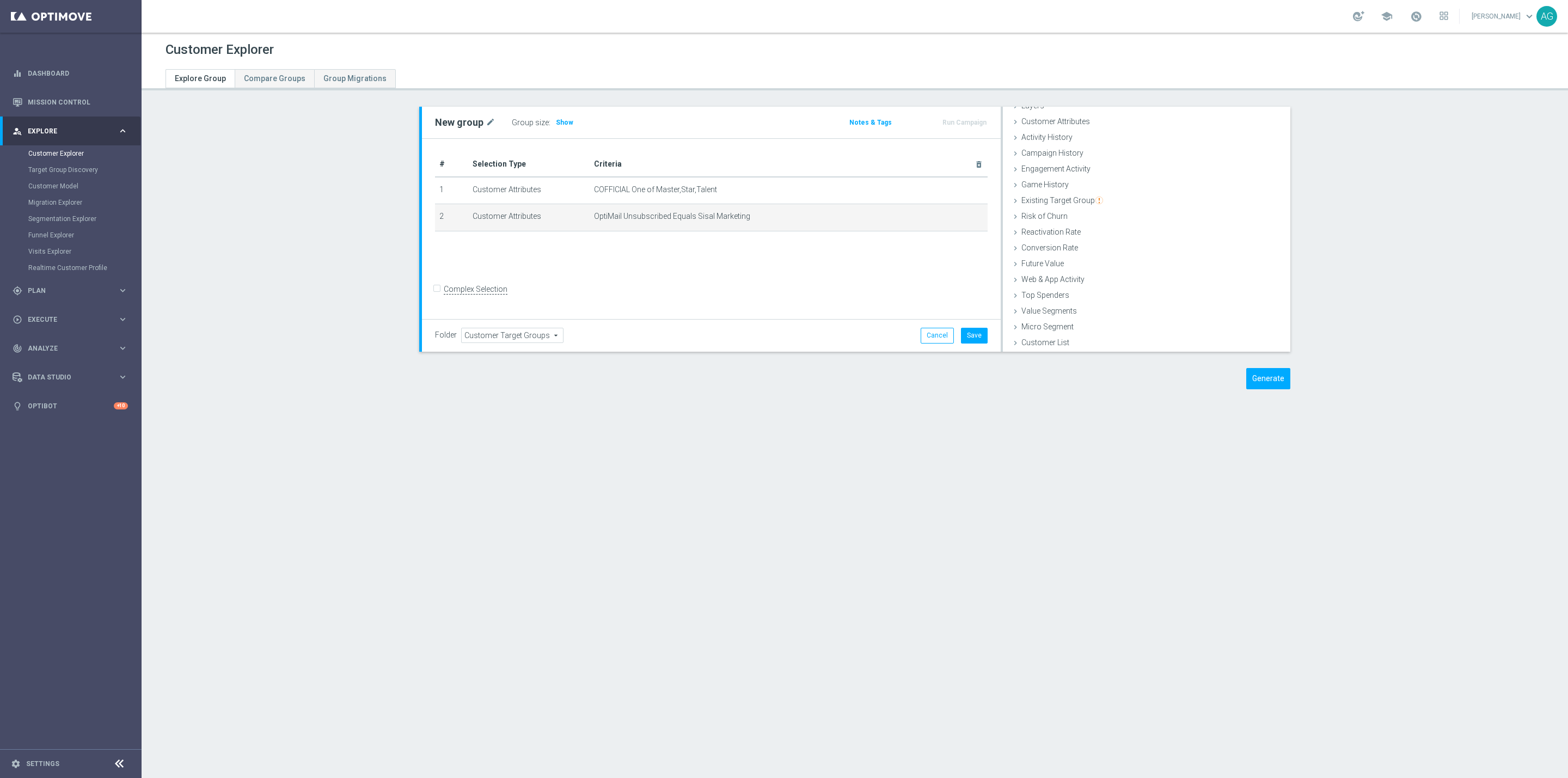
click at [726, 248] on div "+ Add Selection" at bounding box center [712, 245] width 569 height 8
click at [563, 124] on h3 "Show" at bounding box center [564, 122] width 20 height 12
click at [694, 260] on div "# Selection Type Criteria delete_forever 1 Customer Attributes COFFICIAL One of…" at bounding box center [711, 229] width 578 height 181
click at [532, 393] on div "New group mode_edit Group size : 54,969 Notes & Tags Run Campaign" at bounding box center [854, 256] width 914 height 299
click at [1246, 382] on button "Generate" at bounding box center [1268, 378] width 44 height 21
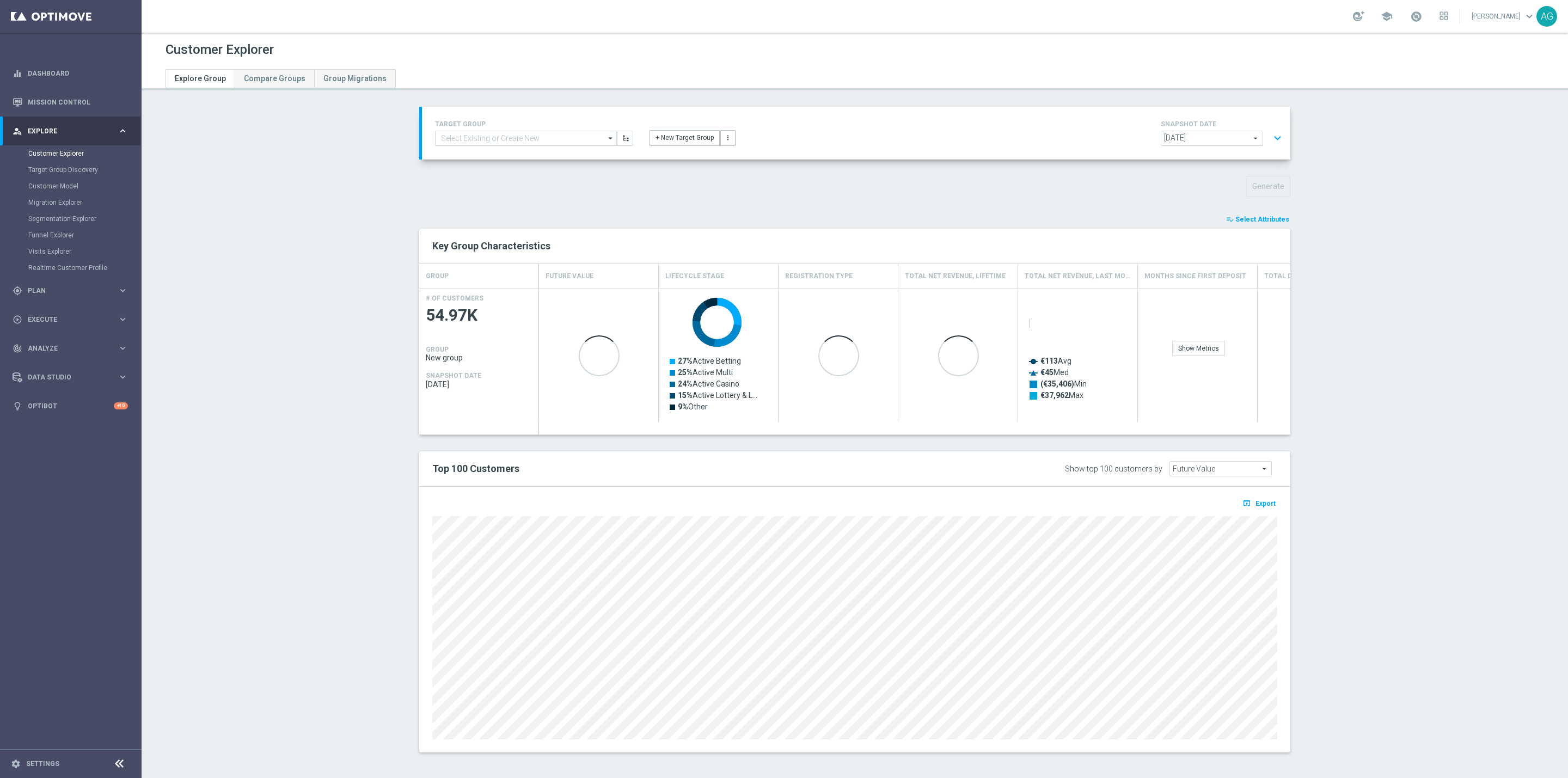
scroll to position [4, 0]
click at [1253, 220] on button "playlist_add_check Select Attributes" at bounding box center [1257, 217] width 65 height 12
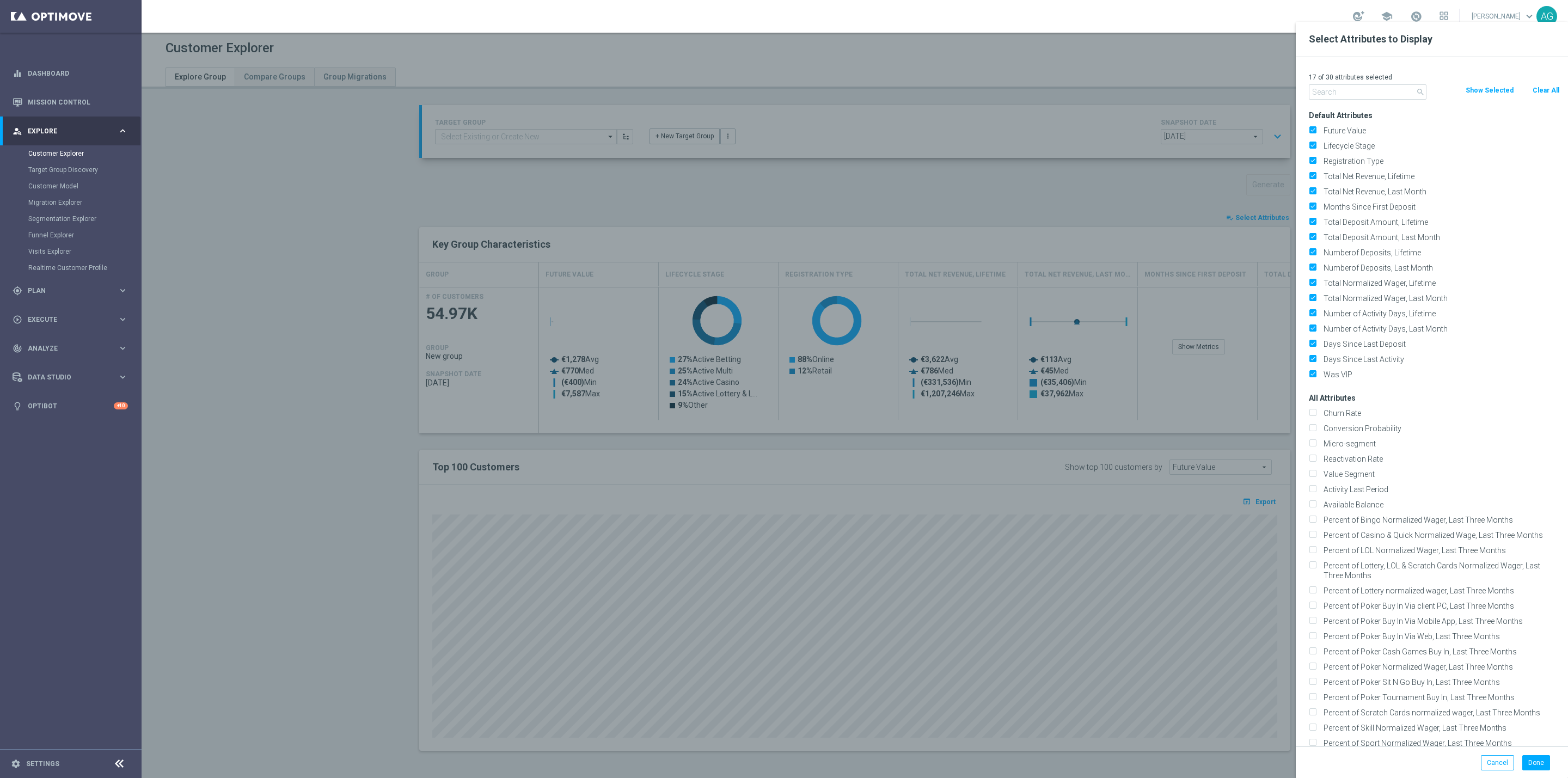
click at [1535, 87] on button "Clear All" at bounding box center [1546, 90] width 29 height 12
checkbox input "false"
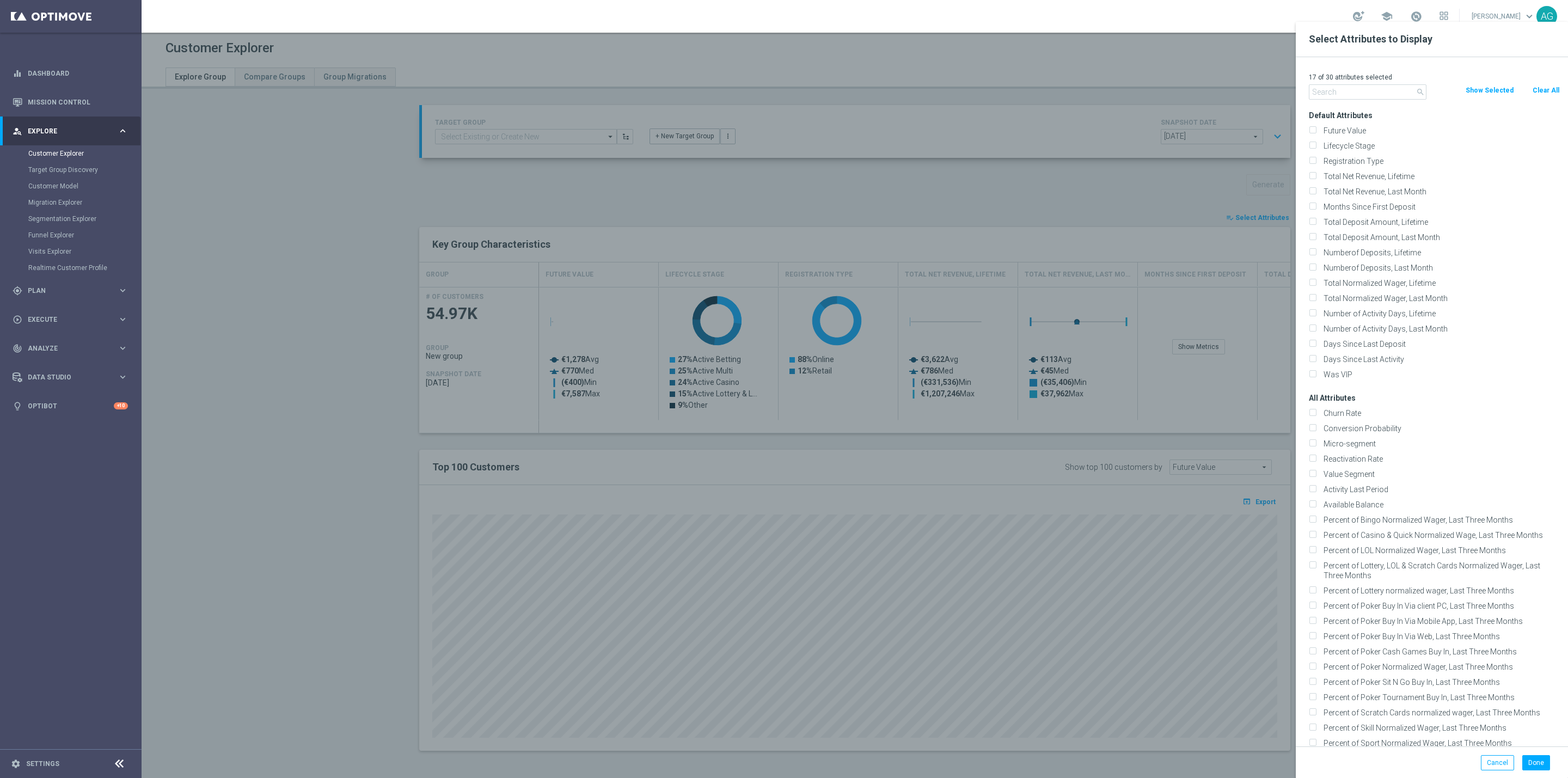
checkbox input "false"
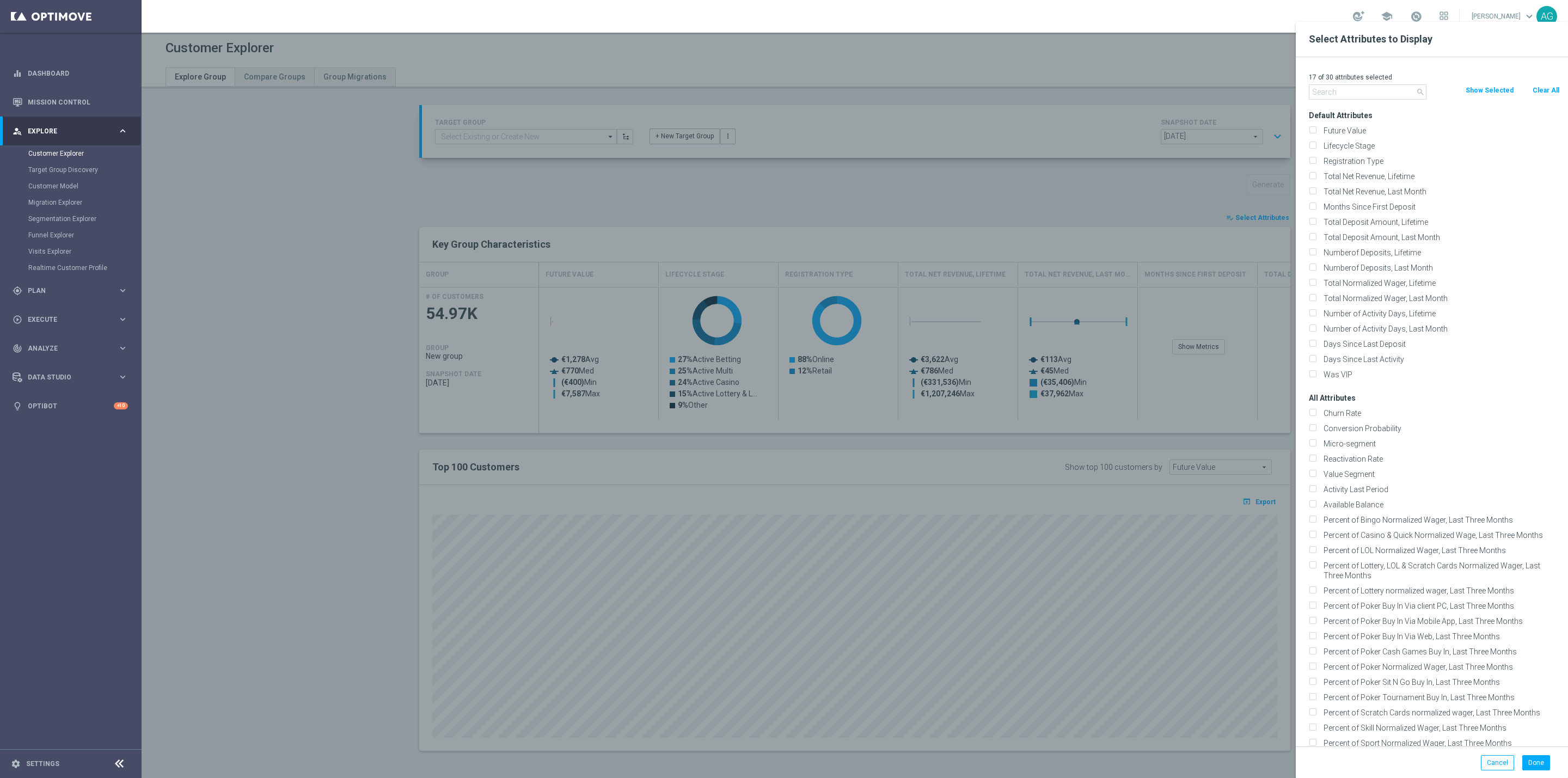
checkbox input "false"
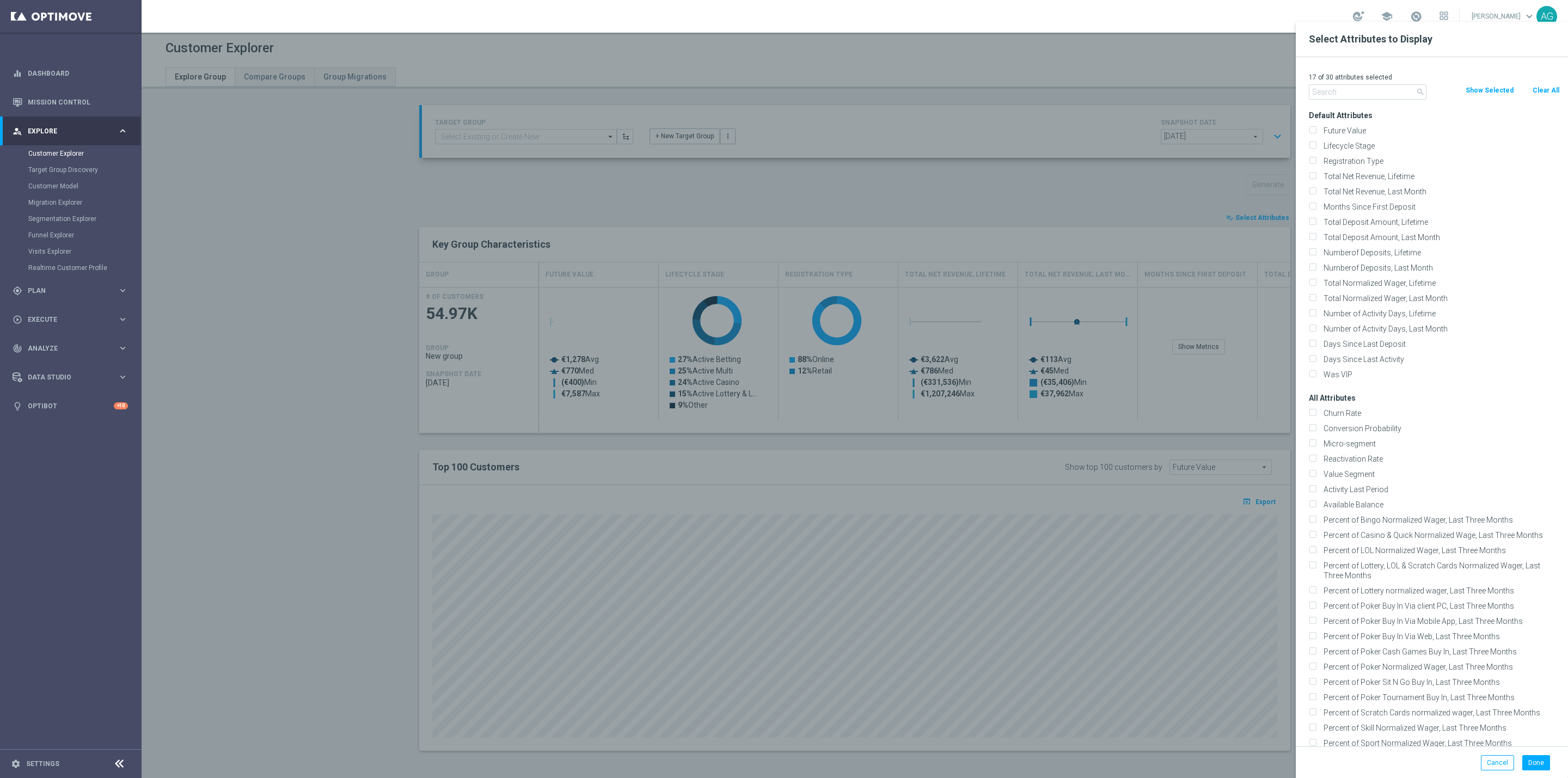
checkbox input "false"
click at [1390, 90] on input "text" at bounding box center [1367, 91] width 118 height 15
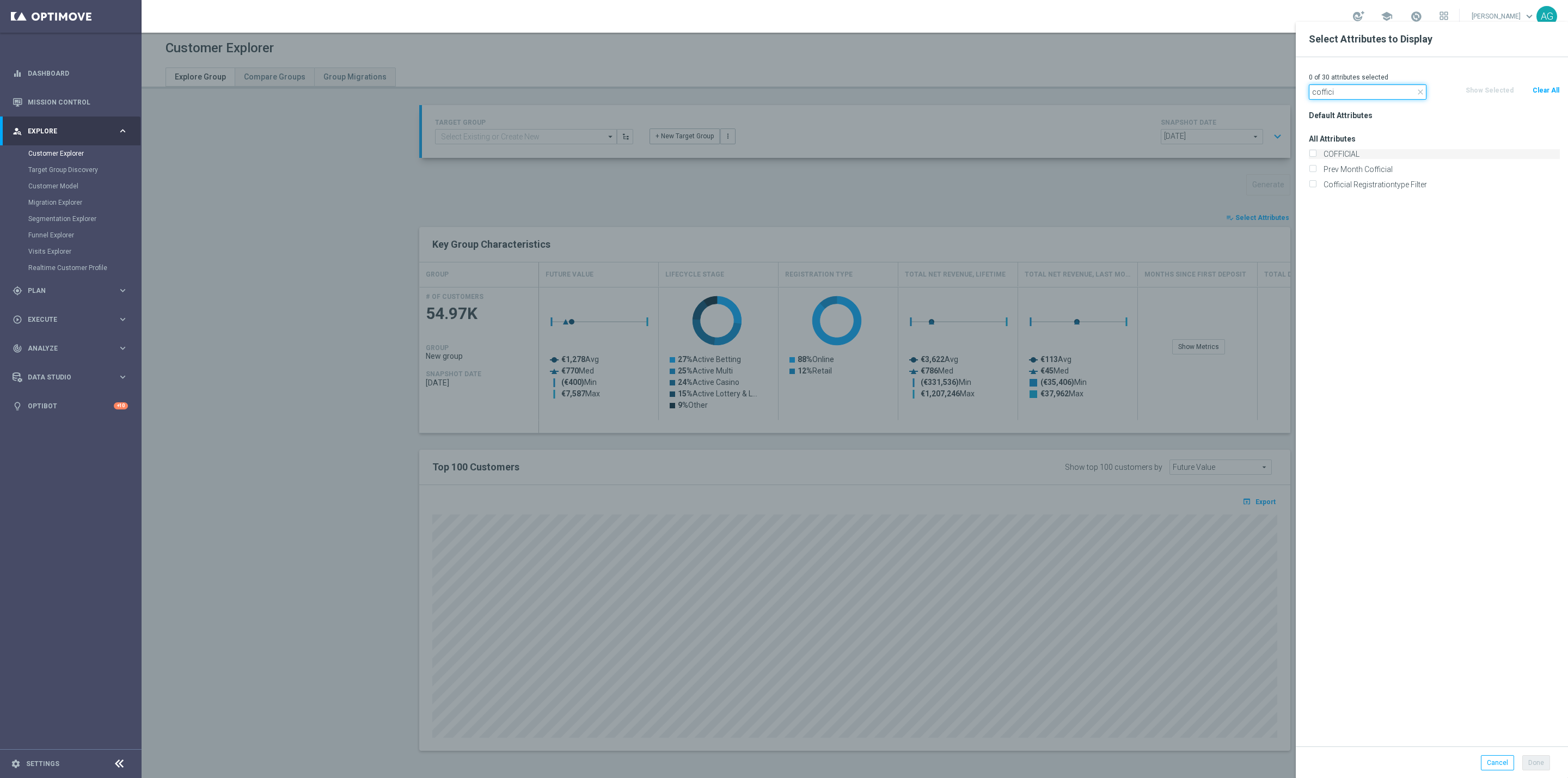
type input "coffici"
click at [1367, 152] on label "COFFICIAL" at bounding box center [1439, 154] width 240 height 10
click at [1315, 152] on input "COFFICIAL" at bounding box center [1312, 156] width 7 height 7
checkbox input "true"
click at [1213, 196] on div at bounding box center [925, 410] width 1568 height 778
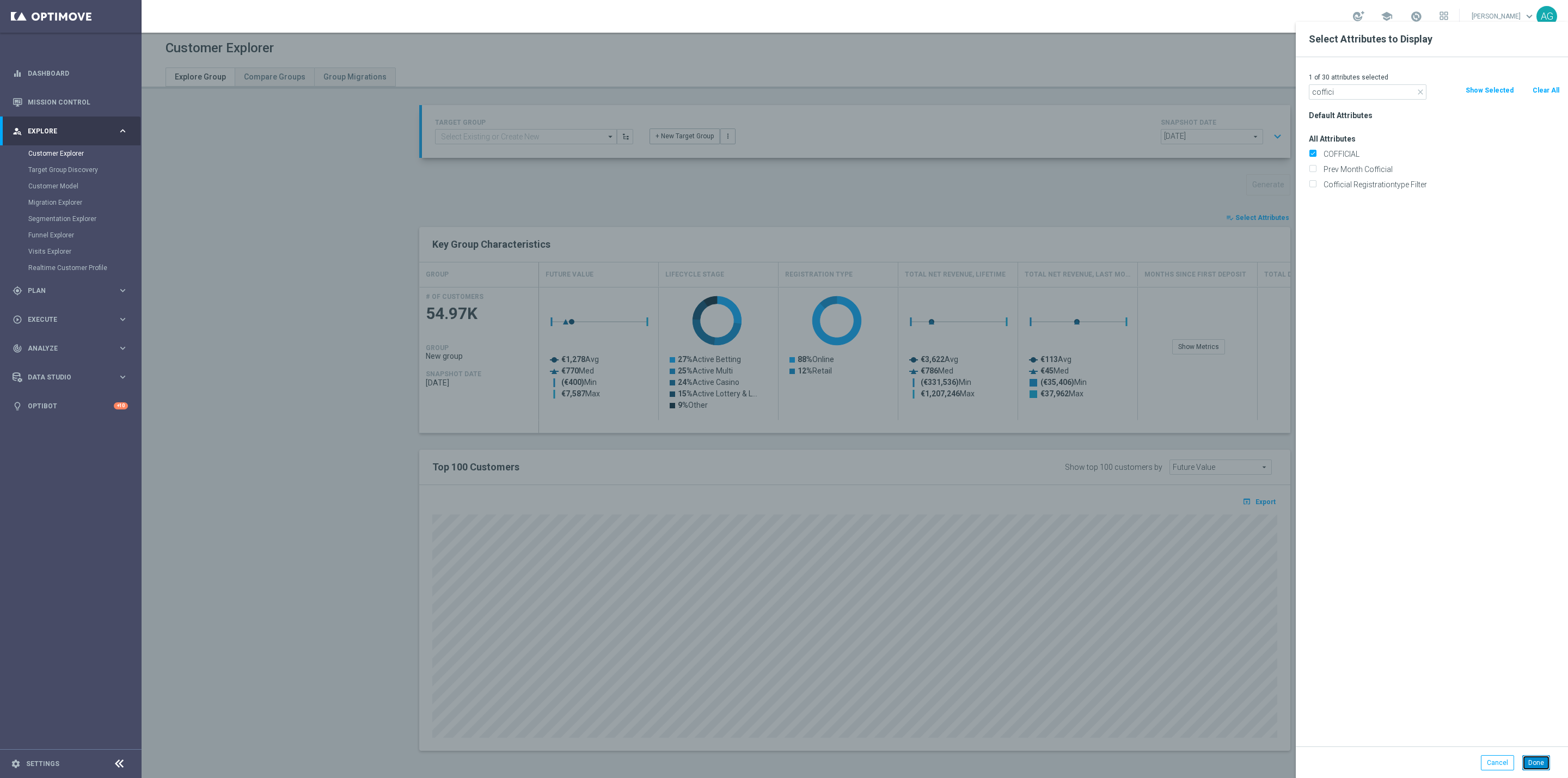
click at [1535, 768] on button "Done" at bounding box center [1536, 762] width 28 height 15
type input "Search"
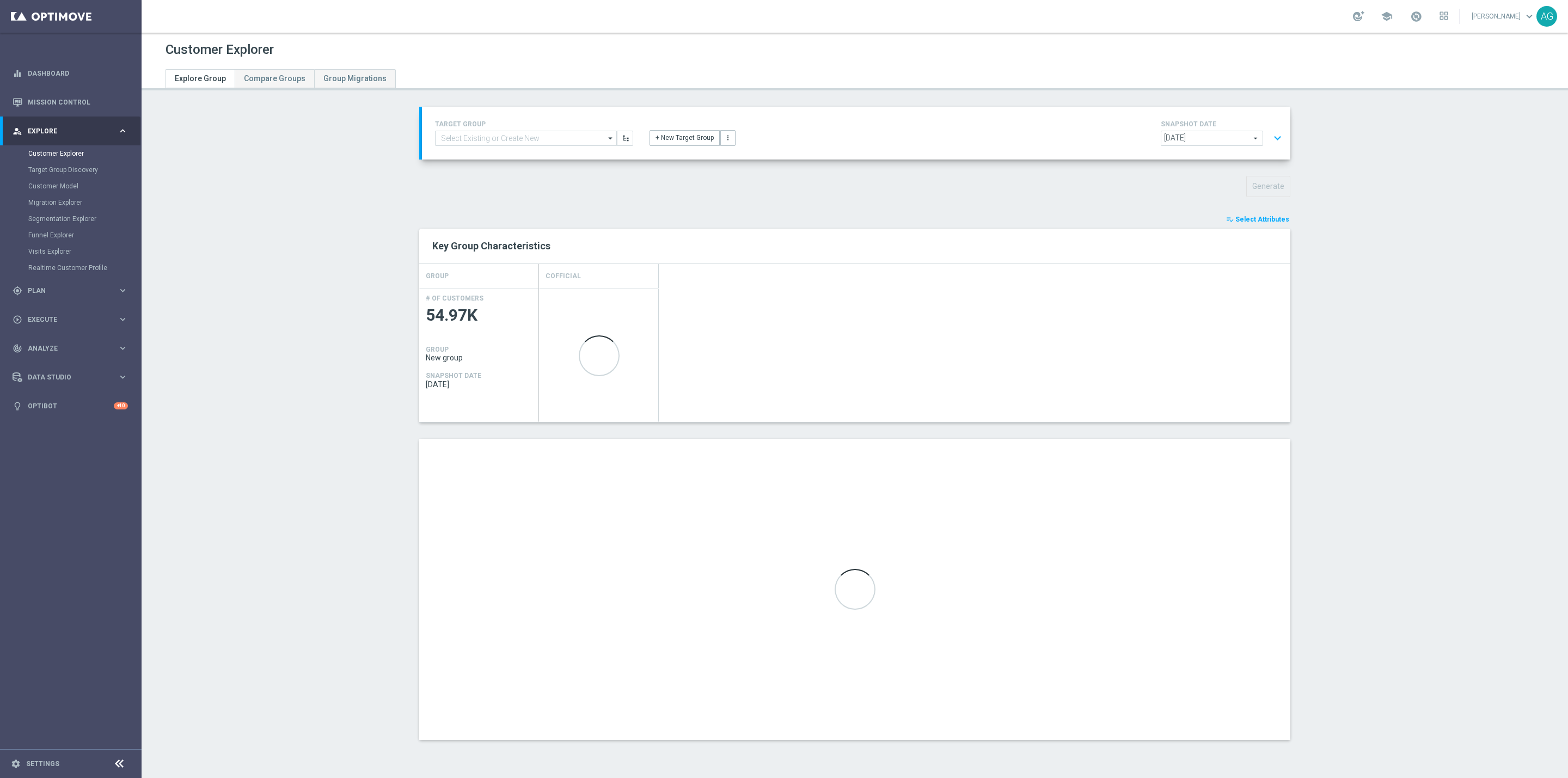
scroll to position [0, 0]
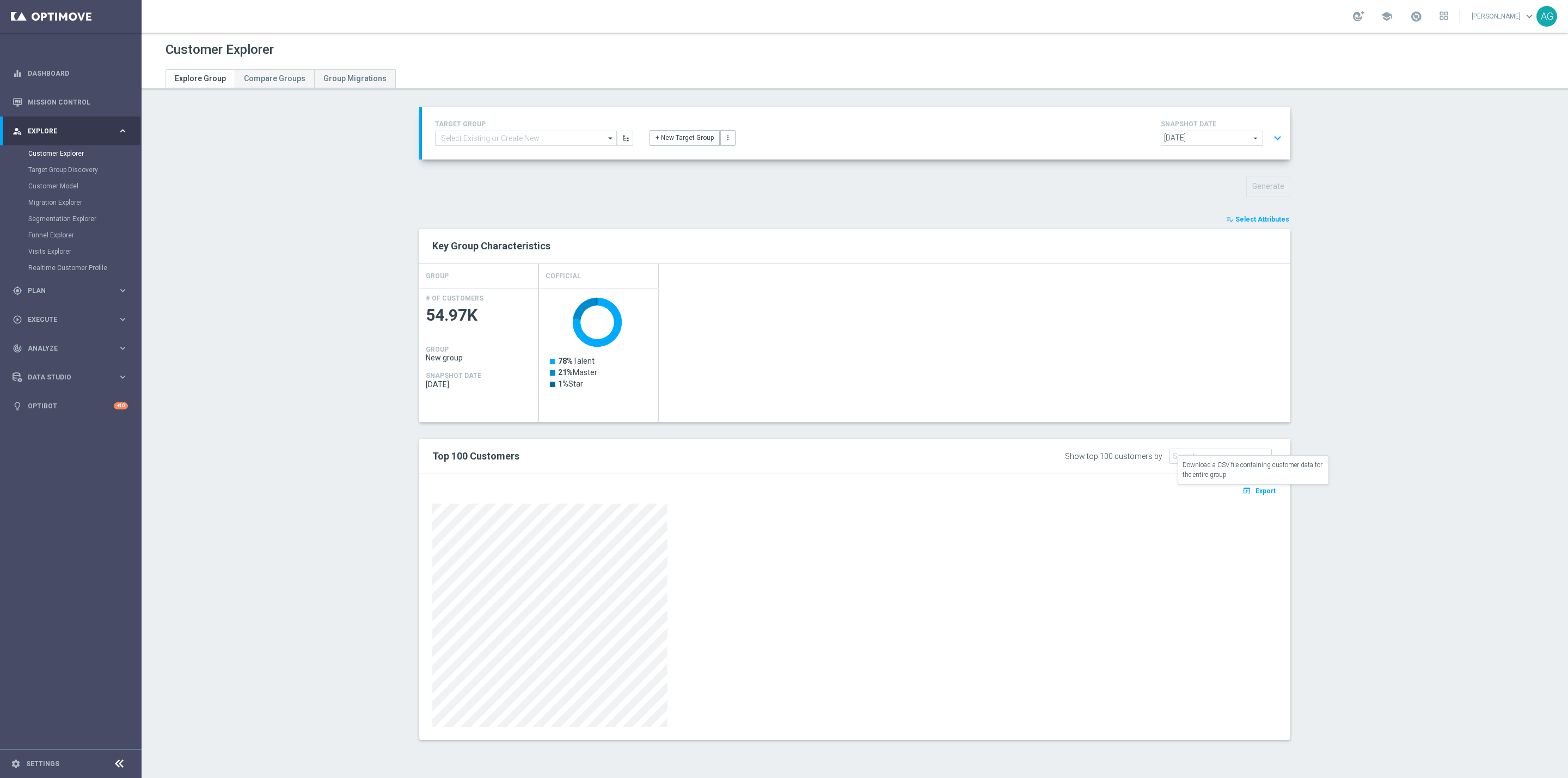
click at [1245, 493] on icon "open_in_browser" at bounding box center [1248, 490] width 11 height 8
click at [1270, 134] on button "expand_more" at bounding box center [1277, 138] width 16 height 21
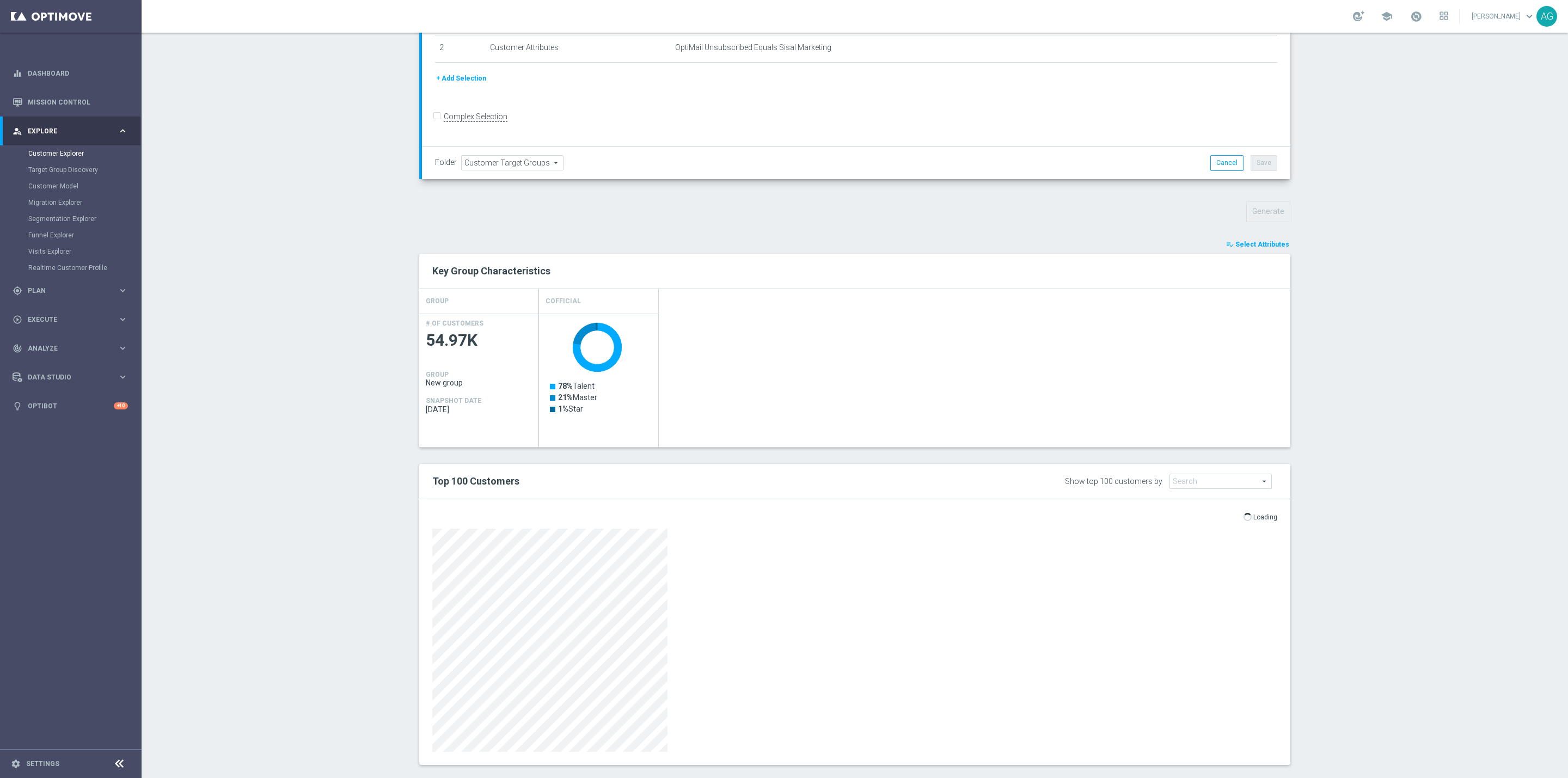
scroll to position [242, 0]
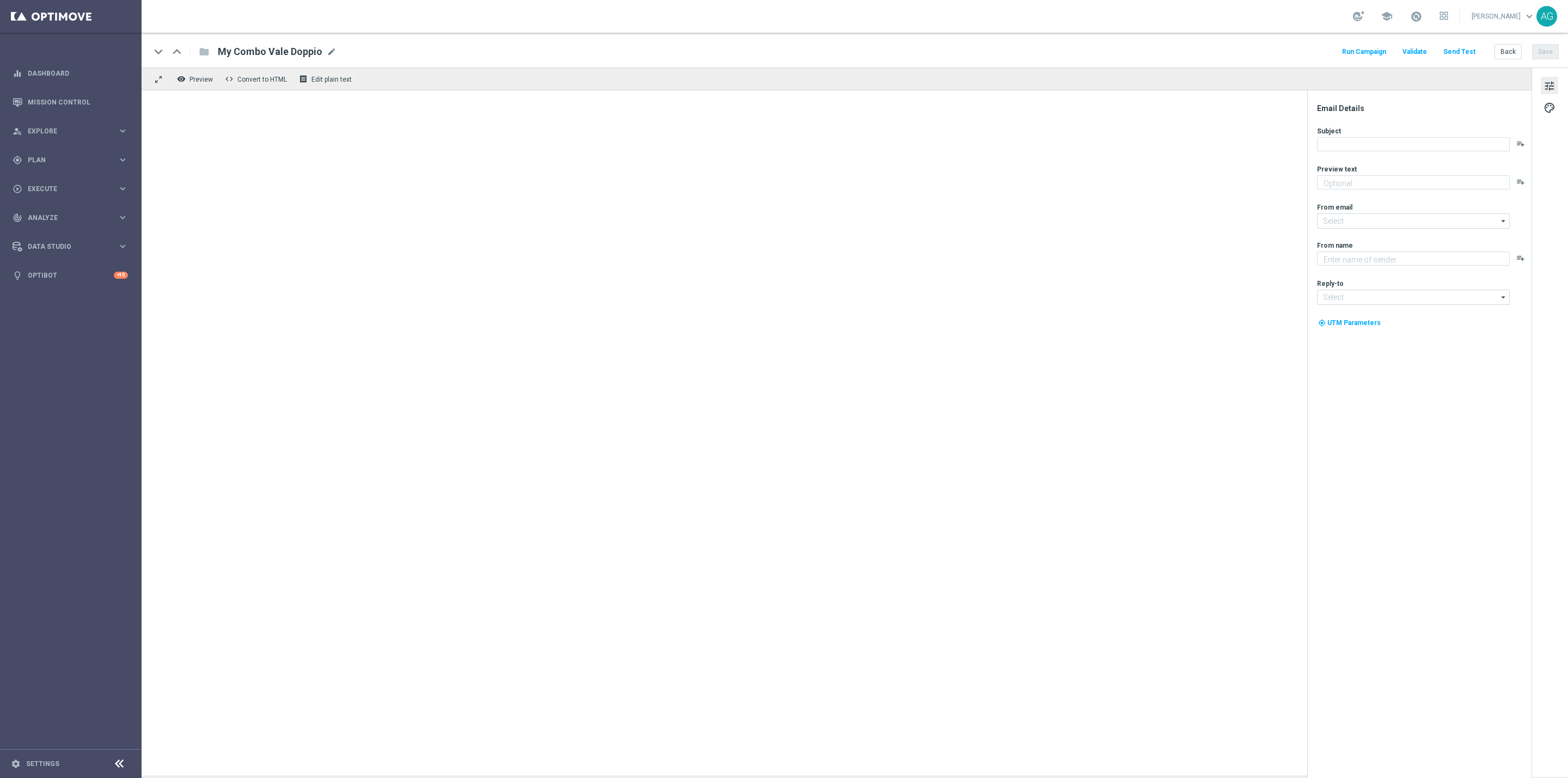
type textarea "Doppi Sisal point con le giocate My Combo"
type input "[EMAIL_ADDRESS][DOMAIN_NAME]"
type textarea "Sisal"
type input "[EMAIL_ADDRESS][DOMAIN_NAME]"
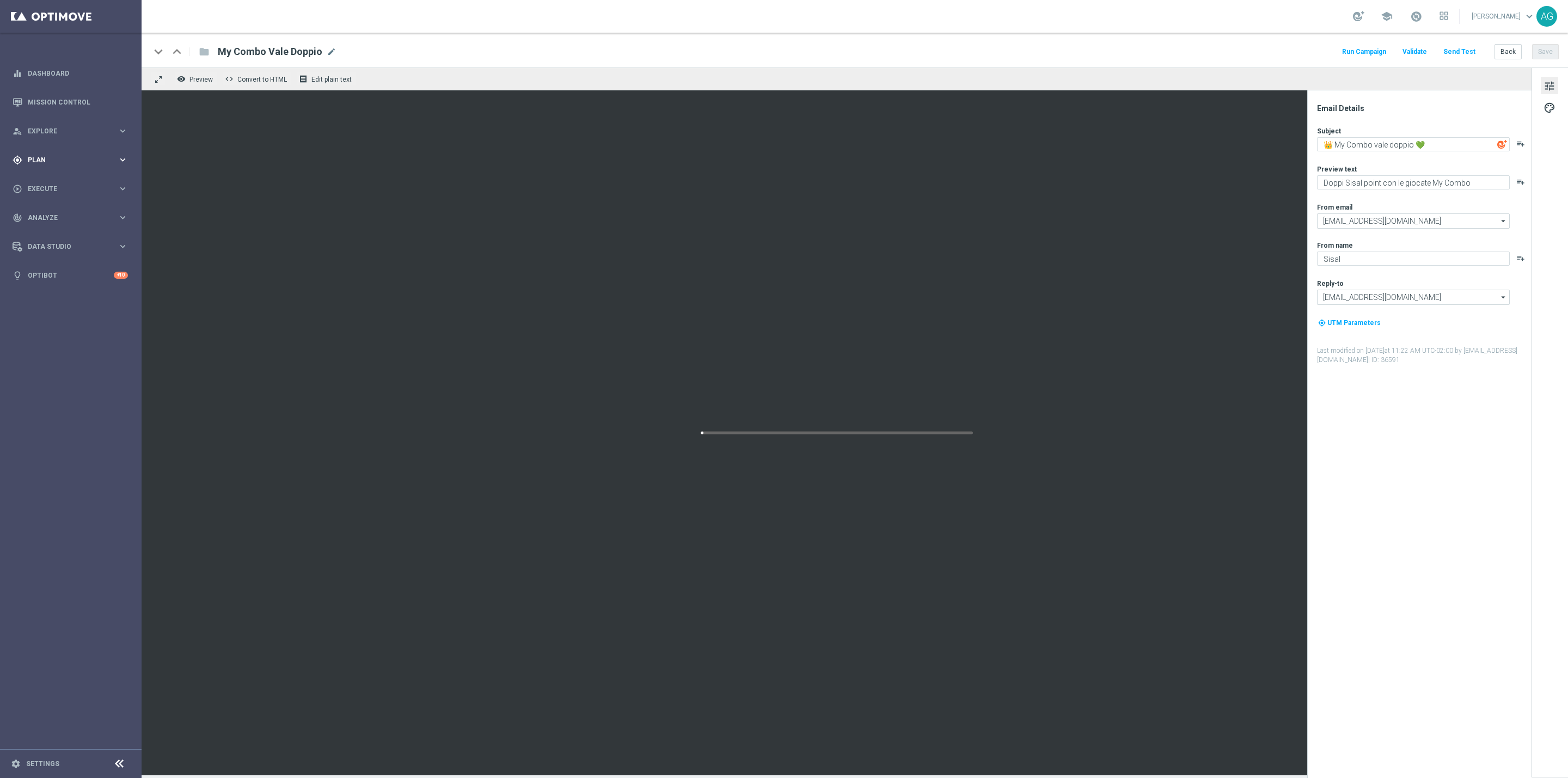
click at [49, 161] on span "Plan" at bounding box center [73, 160] width 90 height 7
click at [48, 208] on accordion "Templates keyboard_arrow_right Optimail OptiMobile In-App OptiMobile Push Optip…" at bounding box center [84, 215] width 112 height 17
click at [47, 212] on span "Templates" at bounding box center [67, 215] width 77 height 7
click at [56, 230] on link "Optimail" at bounding box center [73, 230] width 79 height 8
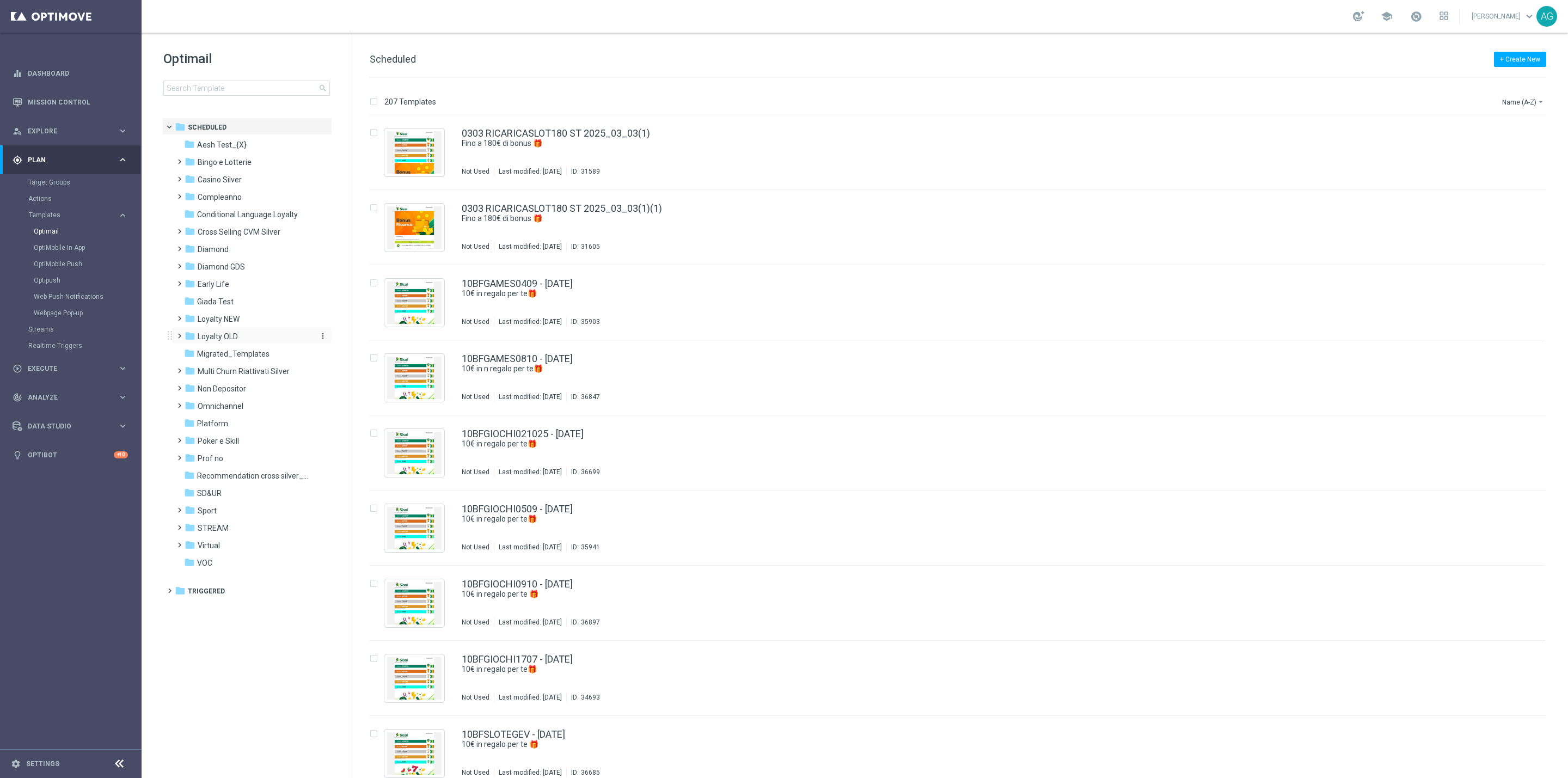
click at [216, 330] on div "folder Loyalty OLD" at bounding box center [247, 336] width 125 height 12
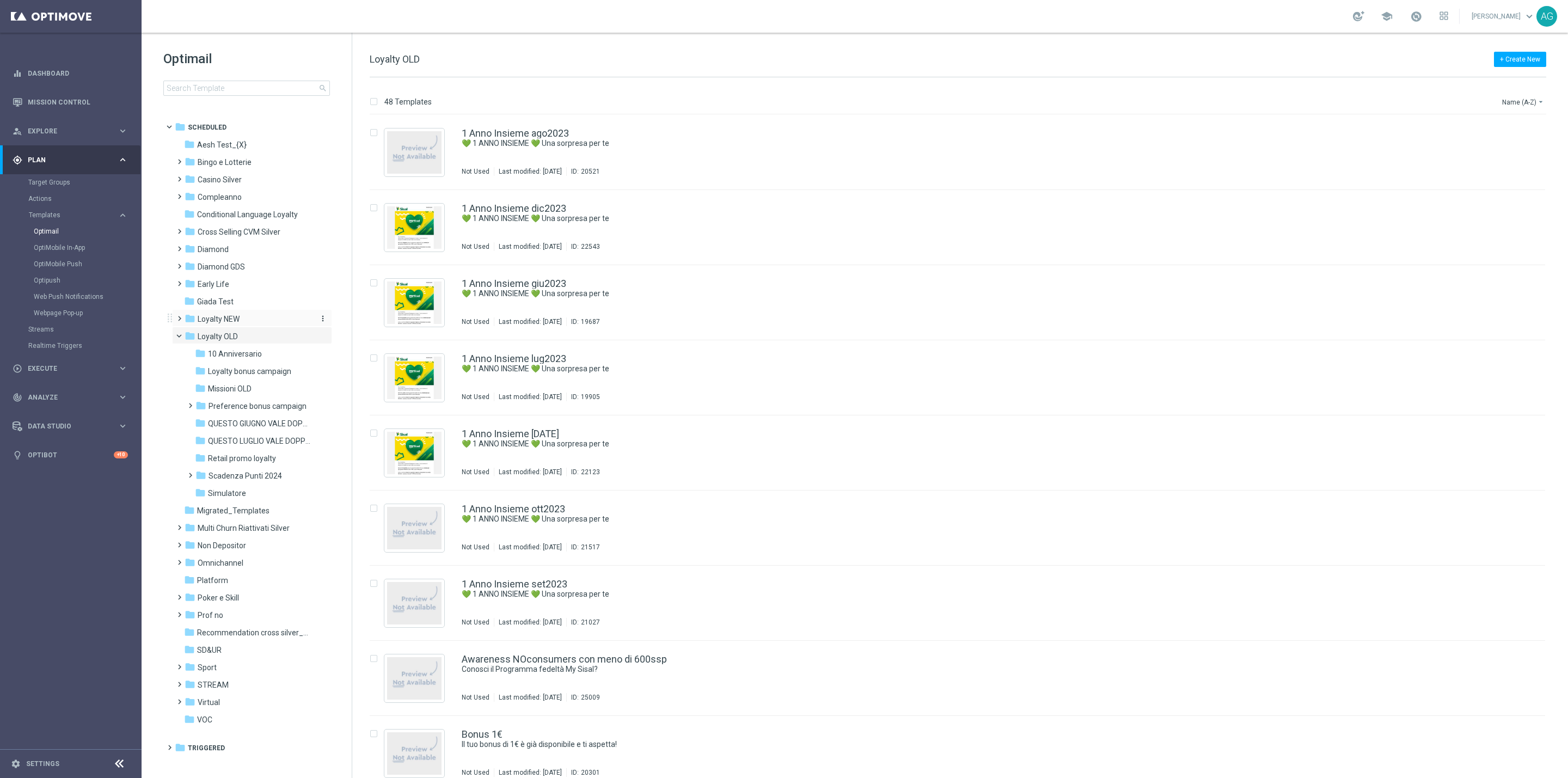
click at [216, 320] on span "Loyalty NEW" at bounding box center [218, 319] width 42 height 10
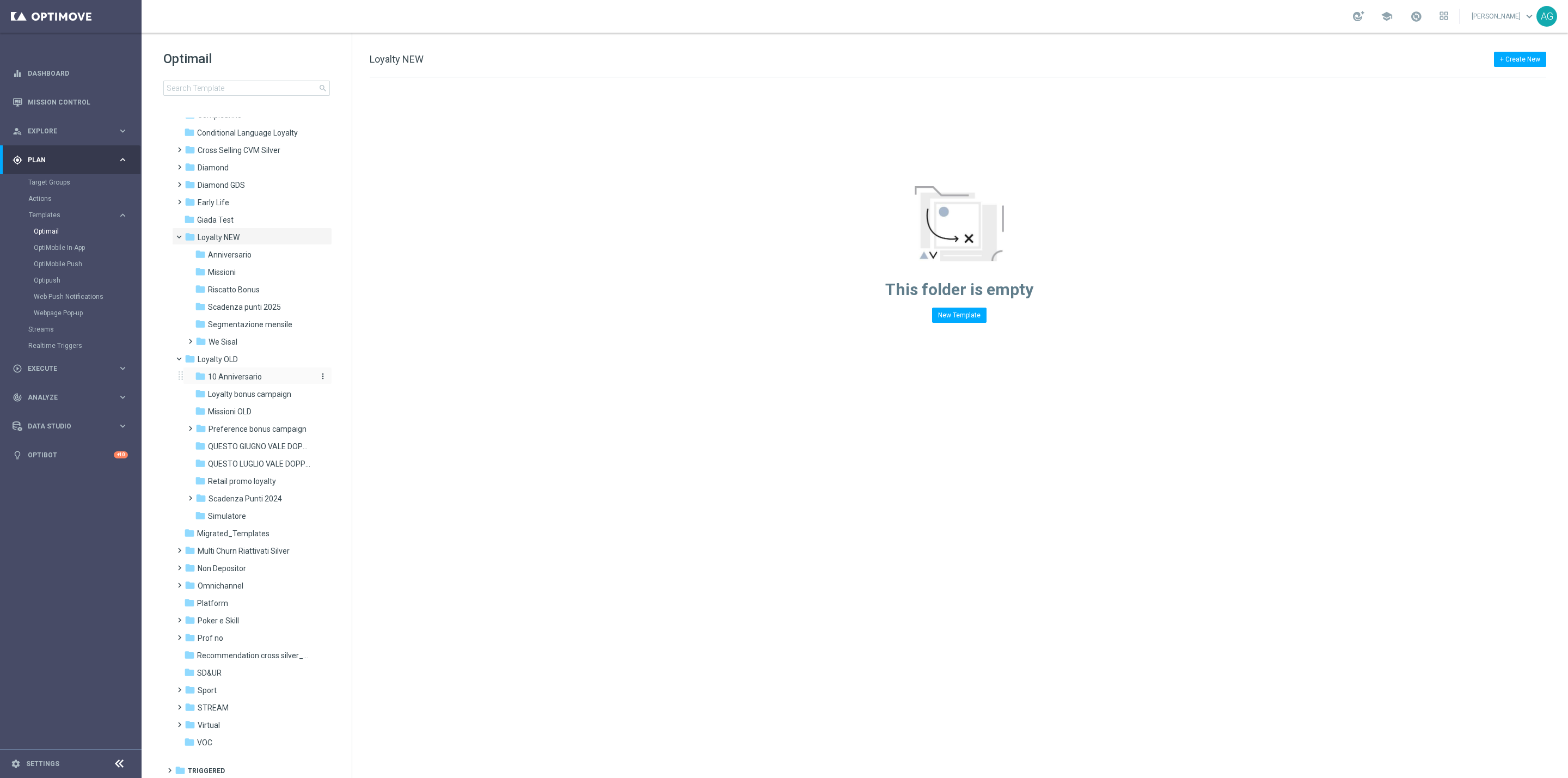
scroll to position [84, 0]
click at [229, 356] on span "Loyalty OLD" at bounding box center [217, 357] width 40 height 10
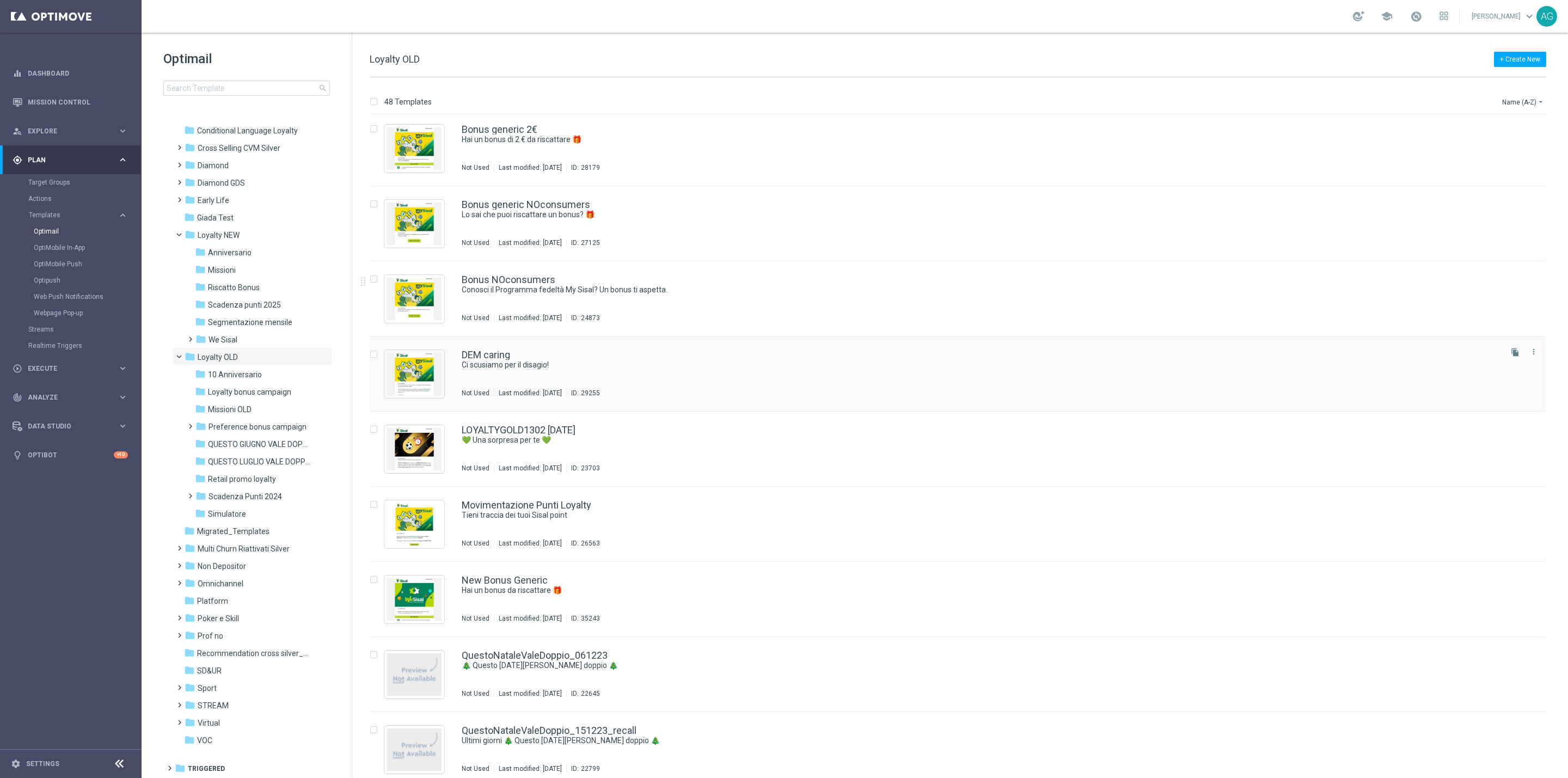
scroll to position [996, 0]
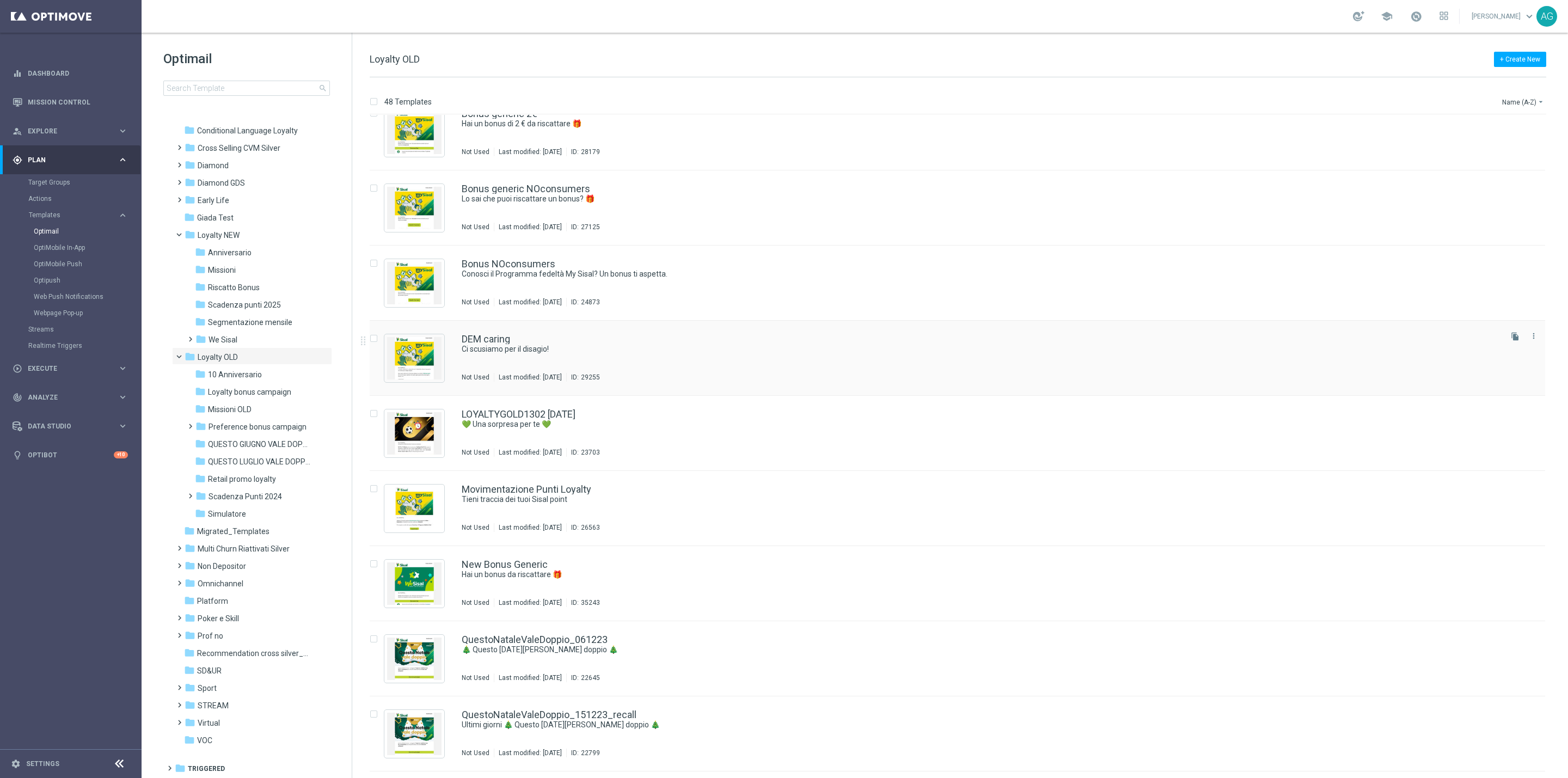
click at [571, 360] on div "DEM caring Ci scusiamo per il disagio! Not Used Last modified: [DATE] ID: 29255" at bounding box center [980, 357] width 1037 height 48
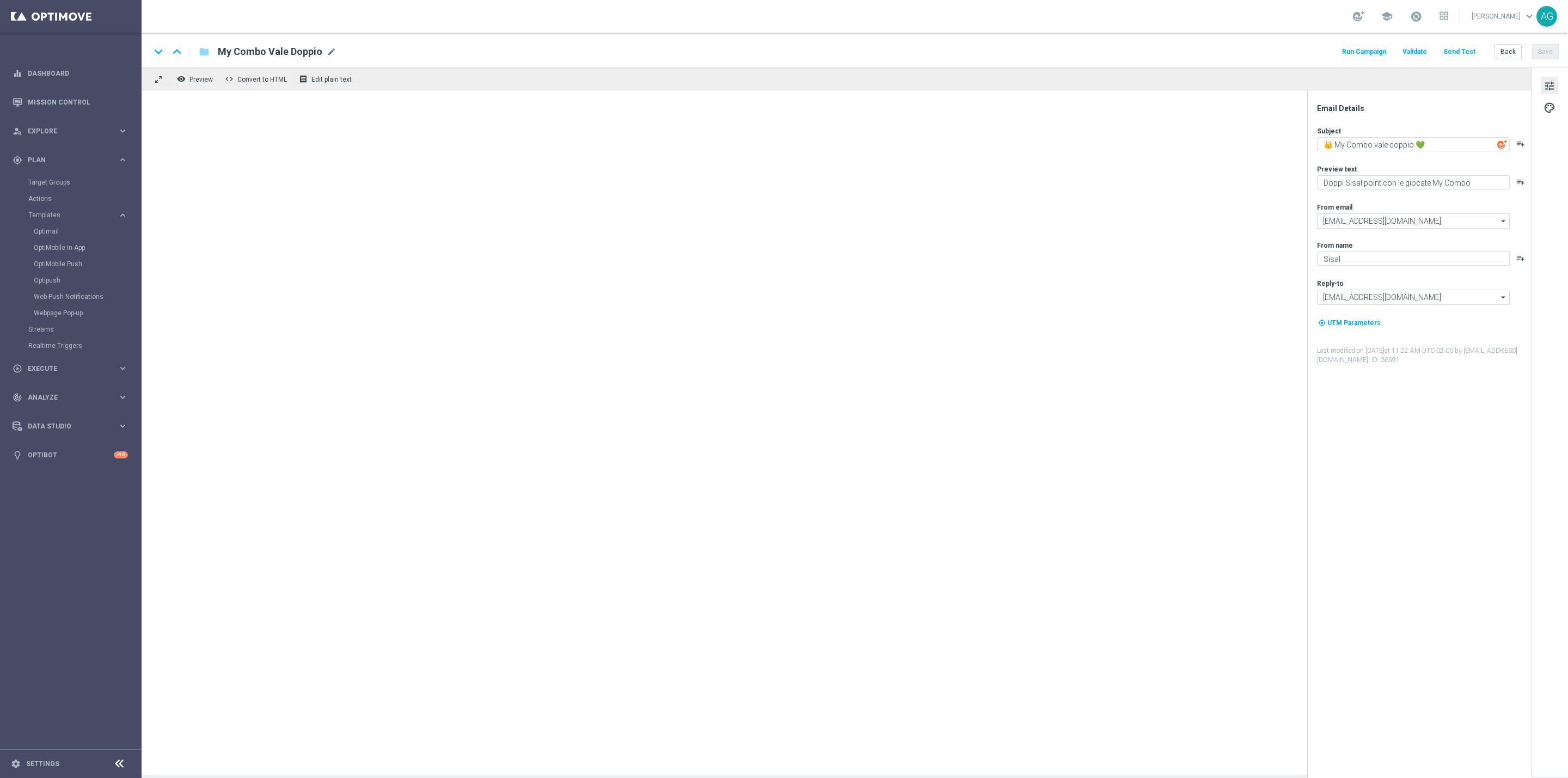
type textarea "Ci scusiamo per il disagio!"
type textarea "Un bonus per te 🎁"
